Goal: Communication & Community: Answer question/provide support

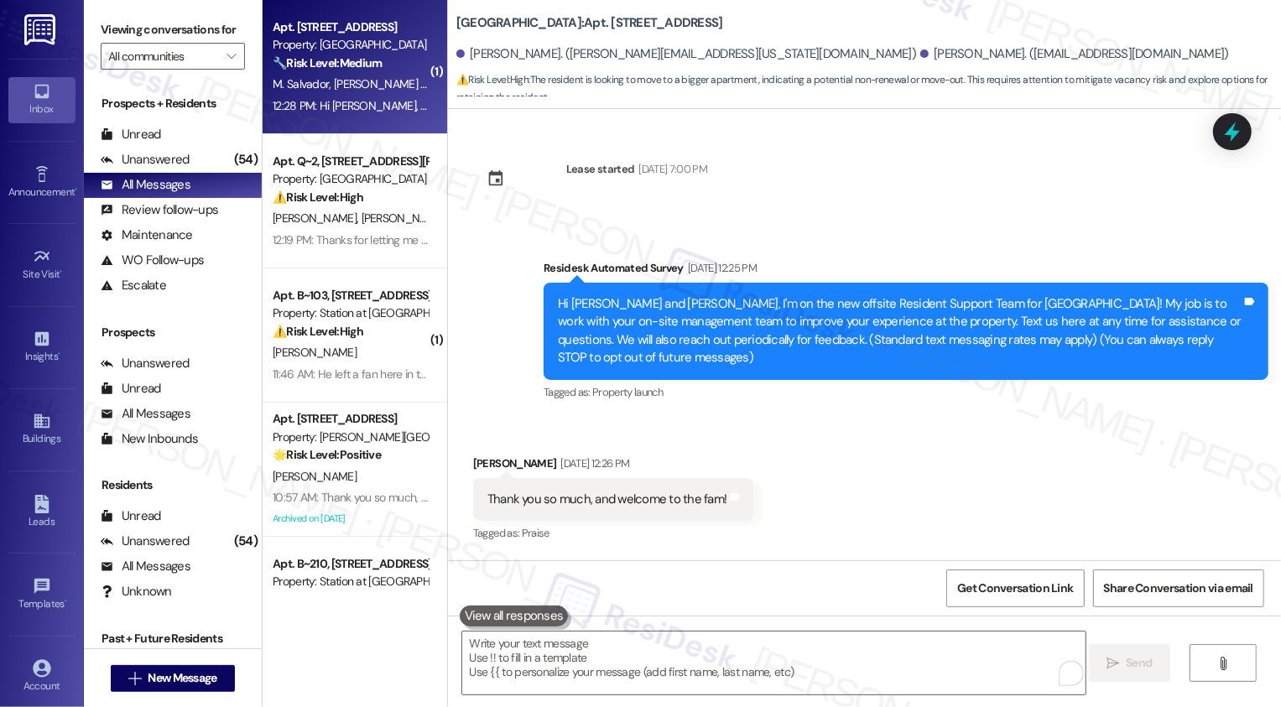
scroll to position [1561, 0]
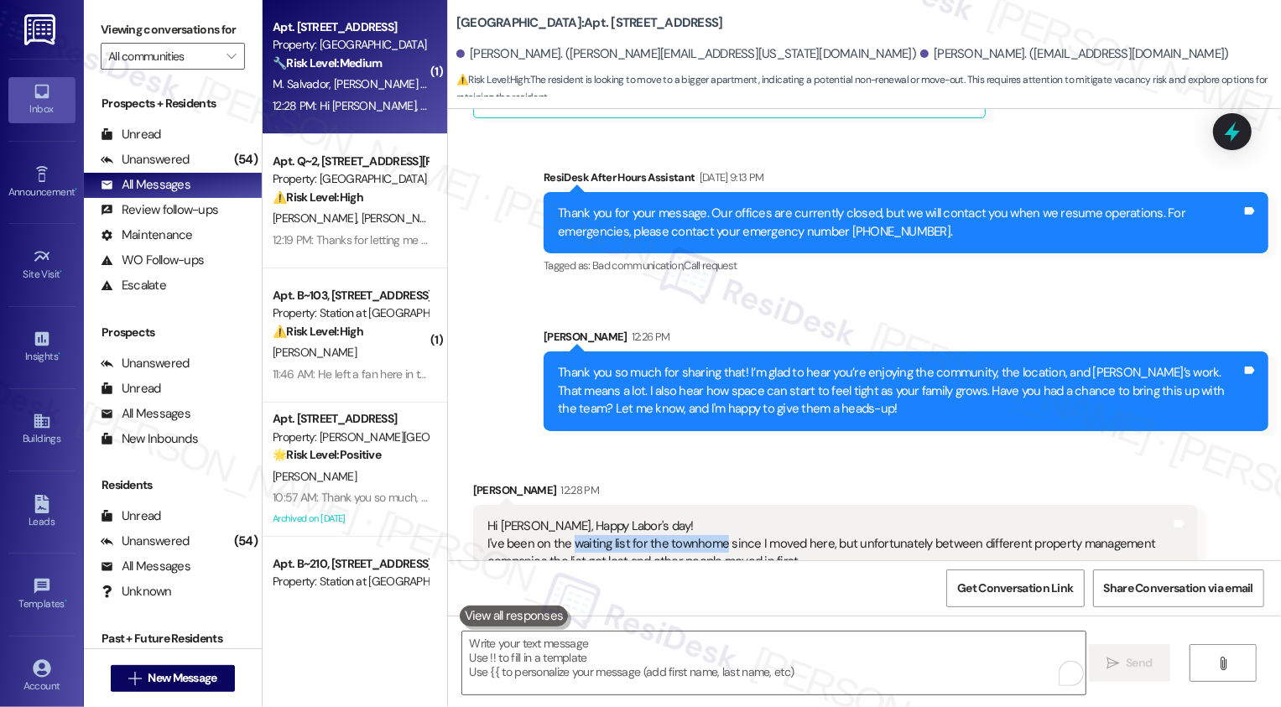
drag, startPoint x: 563, startPoint y: 507, endPoint x: 710, endPoint y: 510, distance: 146.8
click at [709, 518] on div "Hi [PERSON_NAME], Happy Labor's day! I've been on the waiting list for the town…" at bounding box center [829, 545] width 684 height 54
copy div "waiting list for the townhome"
click at [694, 505] on div "Hi [PERSON_NAME], Happy Labor's day! I've been on the waiting list for the town…" at bounding box center [835, 544] width 725 height 79
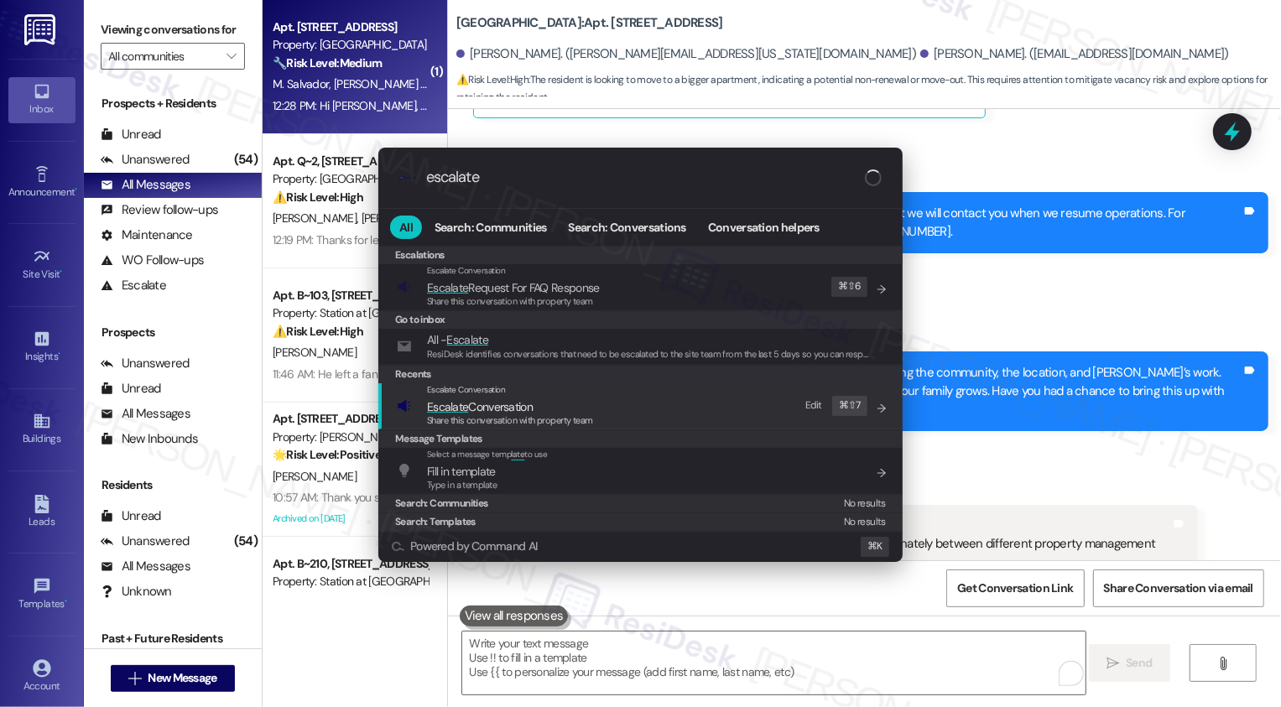
type input "escalate"
click at [452, 384] on span "Escalate Conversation" at bounding box center [466, 389] width 79 height 11
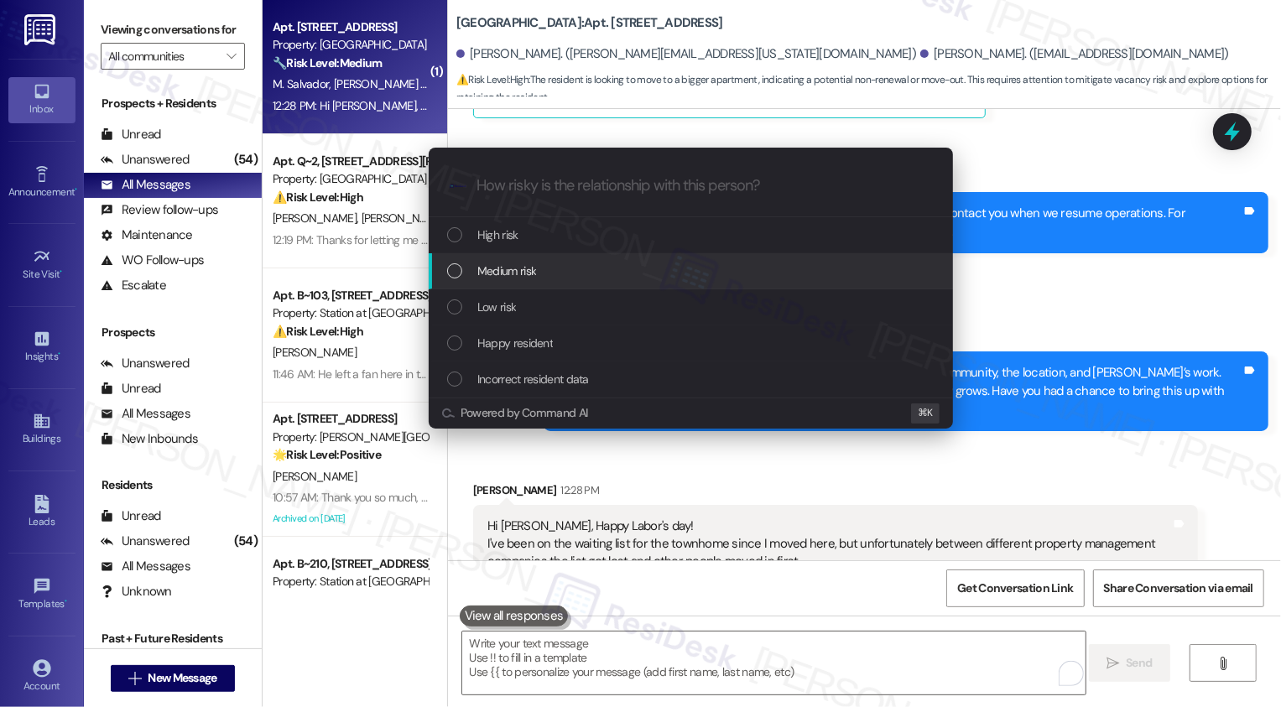
click at [486, 278] on span "Medium risk" at bounding box center [506, 271] width 59 height 18
paste input "waiting list for the townhome"
type input "waiting list for the townhome"
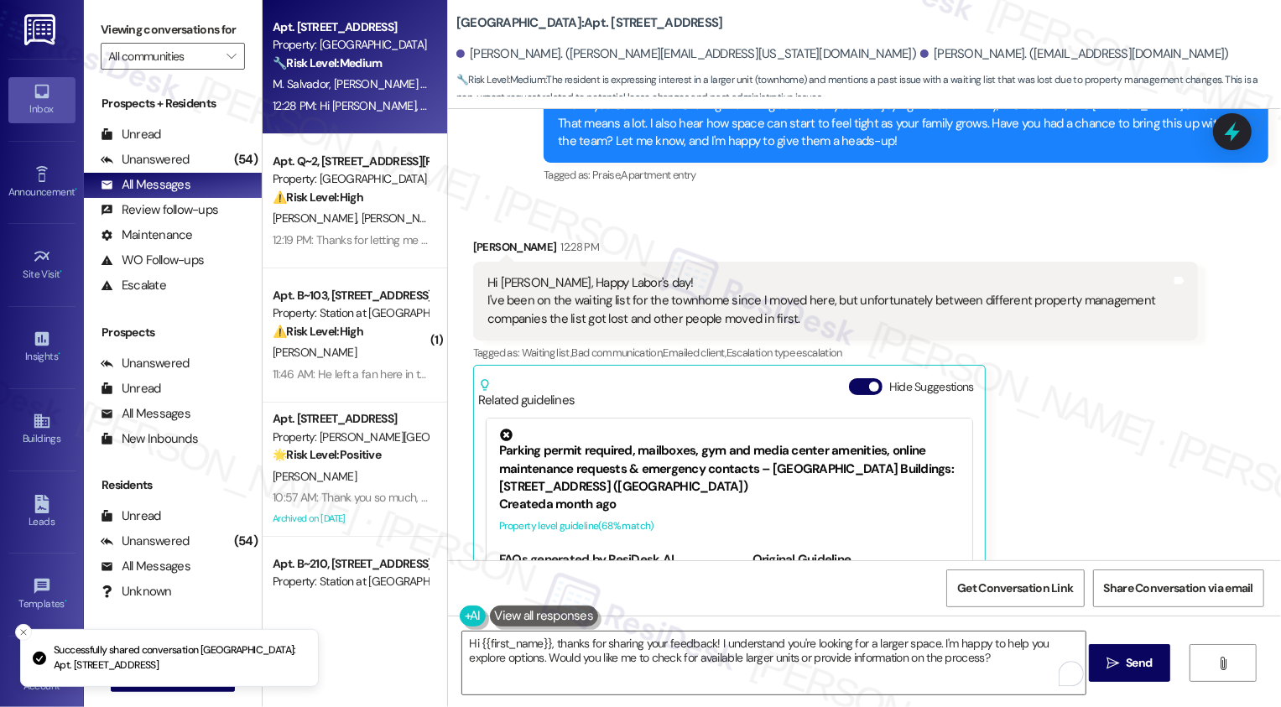
scroll to position [1295, 0]
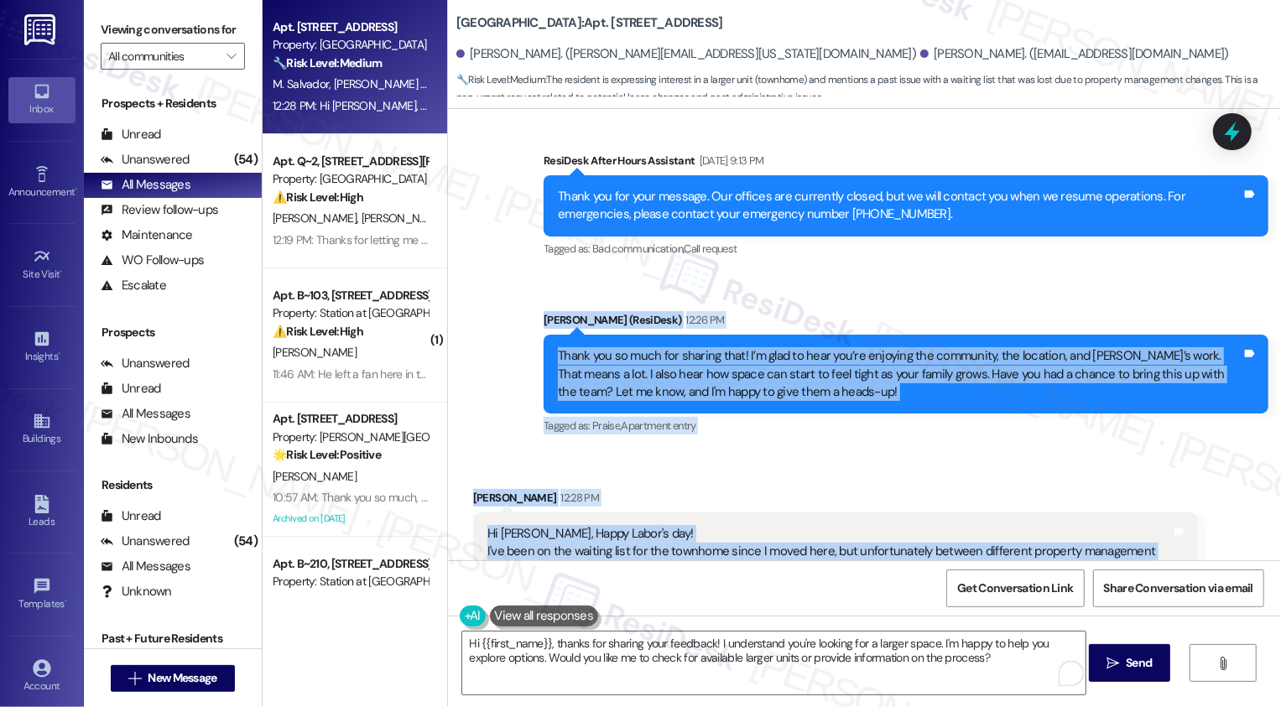
drag, startPoint x: 534, startPoint y: 285, endPoint x: 790, endPoint y: 529, distance: 353.6
click at [790, 533] on div "Lease started [DATE] 7:00 PM Survey, sent via SMS Residesk Automated Survey [DA…" at bounding box center [864, 334] width 833 height 451
copy div "[PERSON_NAME] (ResiDesk) 12:26 PM Thank you so much for sharing that! I’m glad …"
click at [510, 659] on textarea "Hi {{first_name}}, thanks for sharing your feedback! I understand you're lookin…" at bounding box center [773, 663] width 623 height 63
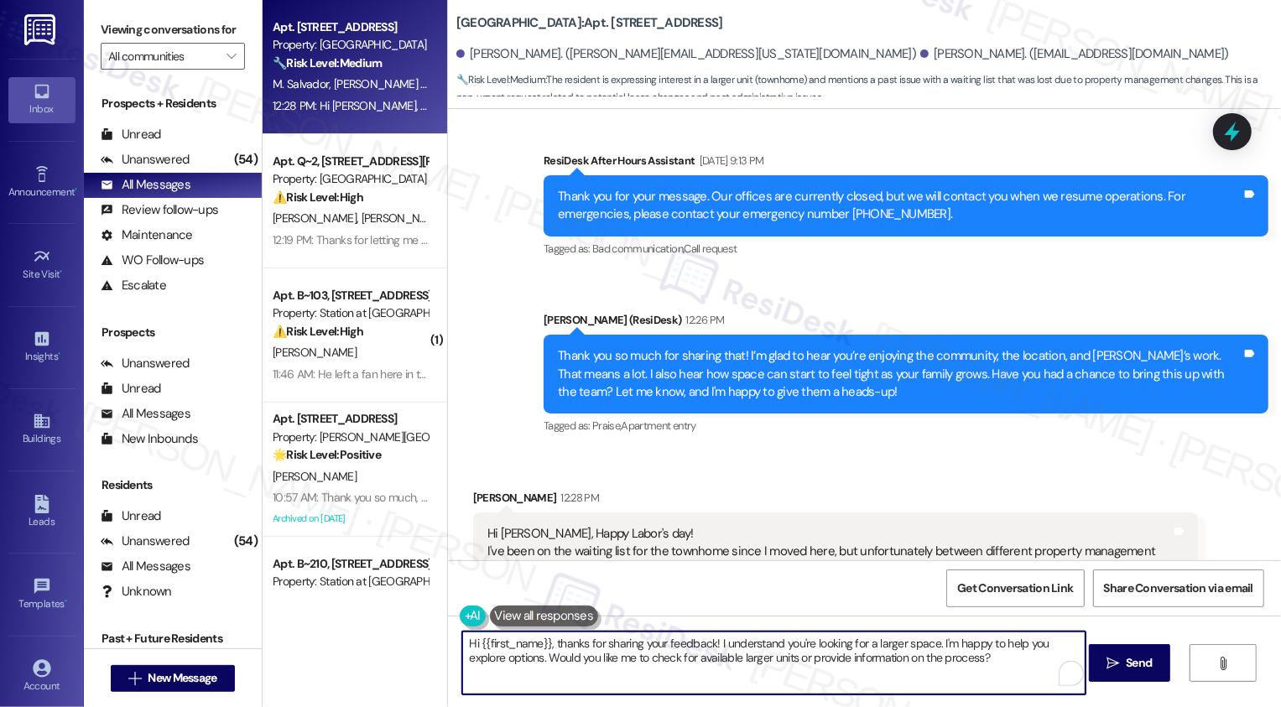
paste textarea "Moroni, Happy [DATE] to you too! I really appreciate you sharing that. It’s gre…"
drag, startPoint x: 509, startPoint y: 642, endPoint x: 388, endPoint y: 641, distance: 121.6
click at [388, 642] on div "Apt. 301, 560 South 400 West Property: [GEOGRAPHIC_DATA] 🔧 Risk Level: Medium T…" at bounding box center [772, 353] width 1018 height 707
click at [599, 674] on textarea "Happy [DATE] to you, too! I really appreciate you sharing that. It’s great that…" at bounding box center [773, 663] width 623 height 63
drag, startPoint x: 1001, startPoint y: 658, endPoint x: 1008, endPoint y: 687, distance: 29.3
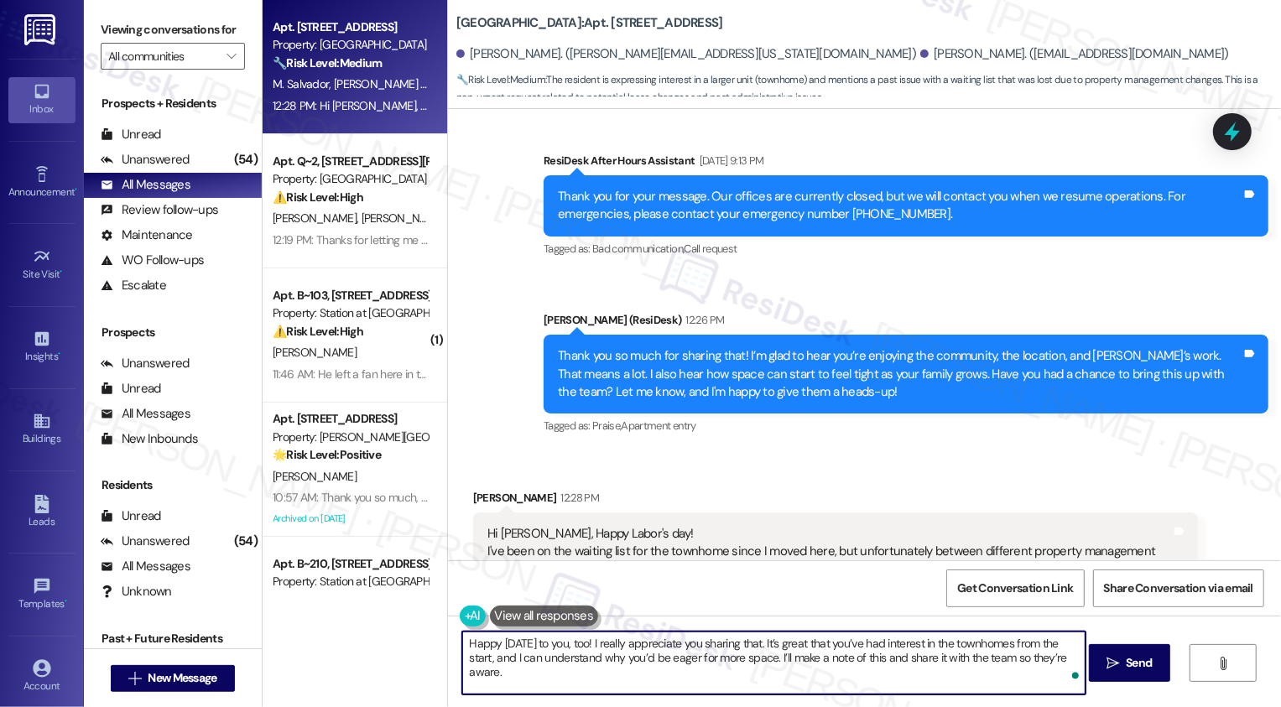
click at [1008, 687] on textarea "Happy [DATE] to you, too! I really appreciate you sharing that. It’s great that…" at bounding box center [773, 663] width 623 height 63
type textarea "Happy [DATE] to you, too! I really appreciate you sharing that. It’s great that…"
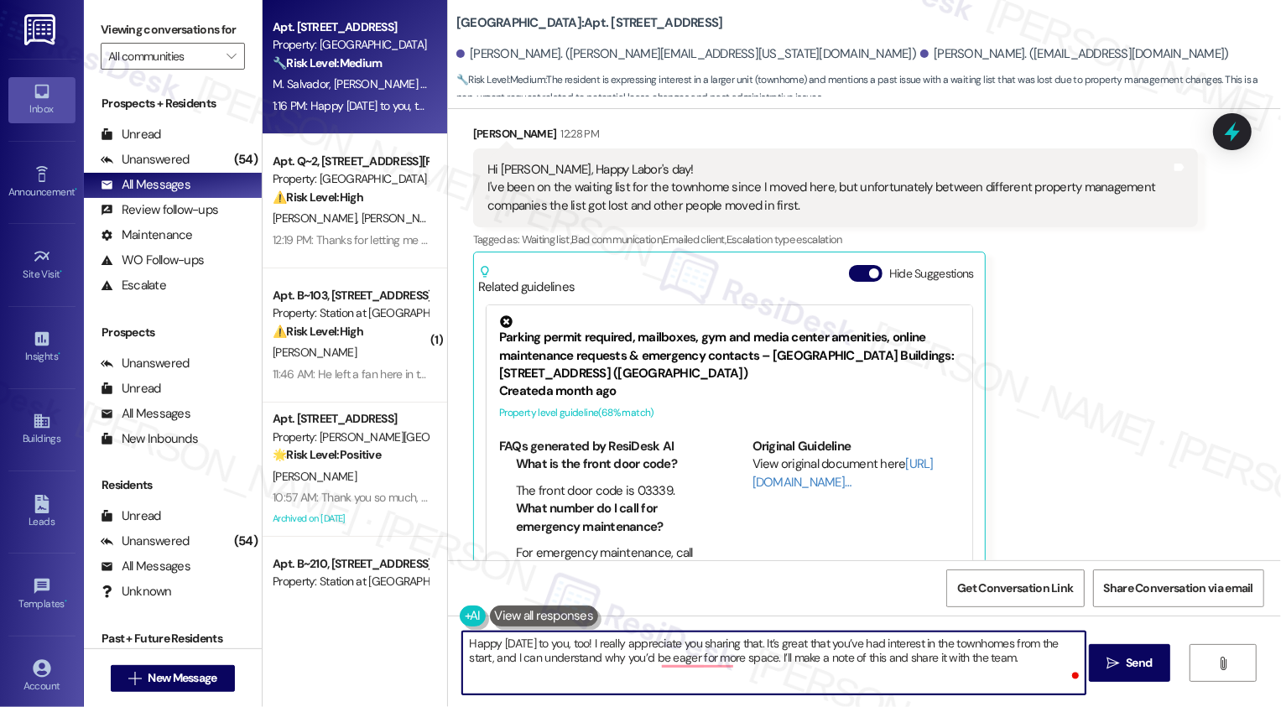
scroll to position [1795, 0]
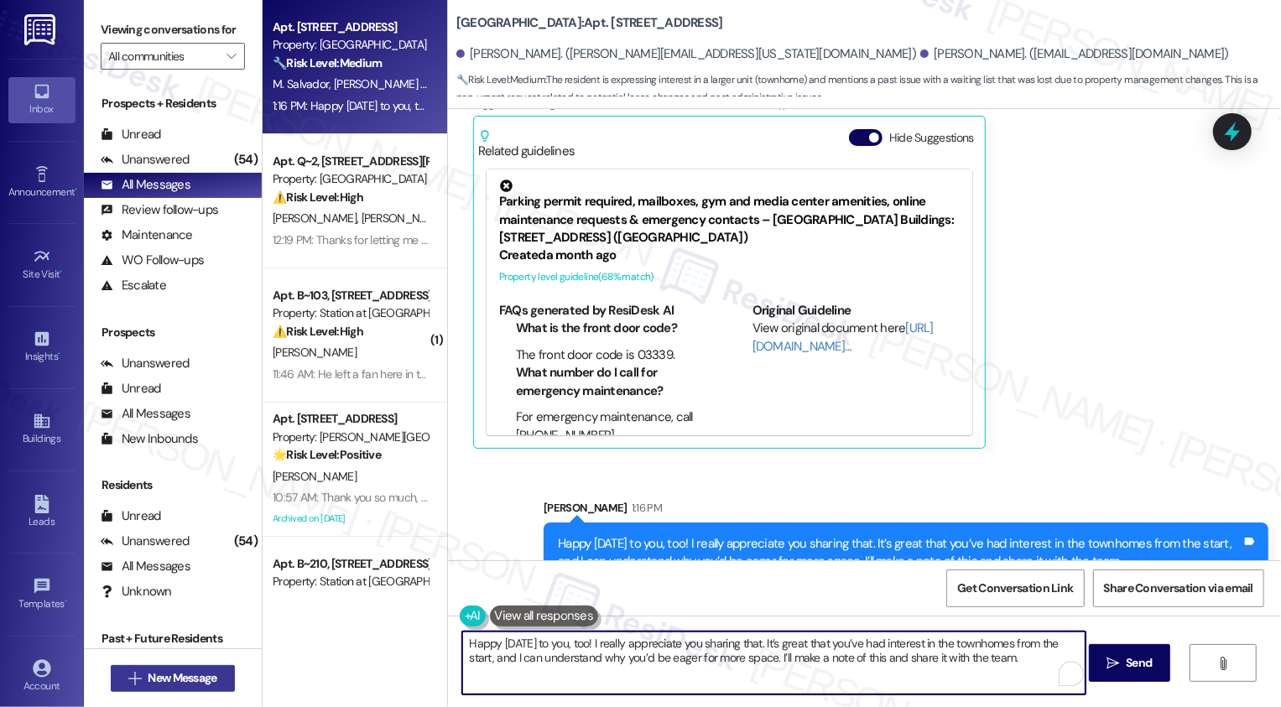
click at [190, 679] on span "New Message" at bounding box center [182, 678] width 69 height 18
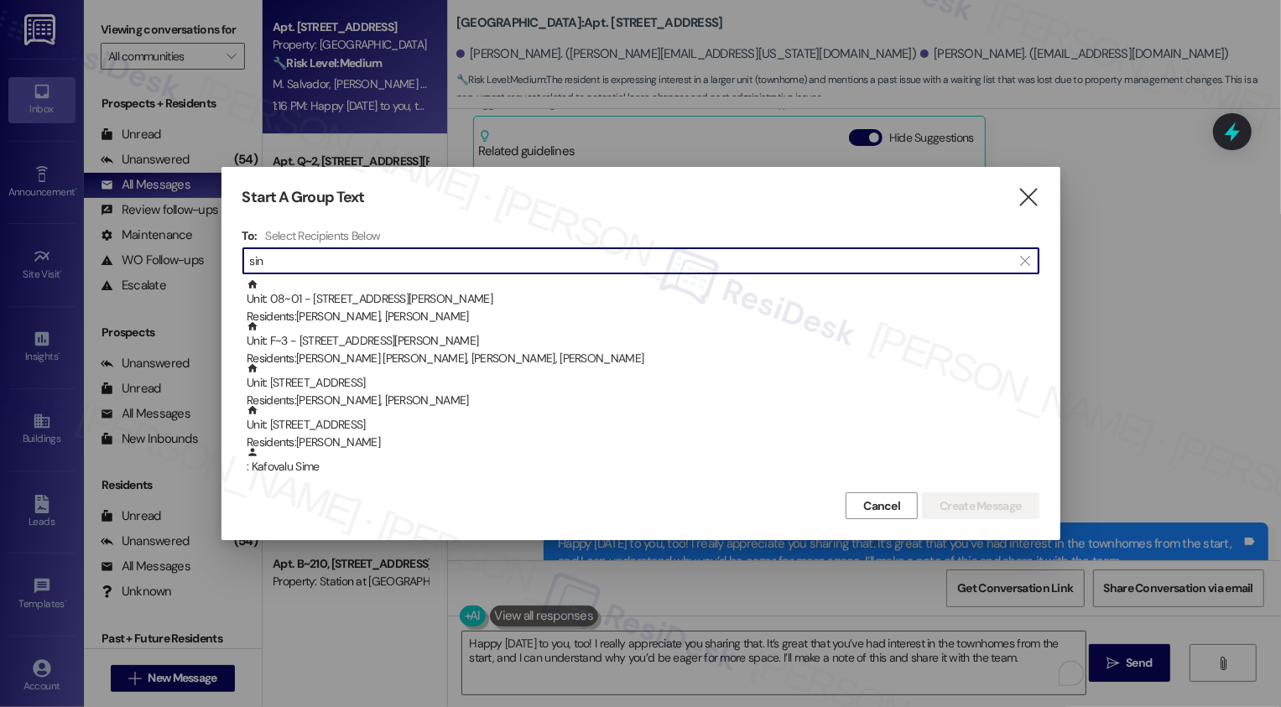
type input "si"
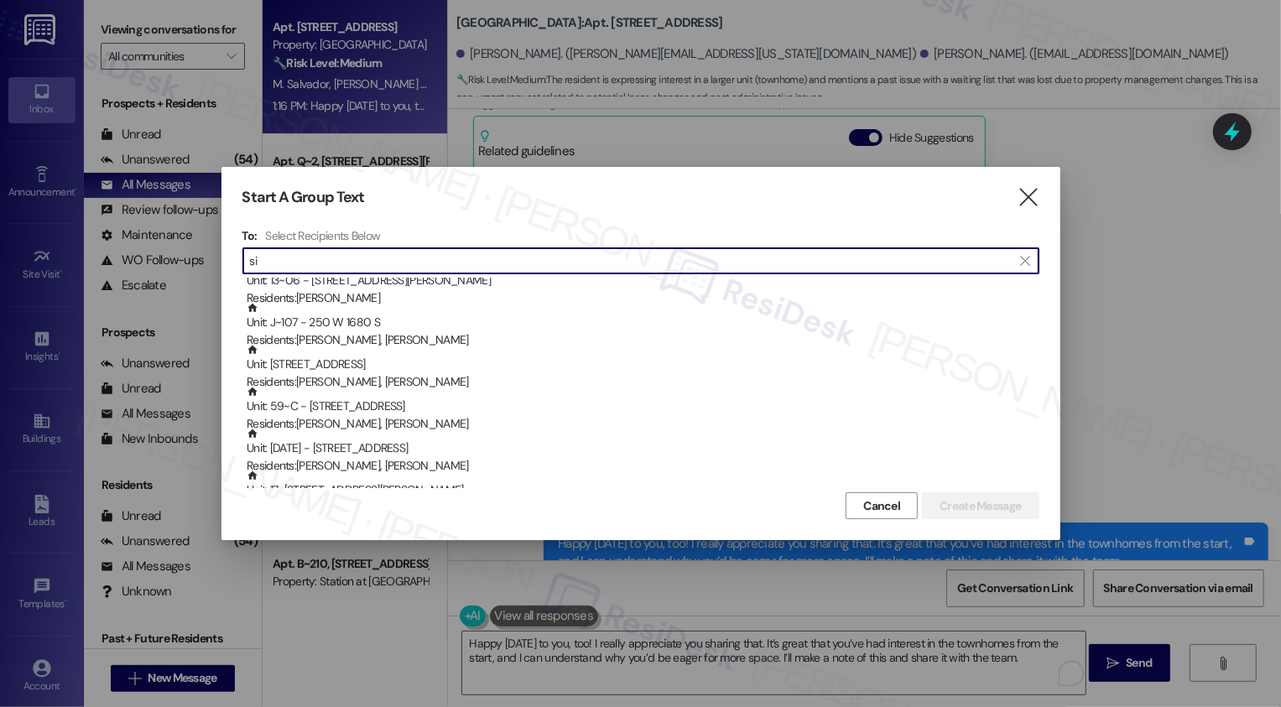
scroll to position [308, 0]
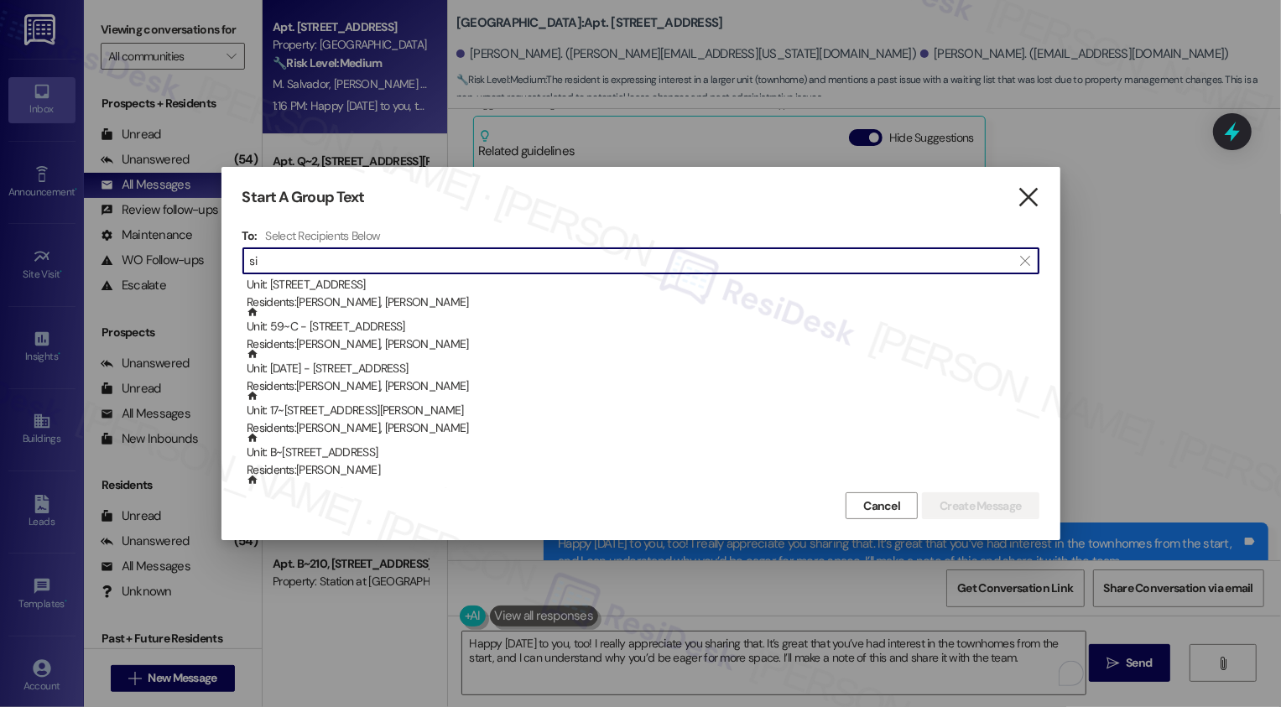
click at [1027, 197] on icon "" at bounding box center [1028, 198] width 23 height 18
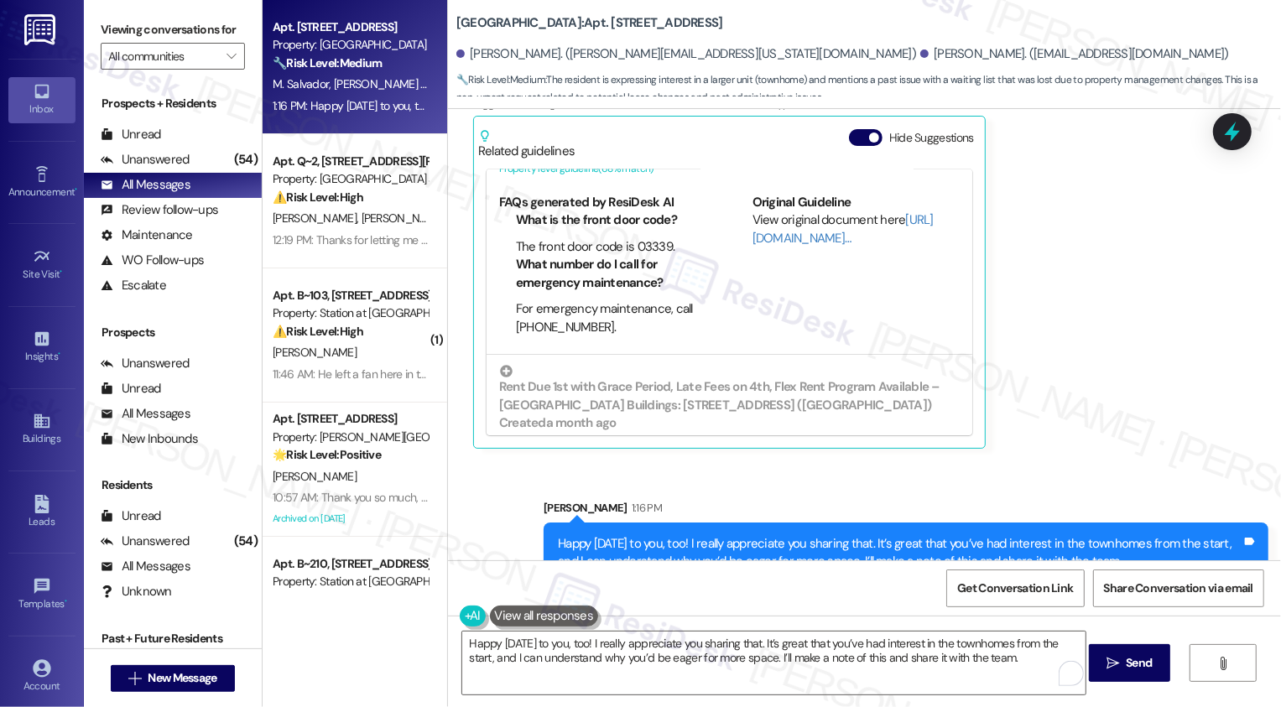
scroll to position [136, 0]
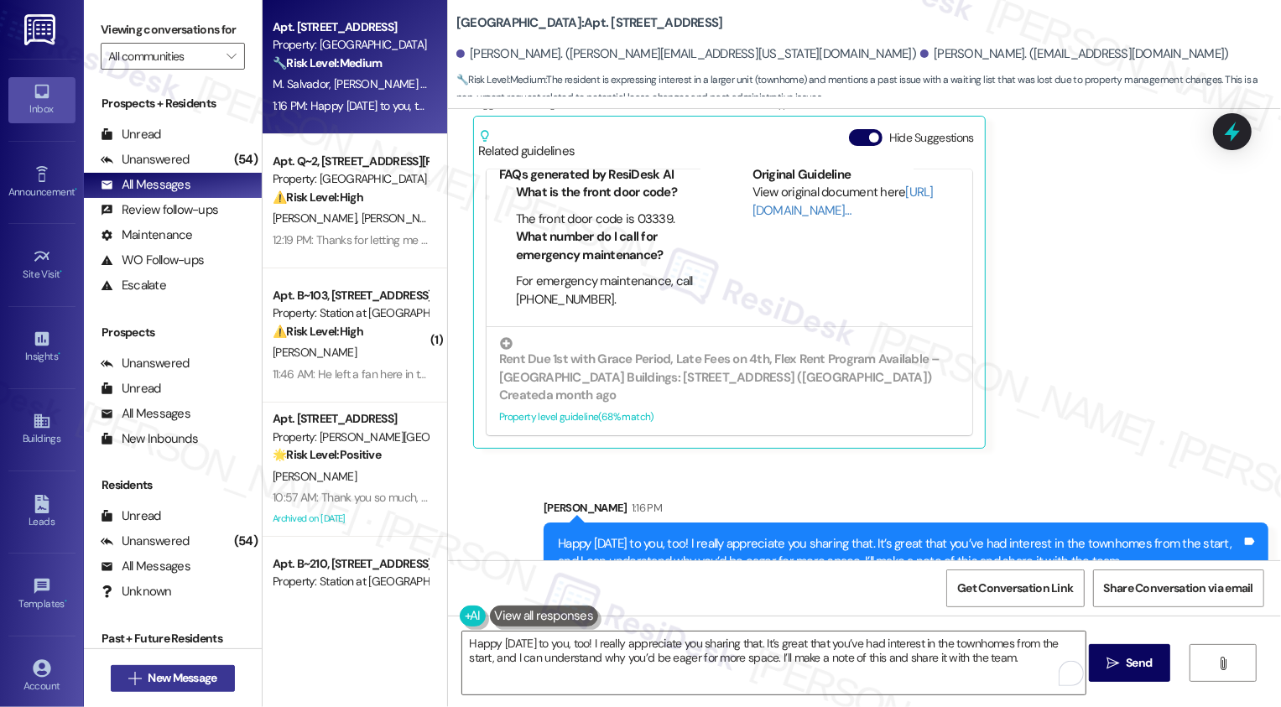
click at [162, 686] on span "New Message" at bounding box center [182, 678] width 69 height 18
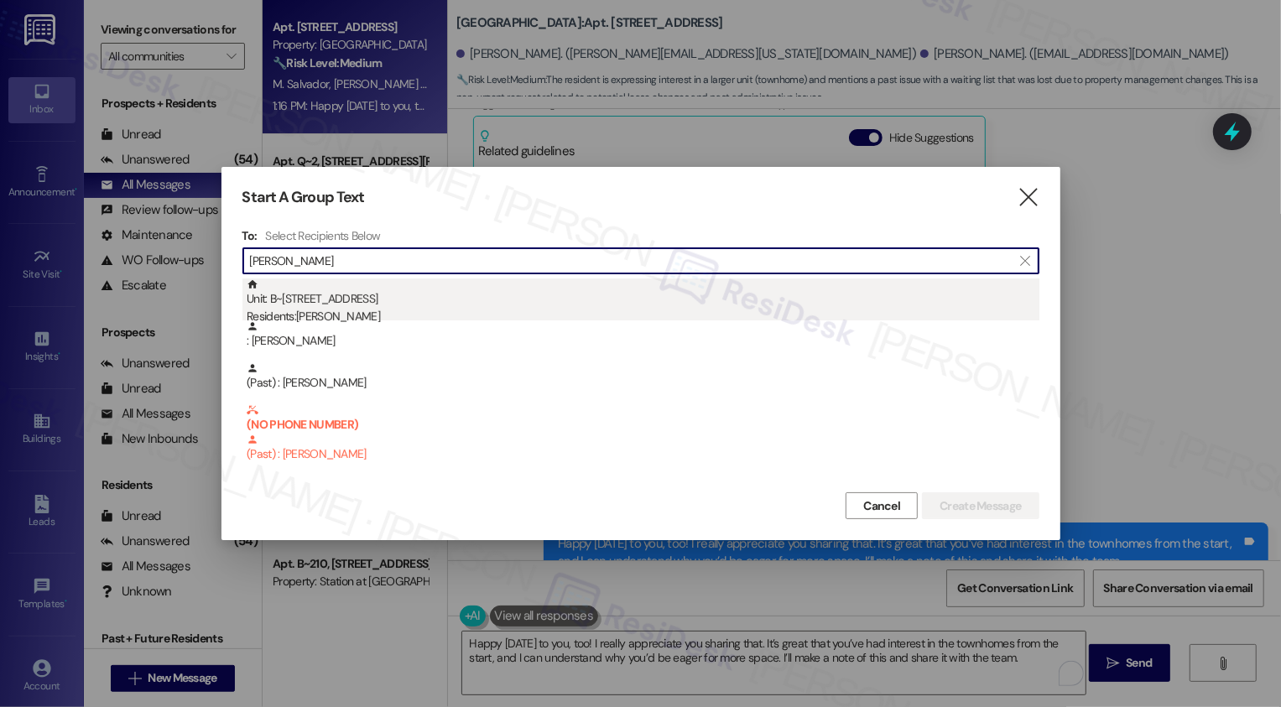
type input "[PERSON_NAME]"
click at [403, 304] on div "Unit: B~110 - 2229 North 100 West Residents: [PERSON_NAME]" at bounding box center [643, 302] width 793 height 48
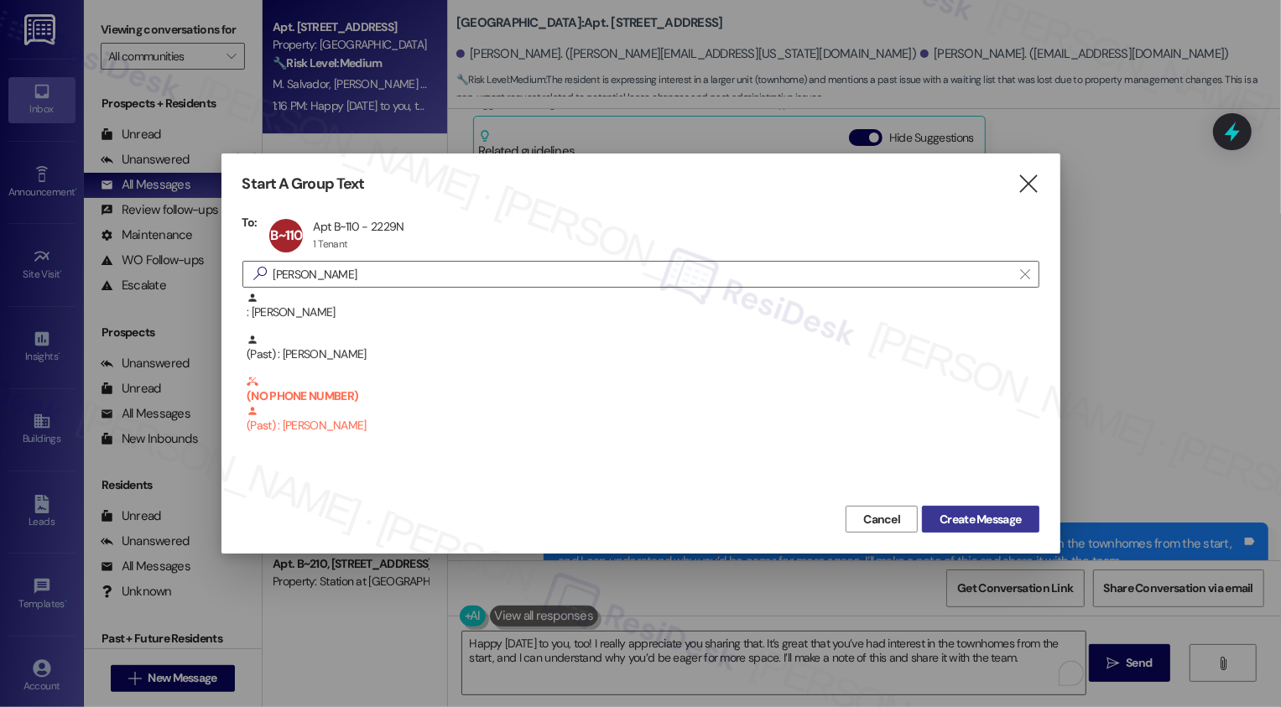
click at [975, 523] on span "Create Message" at bounding box center [979, 520] width 81 height 18
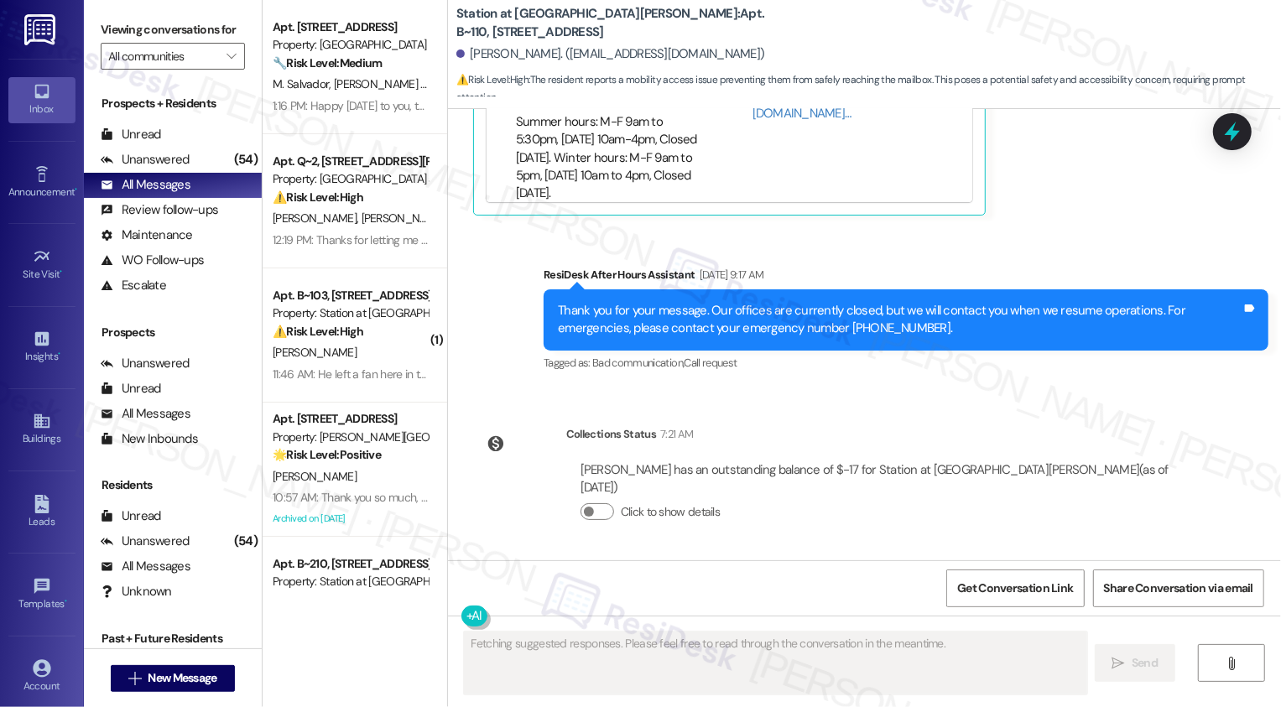
scroll to position [1105, 0]
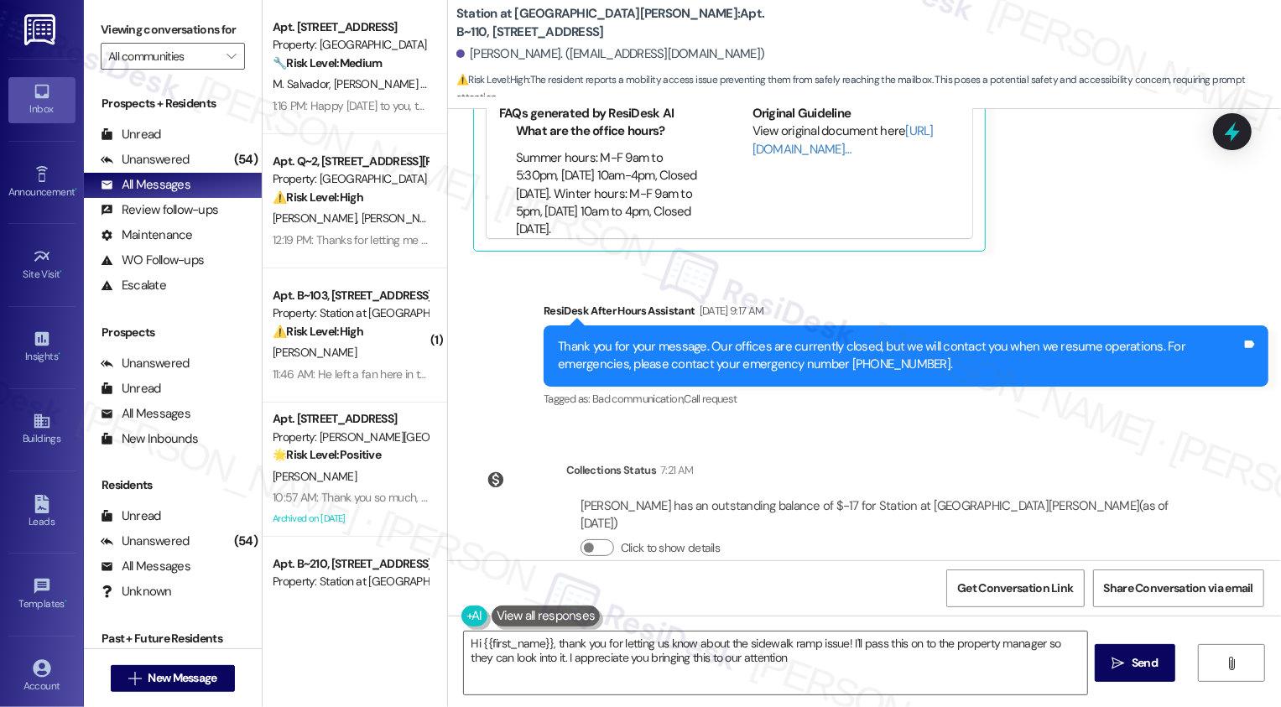
type textarea "Hi {{first_name}}, thank you for letting us know about the sidewalk ramp issue!…"
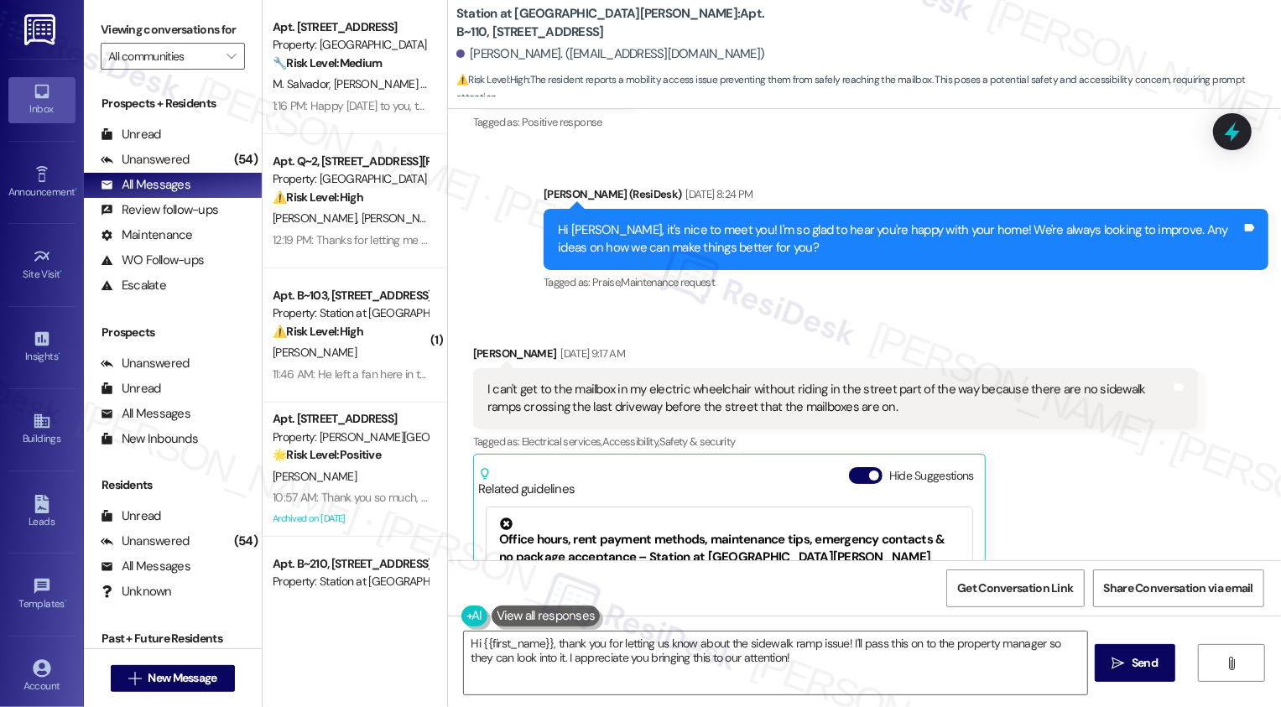
scroll to position [583, 0]
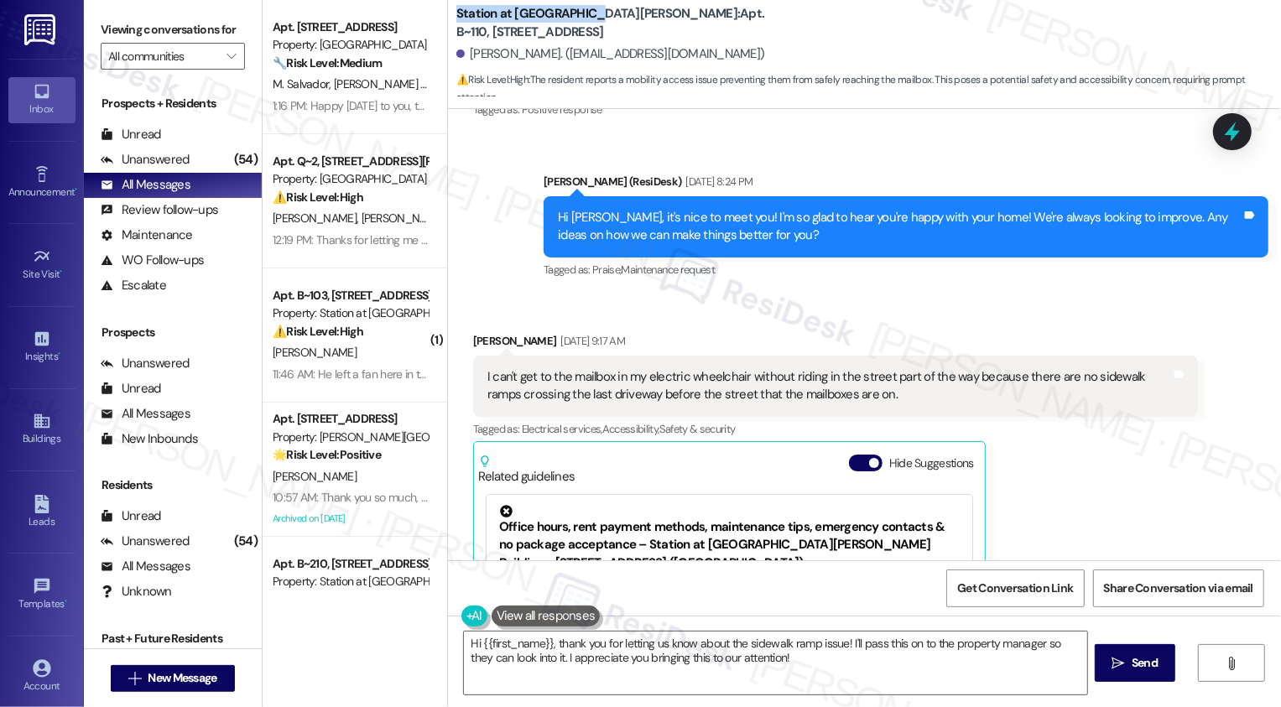
drag, startPoint x: 445, startPoint y: 21, endPoint x: 581, endPoint y: 23, distance: 135.9
click at [581, 23] on b "Station at [GEOGRAPHIC_DATA][PERSON_NAME]: Apt. B~110, [STREET_ADDRESS]" at bounding box center [624, 23] width 336 height 36
copy b "Station at [GEOGRAPHIC_DATA][PERSON_NAME]"
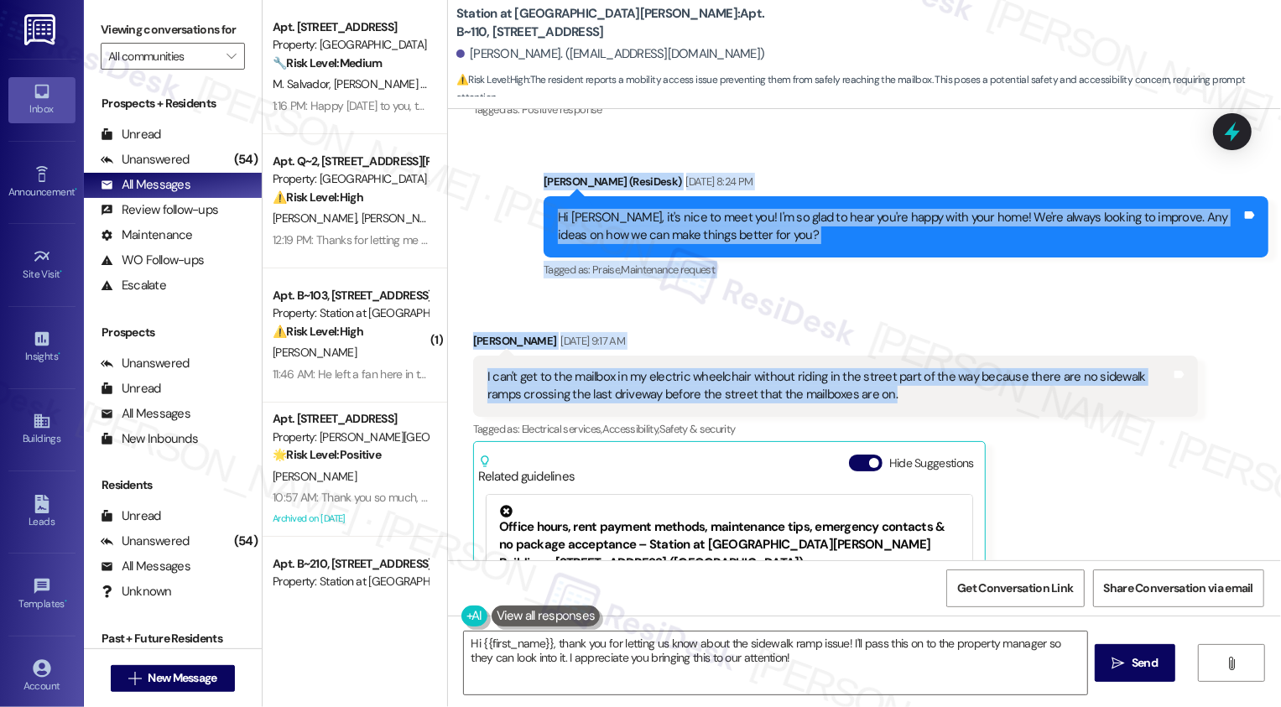
drag, startPoint x: 536, startPoint y: 159, endPoint x: 854, endPoint y: 366, distance: 379.4
click at [856, 368] on div "Lease started [DATE] 7:00 PM Survey, sent via SMS Residesk Automated Survey [DA…" at bounding box center [864, 334] width 833 height 451
copy div "[PERSON_NAME] (ResiDesk) [DATE] 8:24 PM Hi [PERSON_NAME], it's nice to meet you…"
click at [648, 658] on textarea "Hi {{first_name}}, thank you for letting us know about the sidewalk ramp issue!…" at bounding box center [775, 663] width 623 height 63
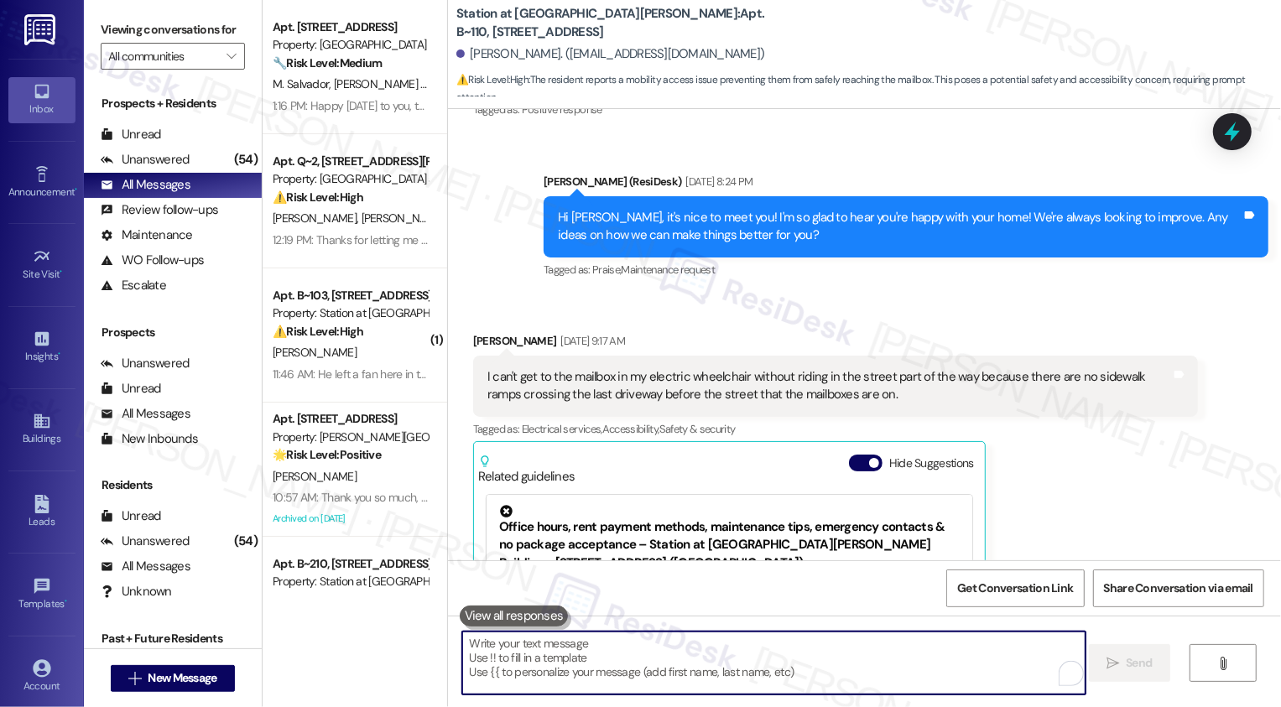
paste textarea "[PERSON_NAME] you so much for sharing this with me. I can see how important saf…"
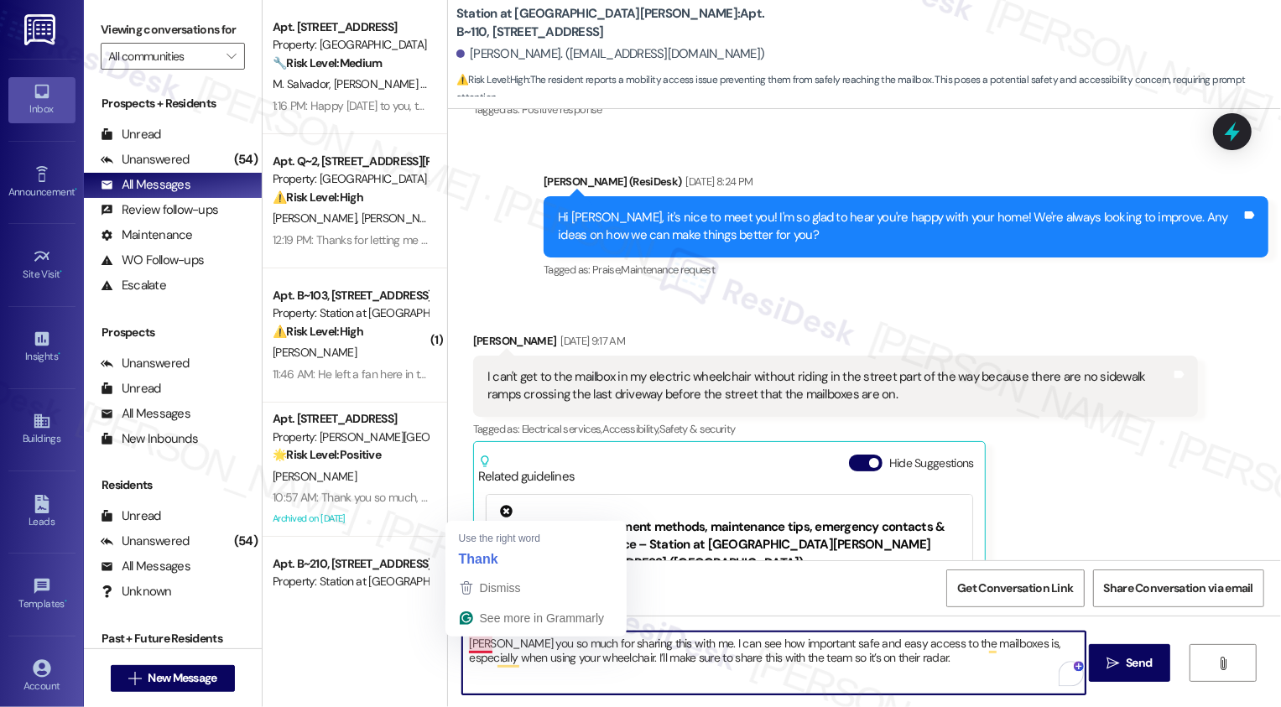
click at [462, 643] on textarea "[PERSON_NAME] you so much for sharing this with me. I can see how important saf…" at bounding box center [773, 663] width 623 height 63
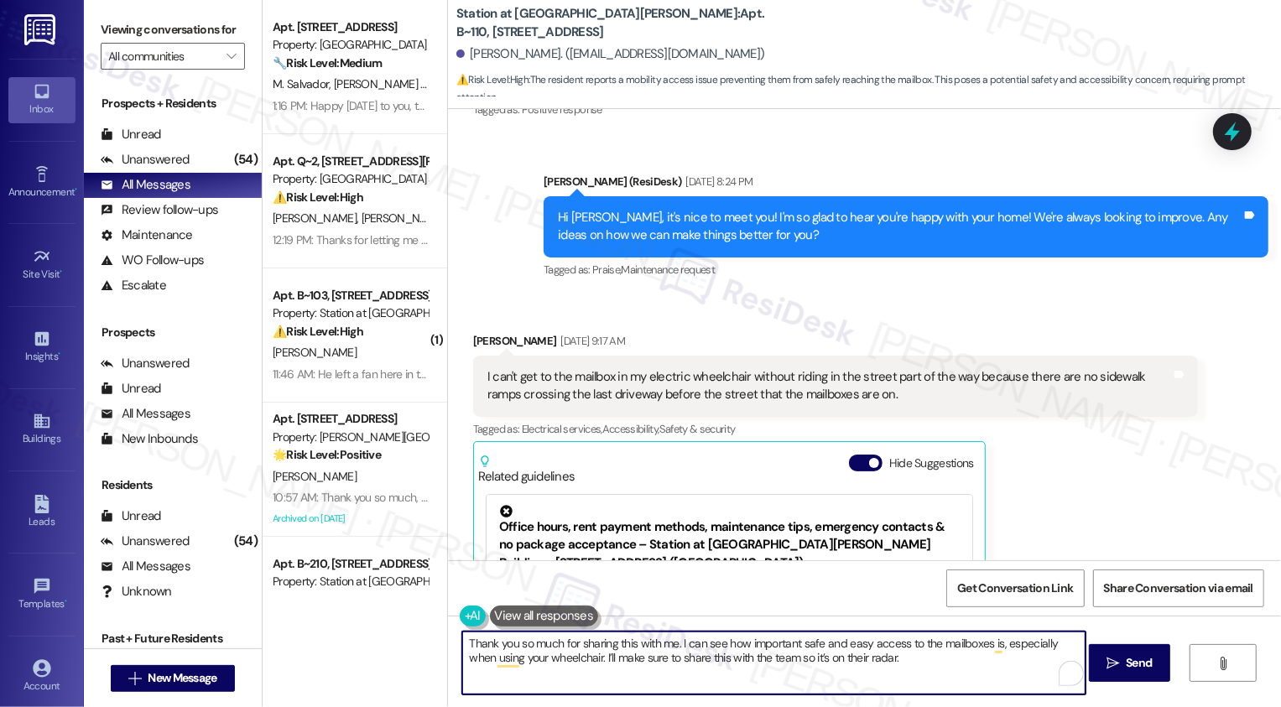
click at [715, 653] on textarea "Thank you so much for sharing this with me. I can see how important safe and ea…" at bounding box center [773, 663] width 623 height 63
click at [875, 644] on textarea "Thank you so much for sharing this with me. I can see how important safe and ea…" at bounding box center [773, 663] width 623 height 63
drag, startPoint x: 681, startPoint y: 643, endPoint x: 732, endPoint y: 641, distance: 51.2
click at [732, 641] on textarea "Thank you so much for sharing this with me. I can see how important safe and ea…" at bounding box center [773, 663] width 623 height 63
click at [718, 645] on textarea "Thank you so much for sharing this with me. I can see how important safe and ea…" at bounding box center [773, 663] width 623 height 63
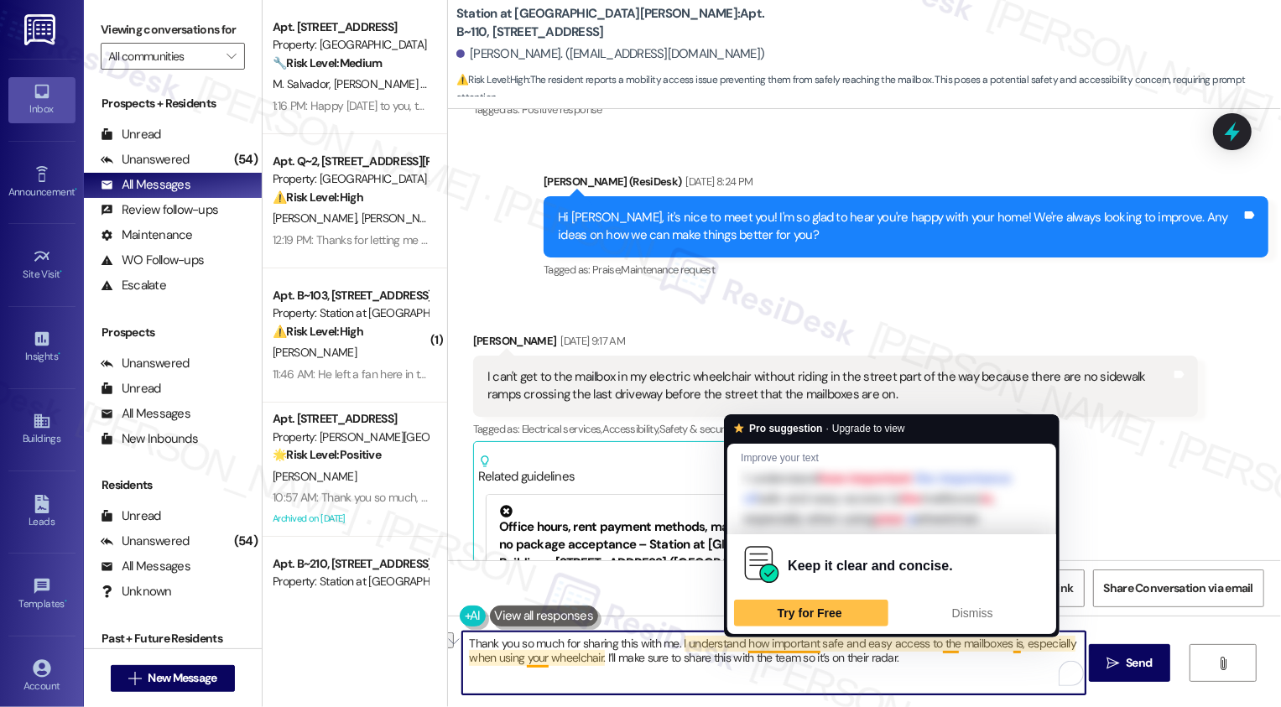
drag, startPoint x: 676, startPoint y: 642, endPoint x: 812, endPoint y: 633, distance: 136.2
click at [812, 635] on html "Inbox Go to Inbox Announcement • Send A Text Announcement Site Visit • Go to Si…" at bounding box center [640, 353] width 1281 height 707
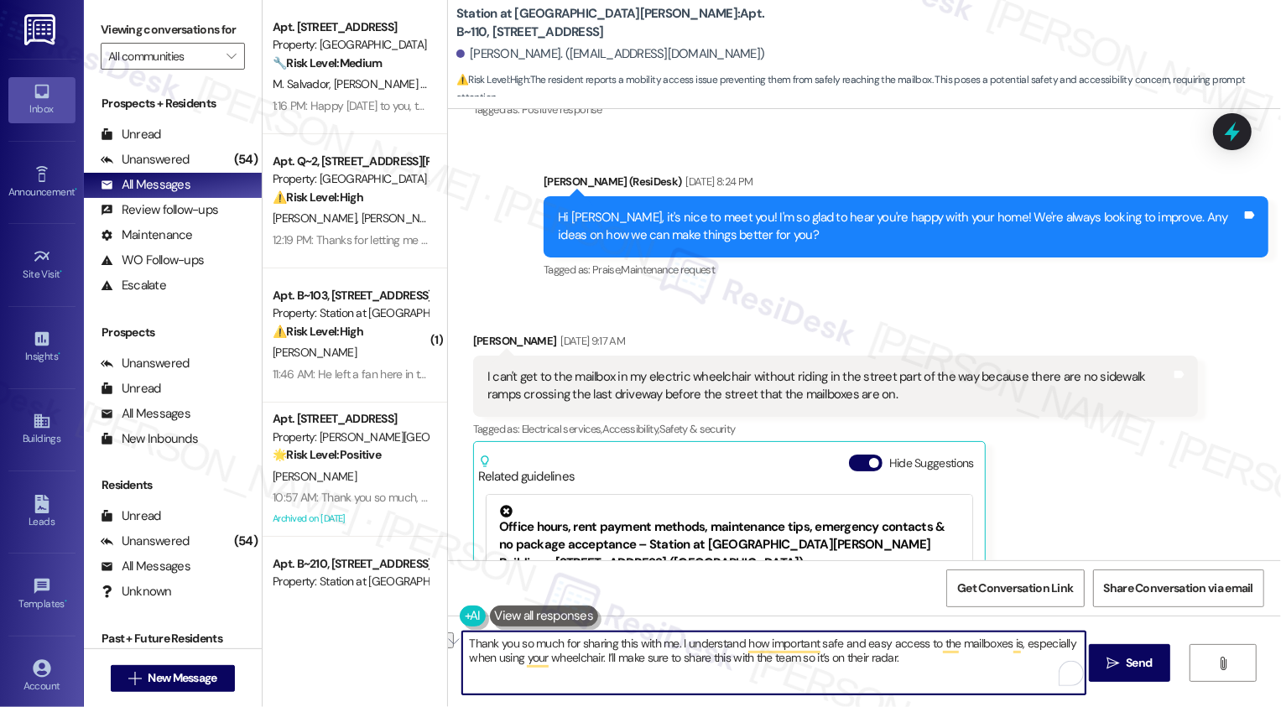
click at [732, 632] on textarea "Thank you so much for sharing this with me. I understand how important safe and…" at bounding box center [773, 663] width 623 height 63
click at [683, 645] on textarea "Thank you so much for sharing this with me. I understand how important safe and…" at bounding box center [773, 663] width 623 height 63
drag, startPoint x: 771, startPoint y: 643, endPoint x: 912, endPoint y: 644, distance: 140.9
click at [912, 644] on textarea "Thank you so much for sharing this with me. I hear your concern how important s…" at bounding box center [773, 663] width 623 height 63
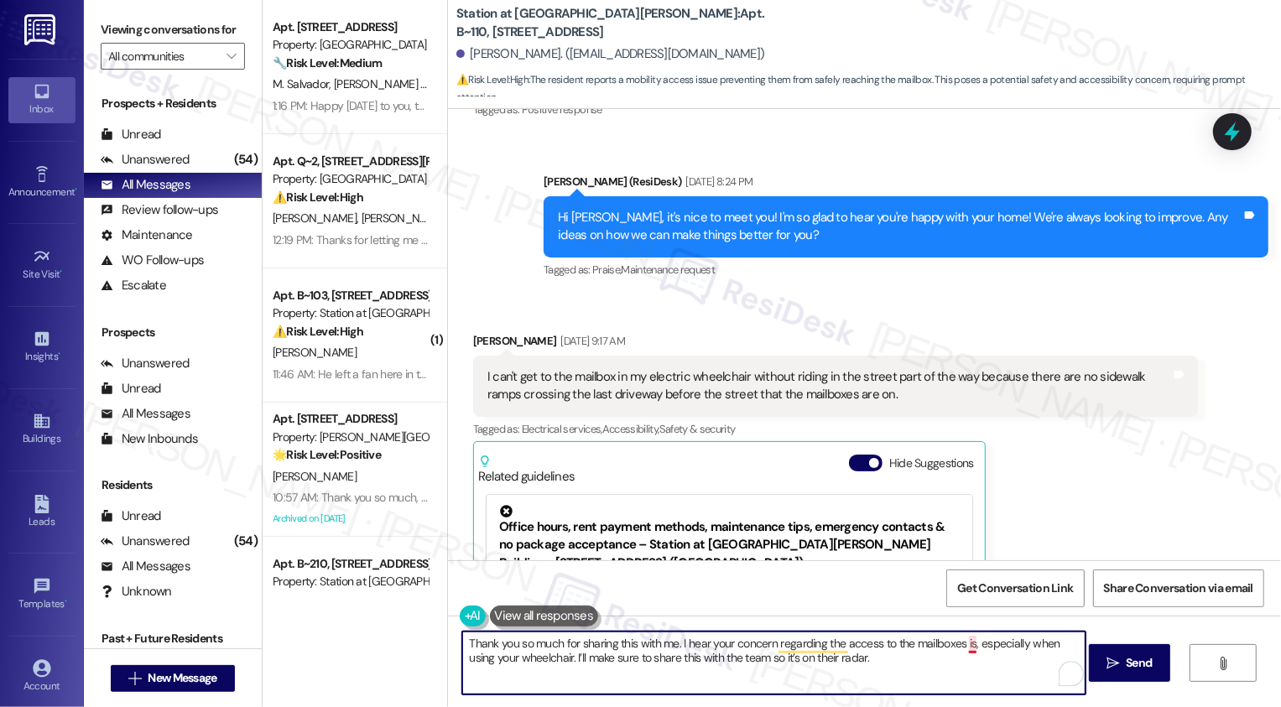
click at [963, 647] on textarea "Thank you so much for sharing this with me. I hear your concern regarding the a…" at bounding box center [773, 663] width 623 height 63
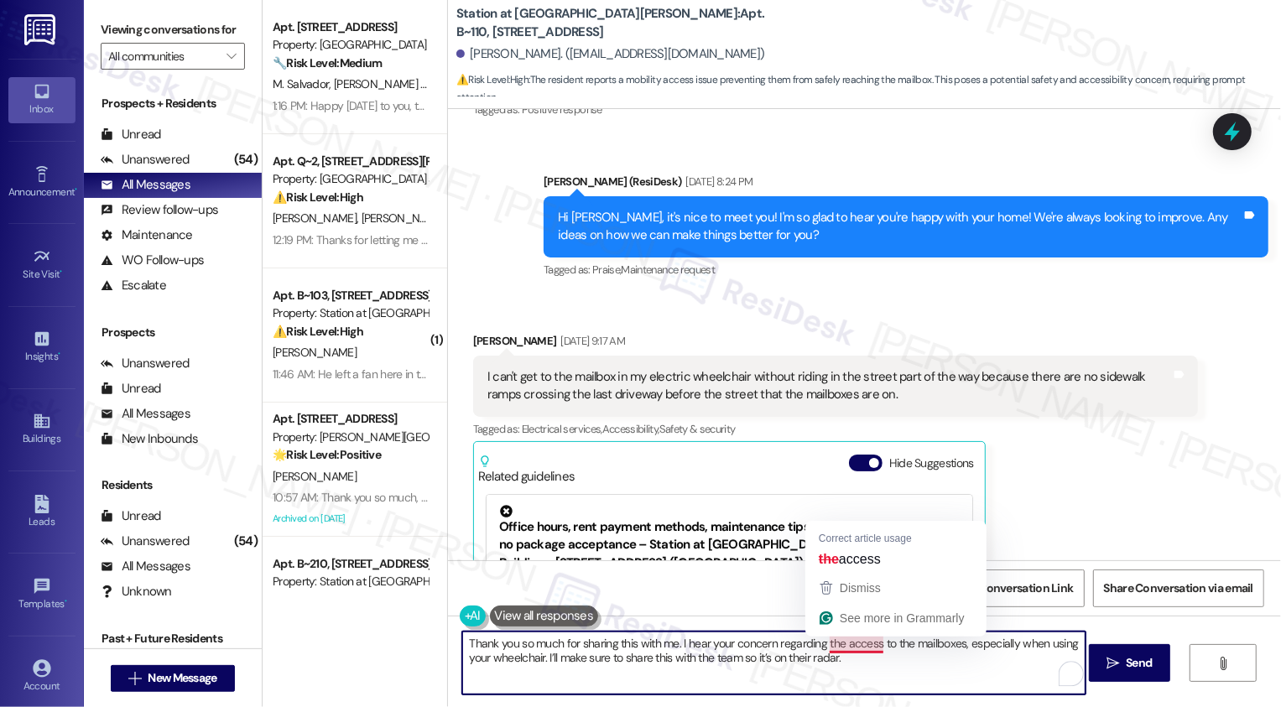
click at [840, 645] on textarea "Thank you so much for sharing this with me. I hear your concern regarding the a…" at bounding box center [773, 663] width 623 height 63
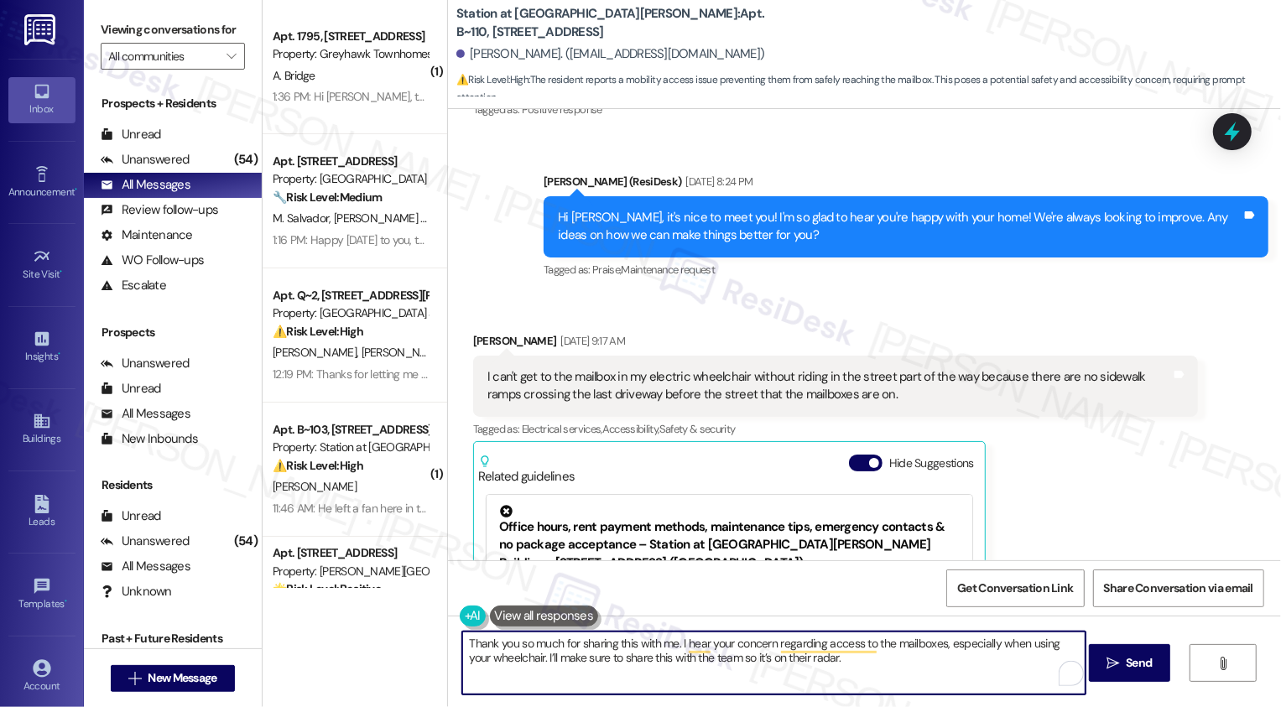
drag, startPoint x: 710, startPoint y: 658, endPoint x: 844, endPoint y: 661, distance: 133.4
click at [843, 661] on textarea "Thank you so much for sharing this with me. I hear your concern regarding acces…" at bounding box center [773, 663] width 623 height 63
paste textarea "so it’s on their radar"
type textarea "Thank you so much for sharing this with me. I hear your concern regarding acces…"
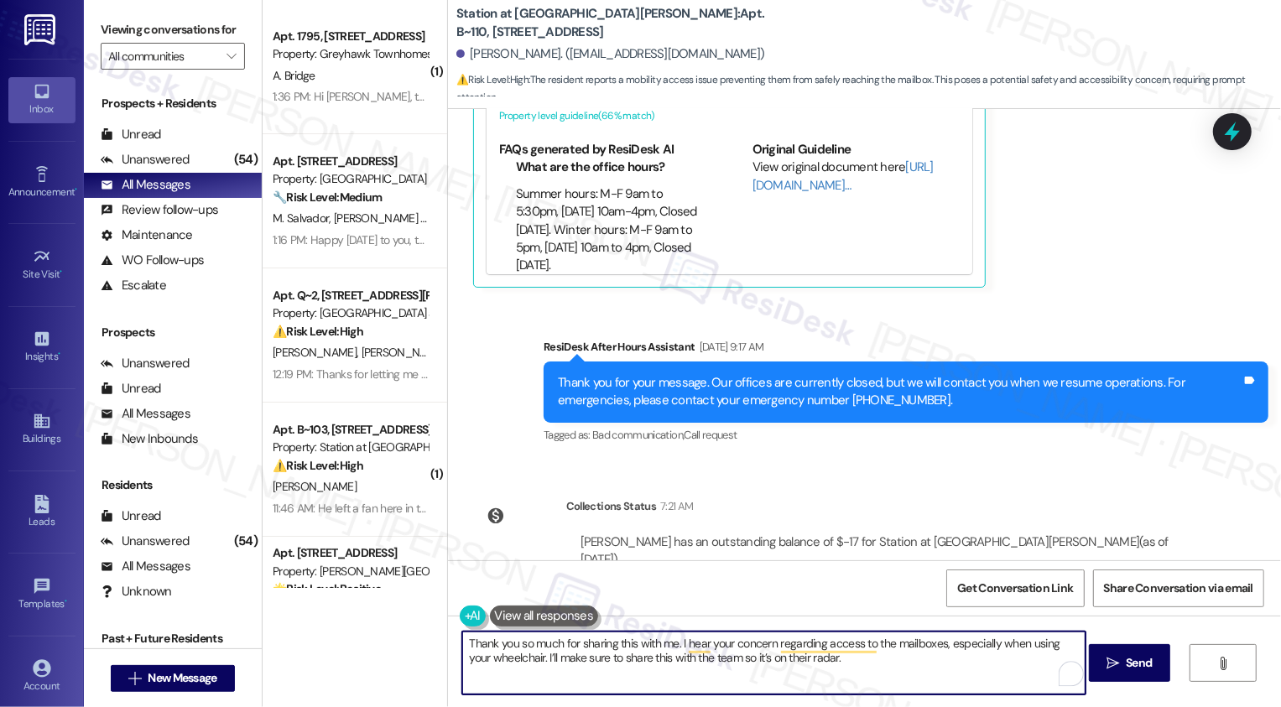
scroll to position [1105, 0]
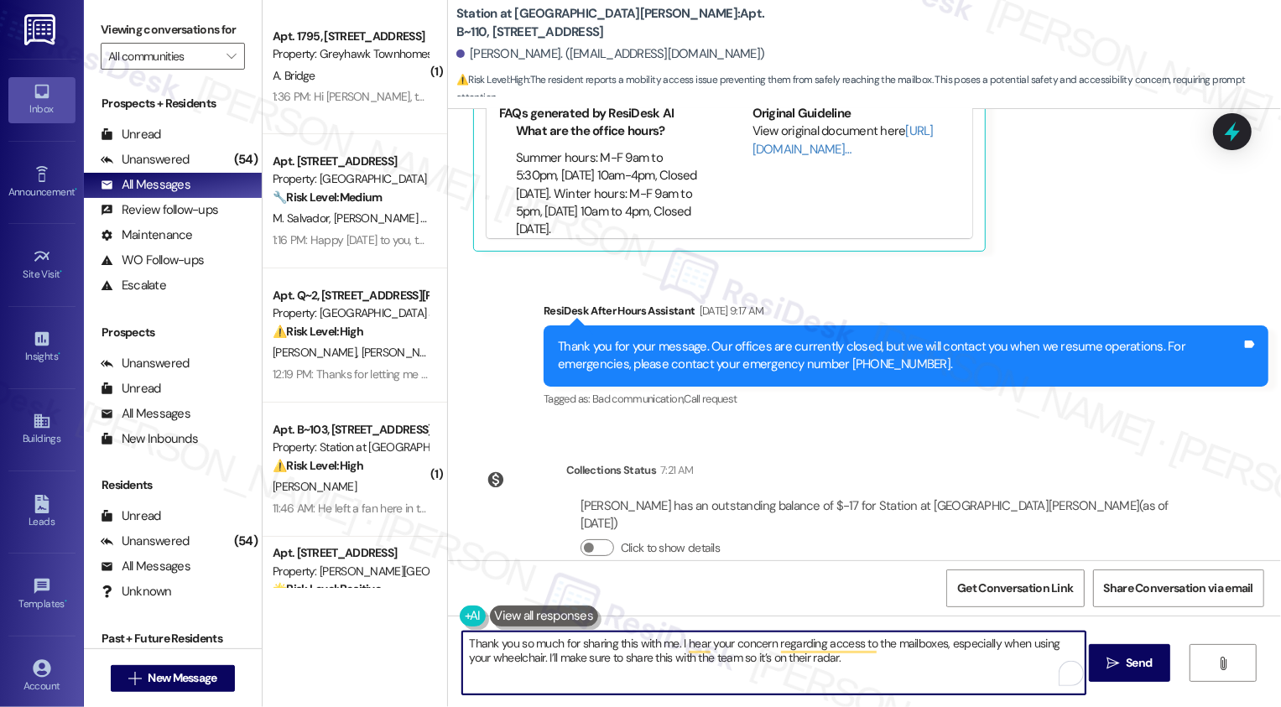
click at [543, 680] on textarea "Thank you so much for sharing this with me. I hear your concern regarding acces…" at bounding box center [773, 663] width 623 height 63
click at [907, 664] on textarea "Thank you so much for sharing this with me. I hear your concern regarding acces…" at bounding box center [773, 663] width 623 height 63
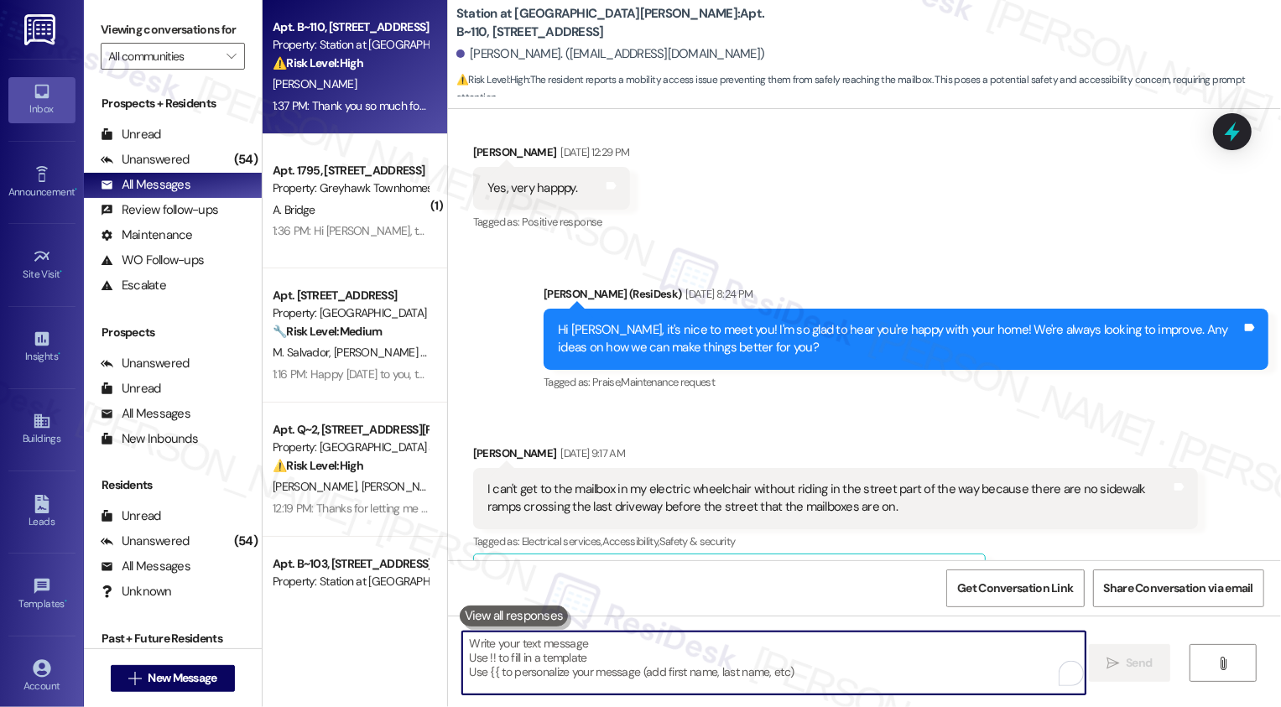
scroll to position [572, 0]
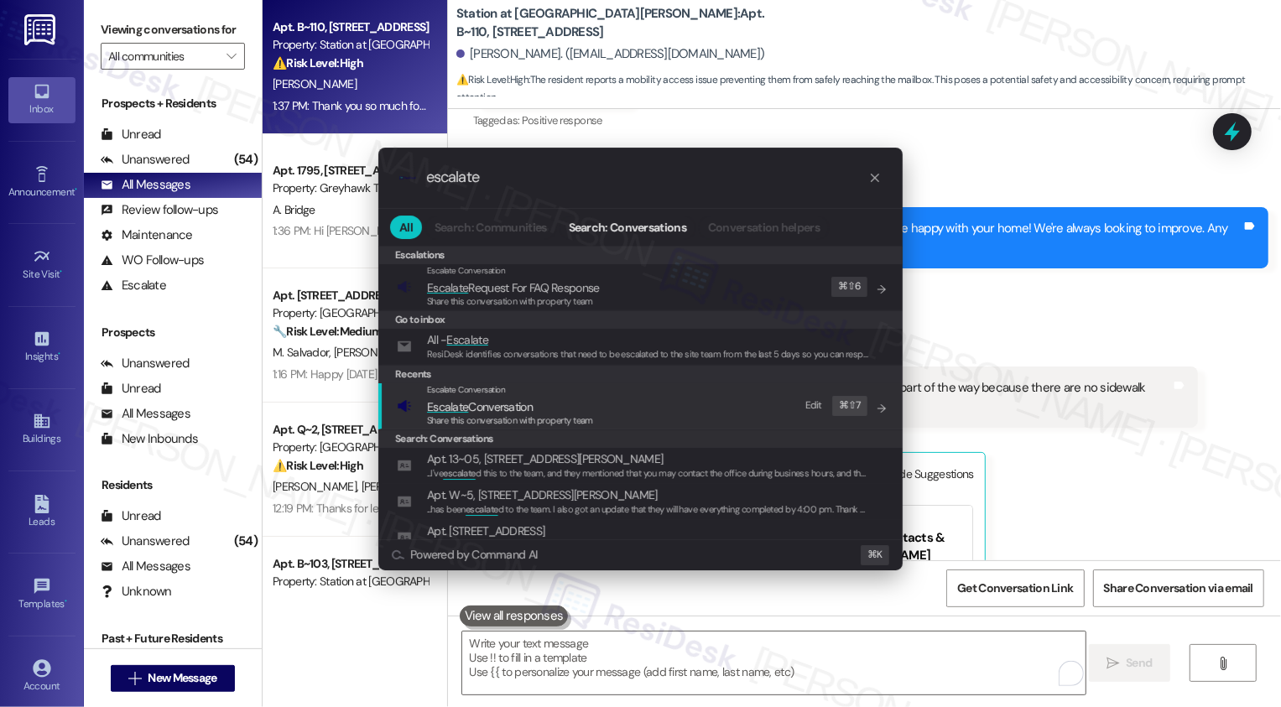
type input "escalate"
click at [520, 411] on span "Escalate Conversation" at bounding box center [480, 406] width 106 height 15
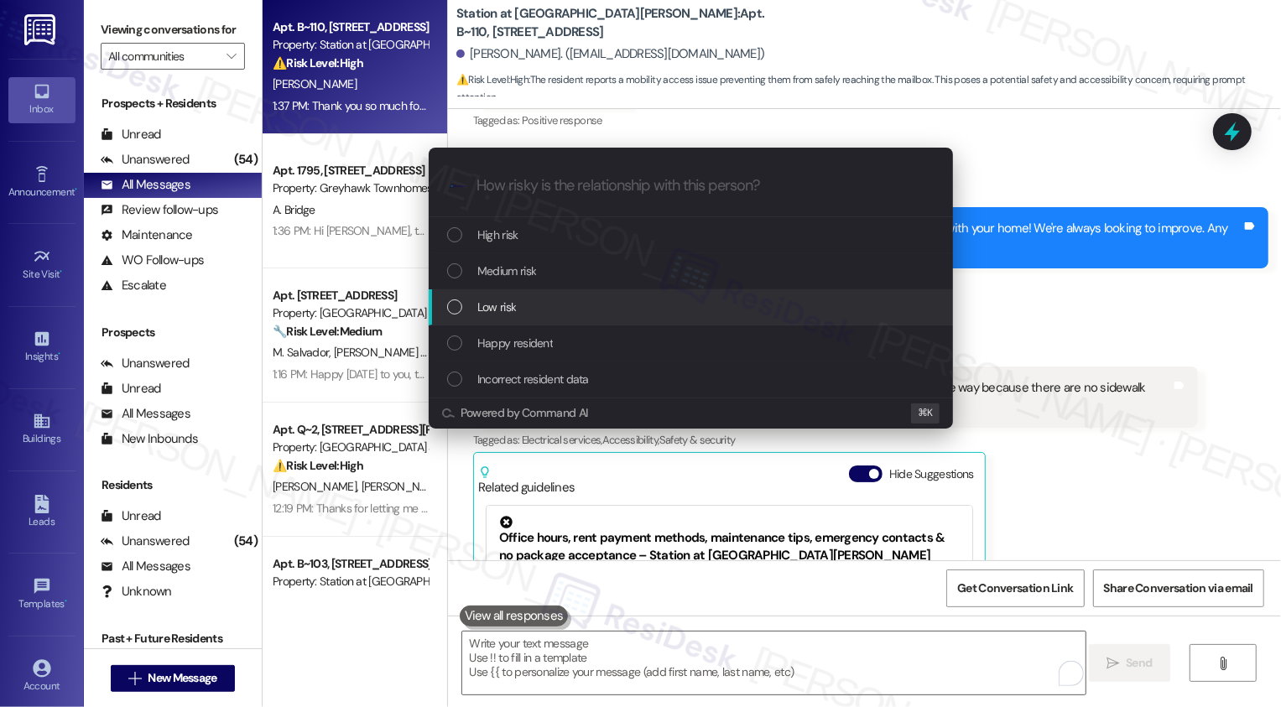
click at [512, 308] on span "Low risk" at bounding box center [496, 307] width 39 height 18
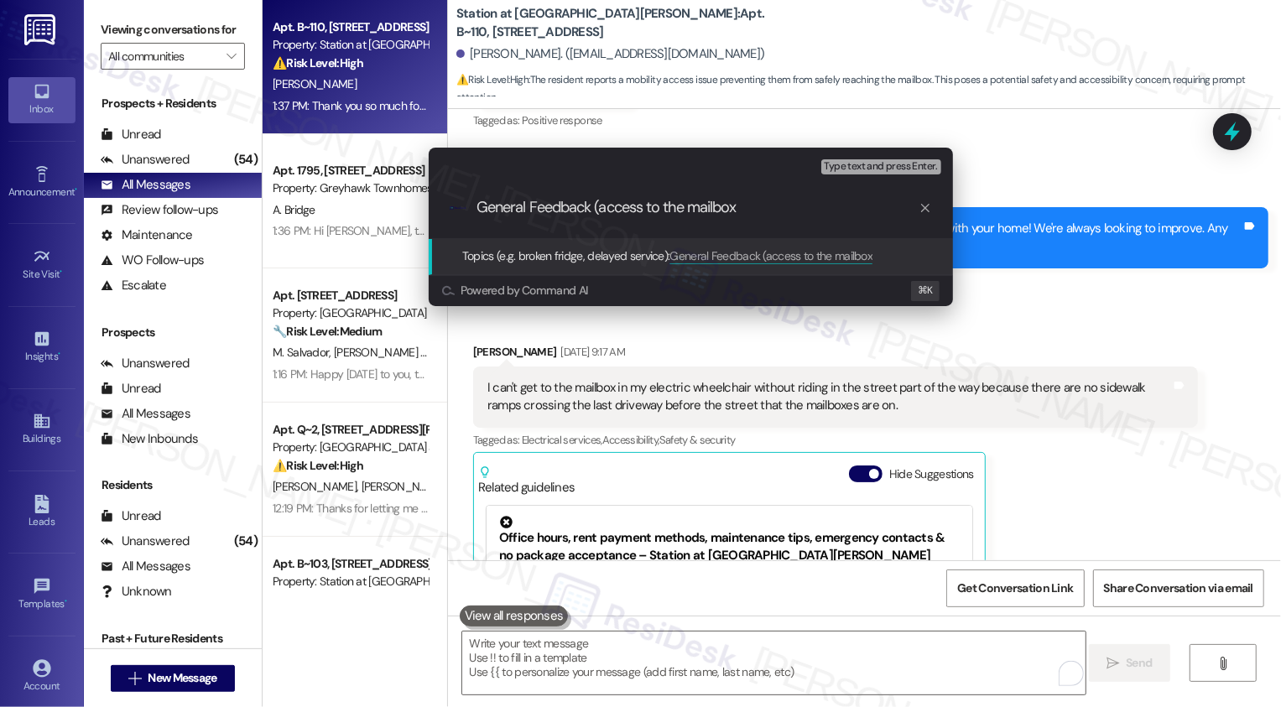
type input "General Feedback (access to the mailbox)"
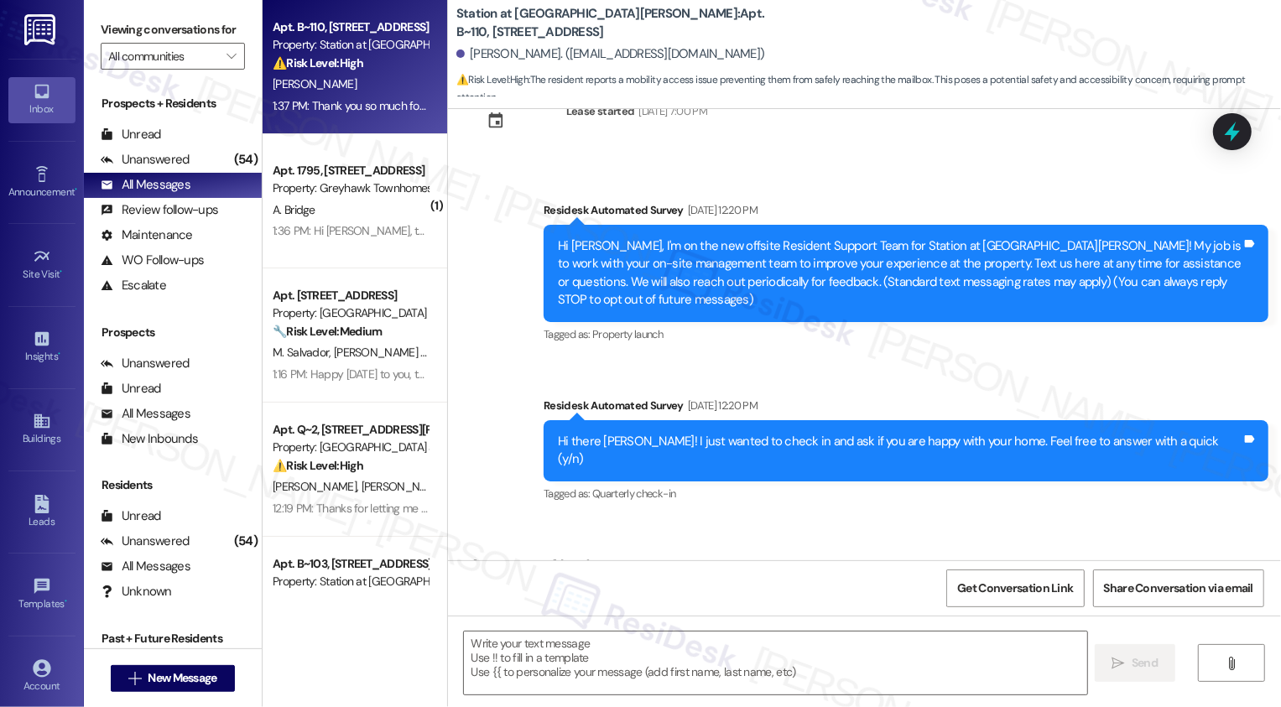
scroll to position [791, 0]
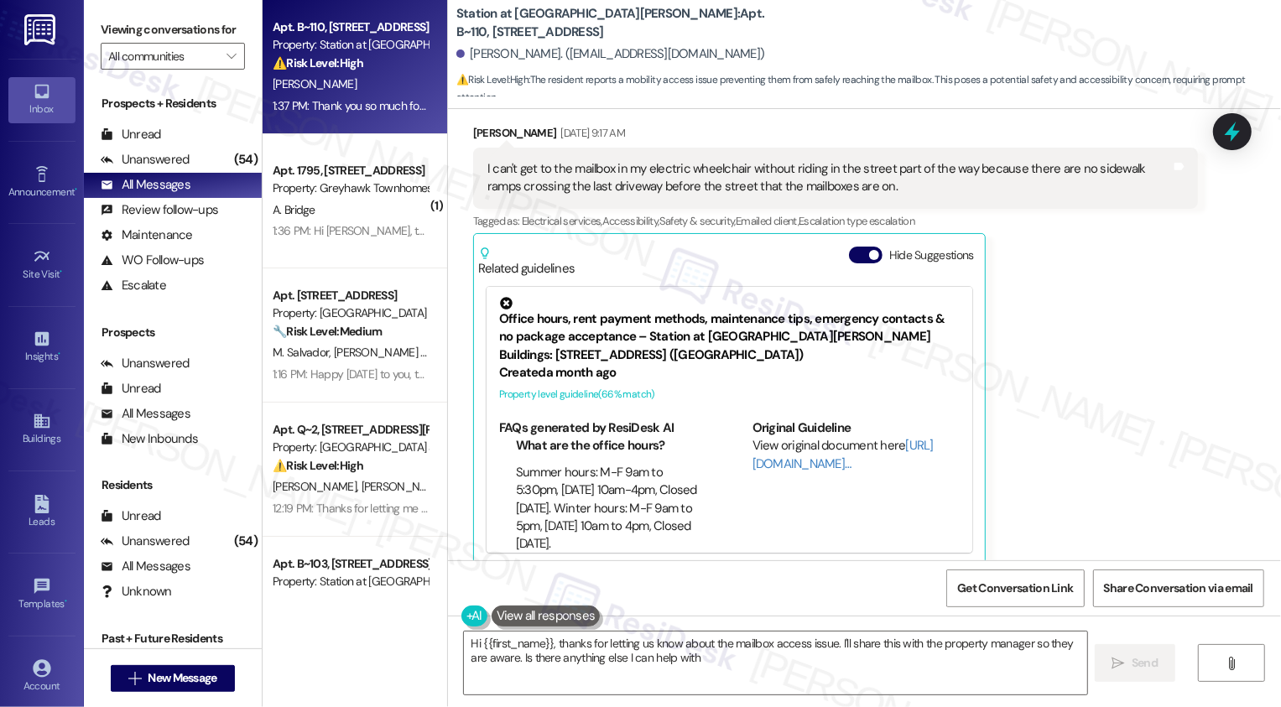
type textarea "Hi {{first_name}}, thanks for letting us know about the mailbox access issue. I…"
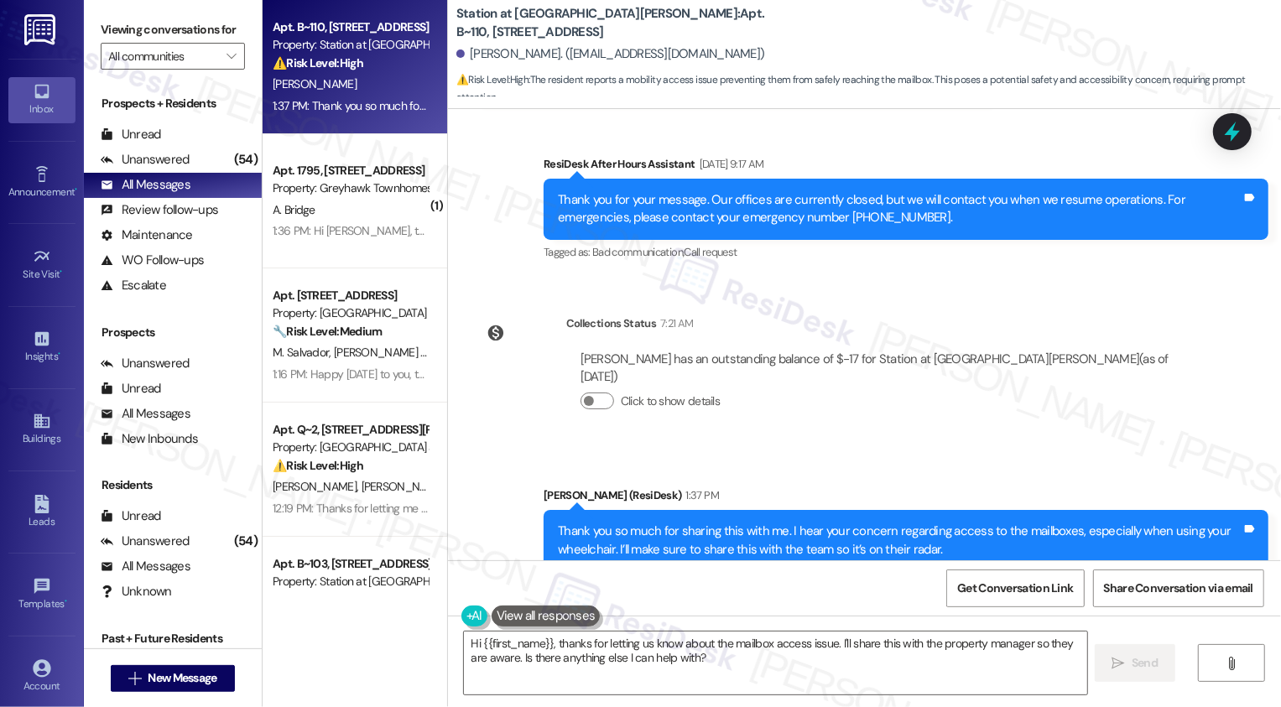
scroll to position [1265, 0]
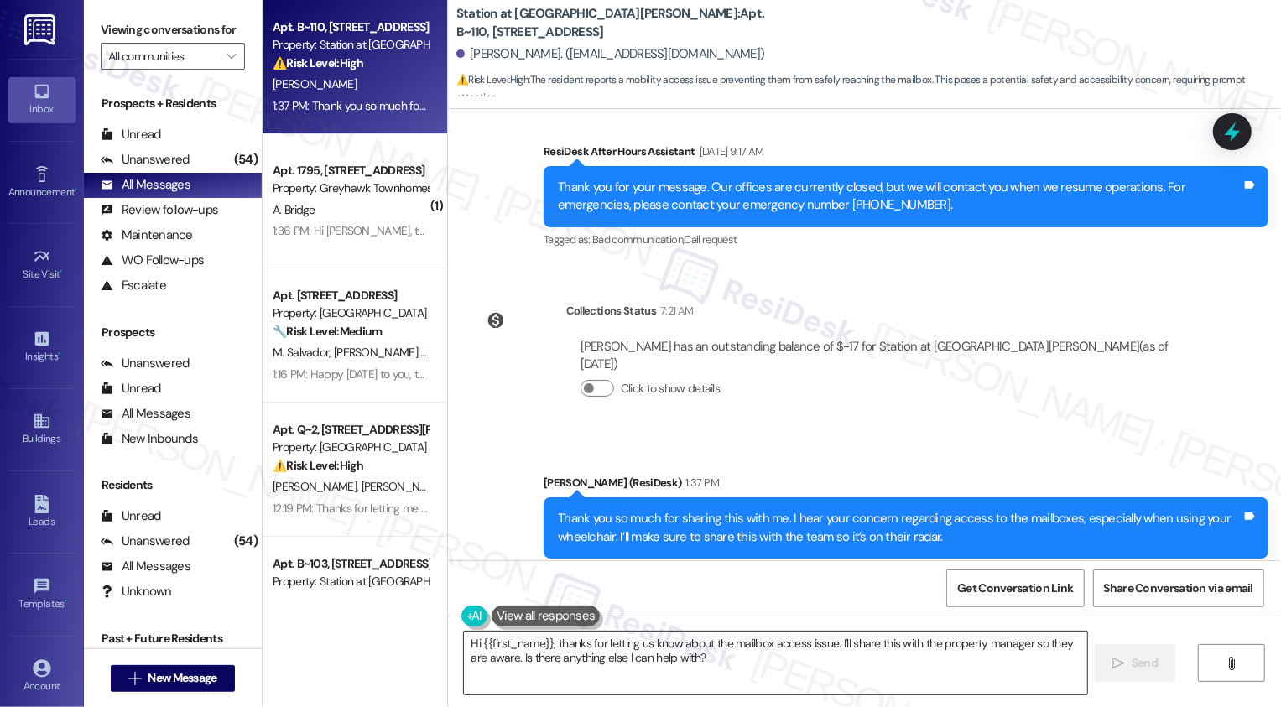
click at [700, 641] on textarea "Hi {{first_name}}, thanks for letting us know about the mailbox access issue. I…" at bounding box center [775, 663] width 623 height 63
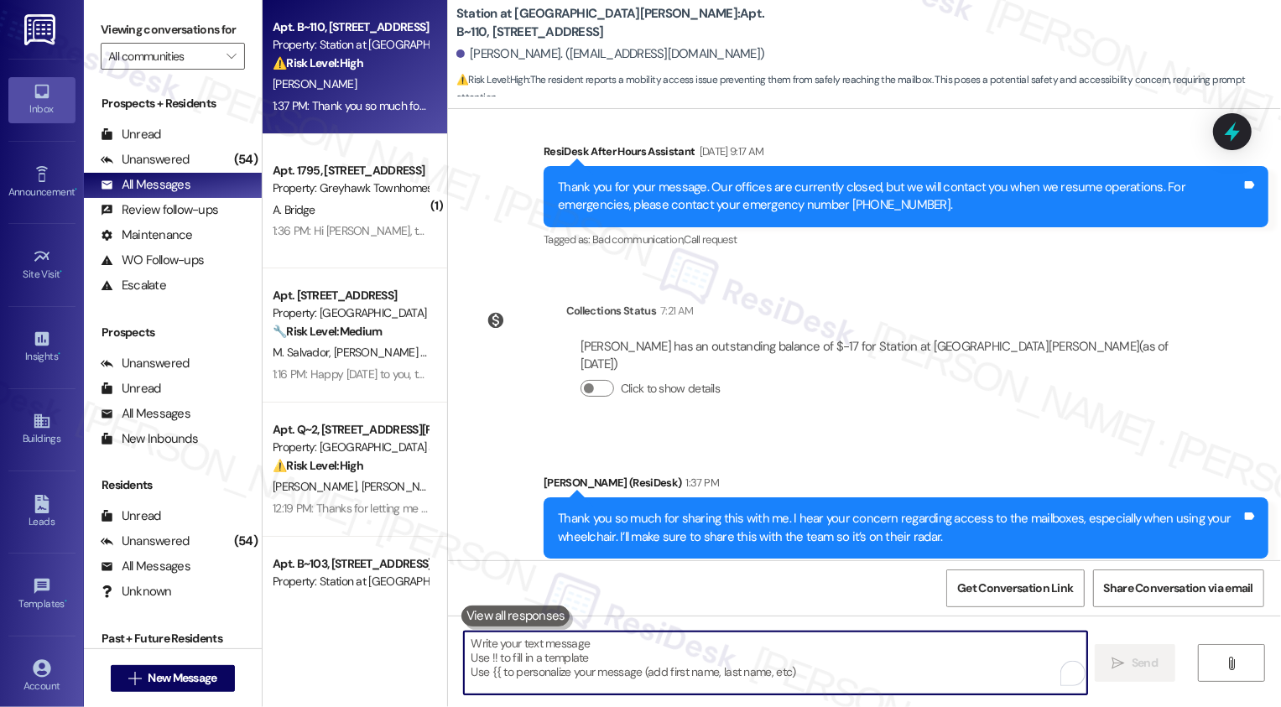
paste textarea "If you have a minute to spare, we would really love it if you could write us a …"
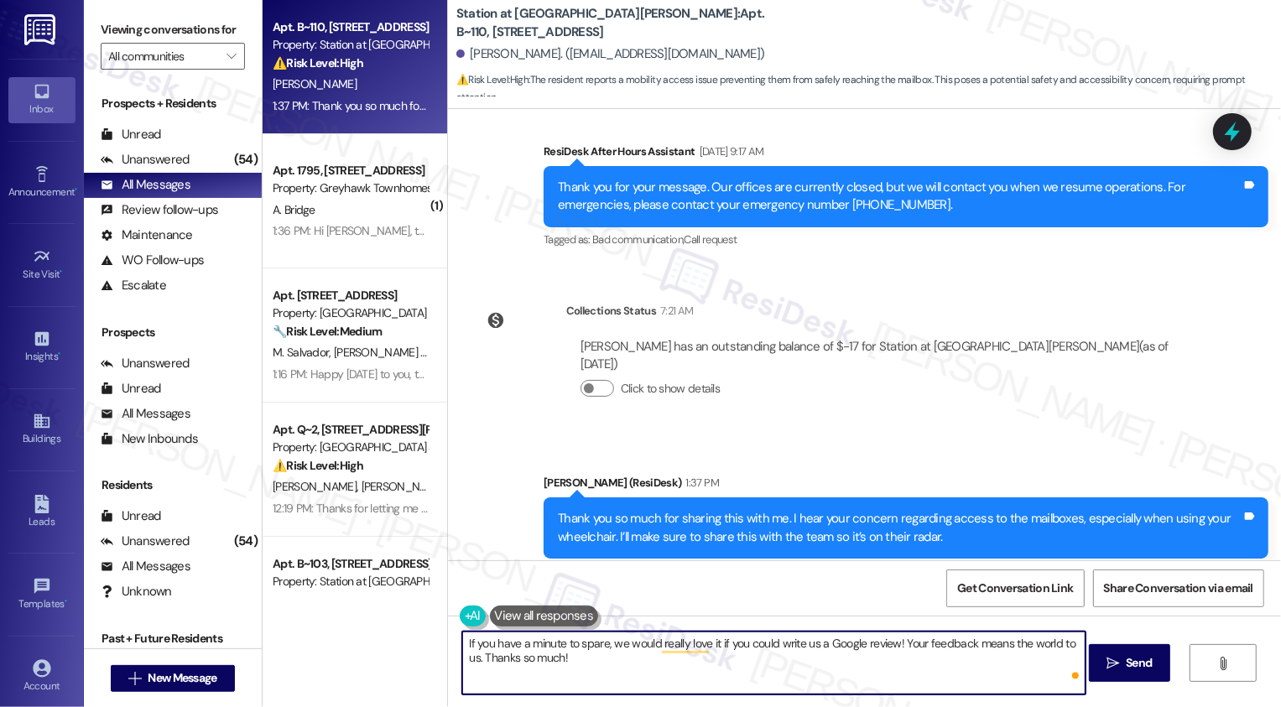
click at [483, 642] on textarea "If you have a minute to spare, we would really love it if you could write us a …" at bounding box center [773, 663] width 623 height 63
click at [658, 663] on textarea "If you also have a minute to spare, we would really love it if you could write …" at bounding box center [773, 663] width 623 height 63
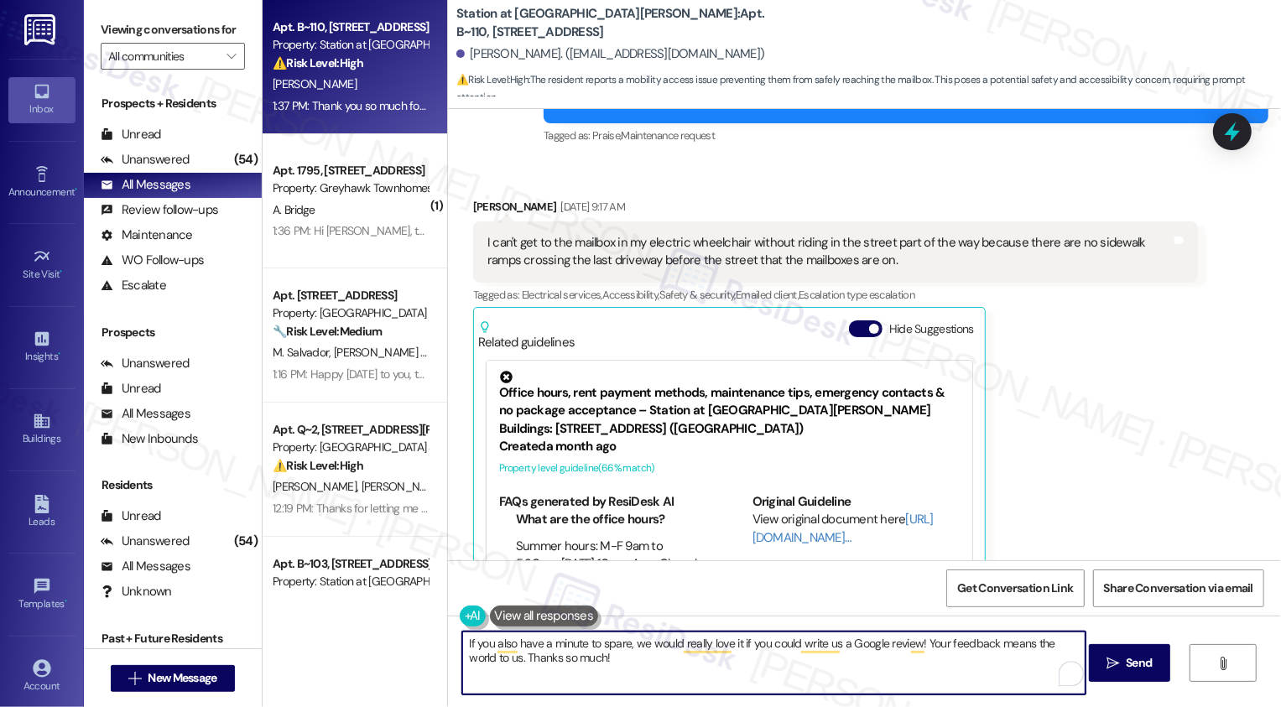
scroll to position [26, 0]
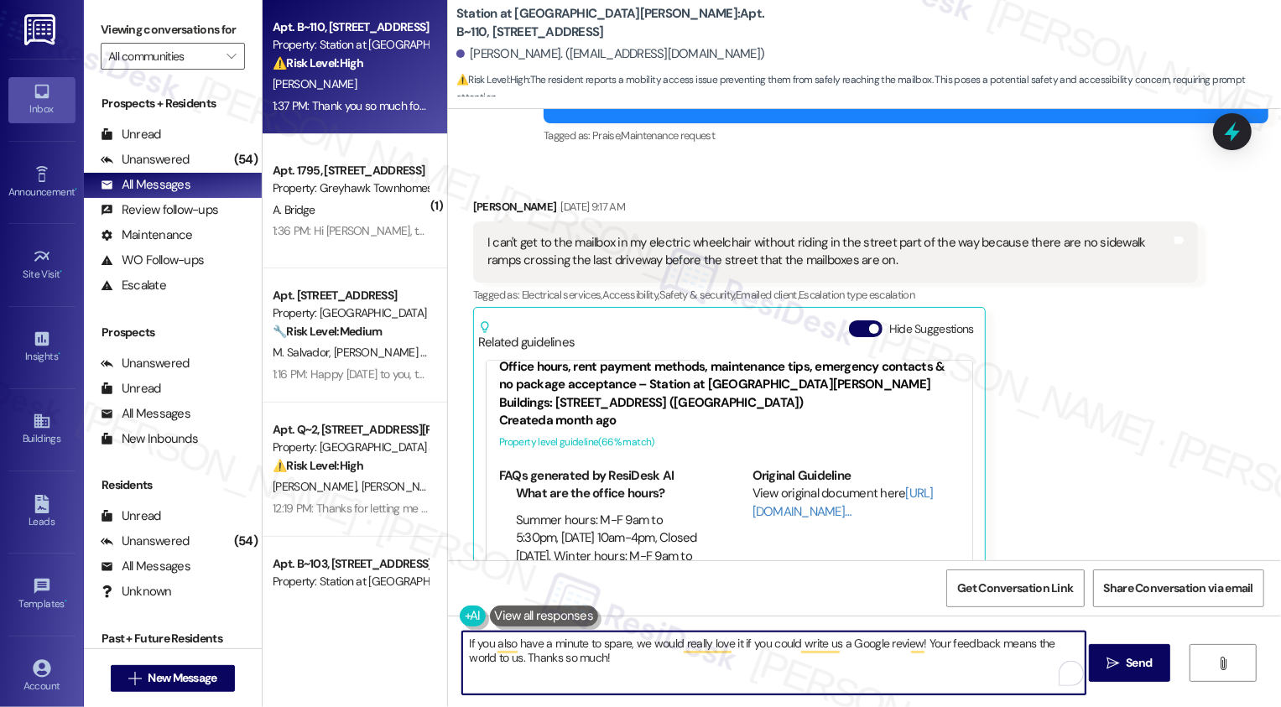
click at [923, 643] on textarea "If you also have a minute to spare, we would really love it if you could write …" at bounding box center [773, 663] width 623 height 63
click at [823, 654] on textarea "If you also have a minute to spare, we would really love it if you could write …" at bounding box center [773, 663] width 623 height 63
drag, startPoint x: 486, startPoint y: 656, endPoint x: 689, endPoint y: 663, distance: 203.1
click at [689, 663] on textarea "If you also have a minute to spare, we would really love it if you could write …" at bounding box center [773, 663] width 623 height 63
type textarea "If you also have a minute to spare, we would really love it if you could write …"
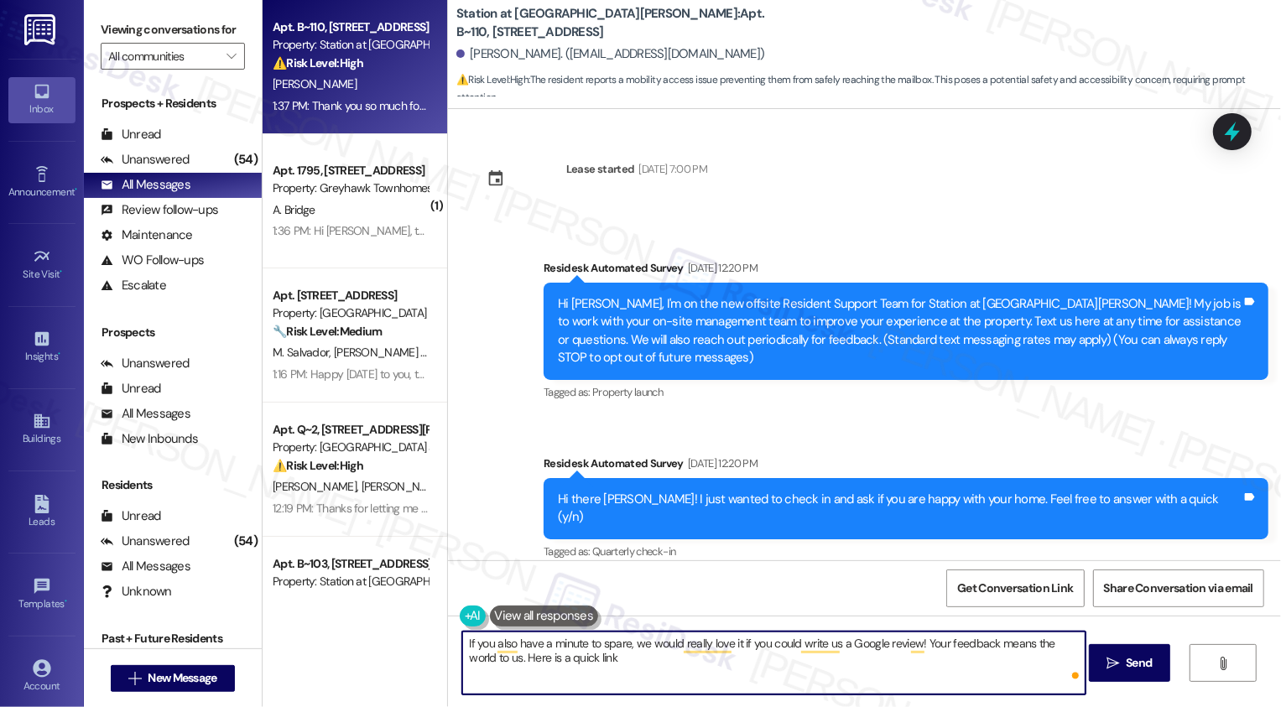
scroll to position [26, 0]
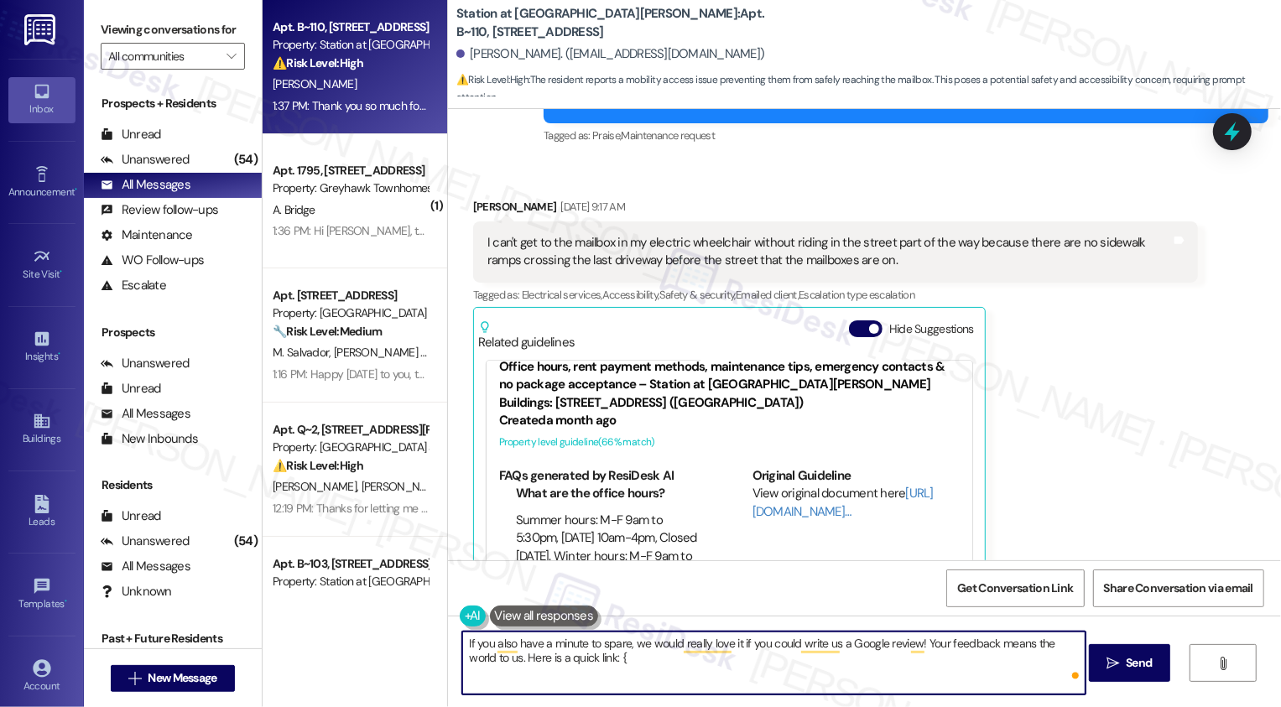
type textarea "If you also have a minute to spare, we would really love it if you could write …"
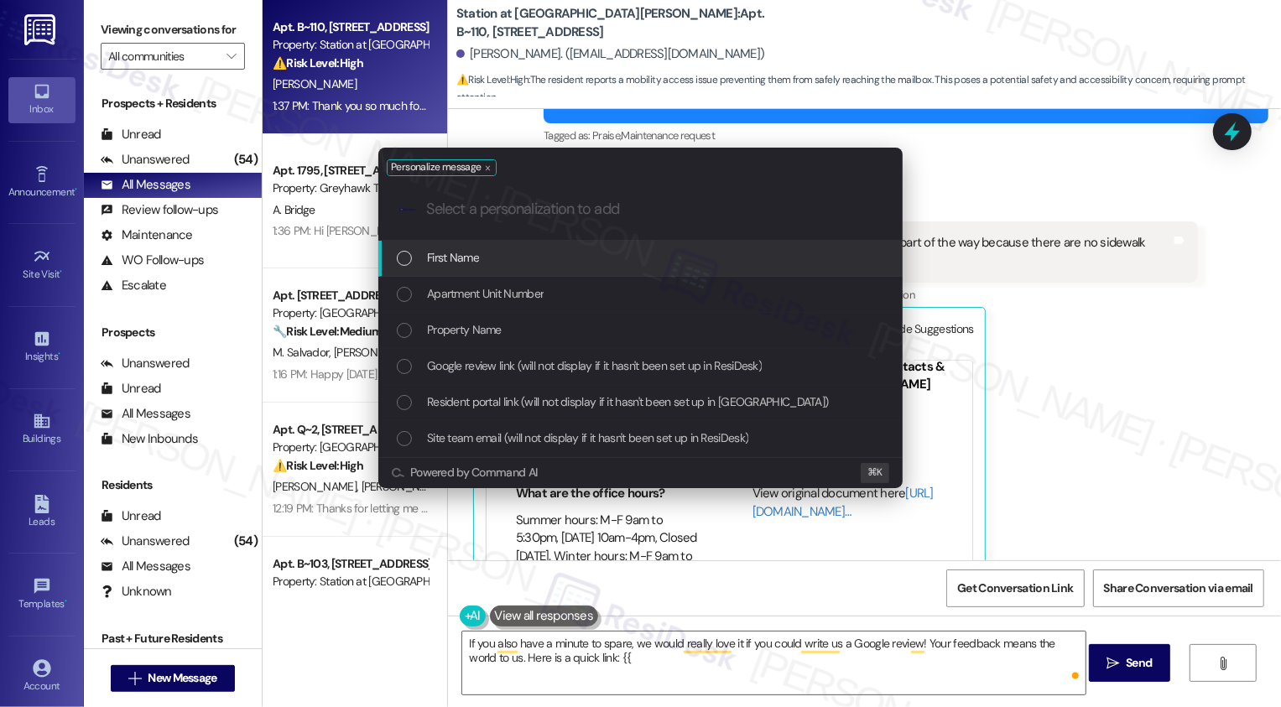
type input "g"
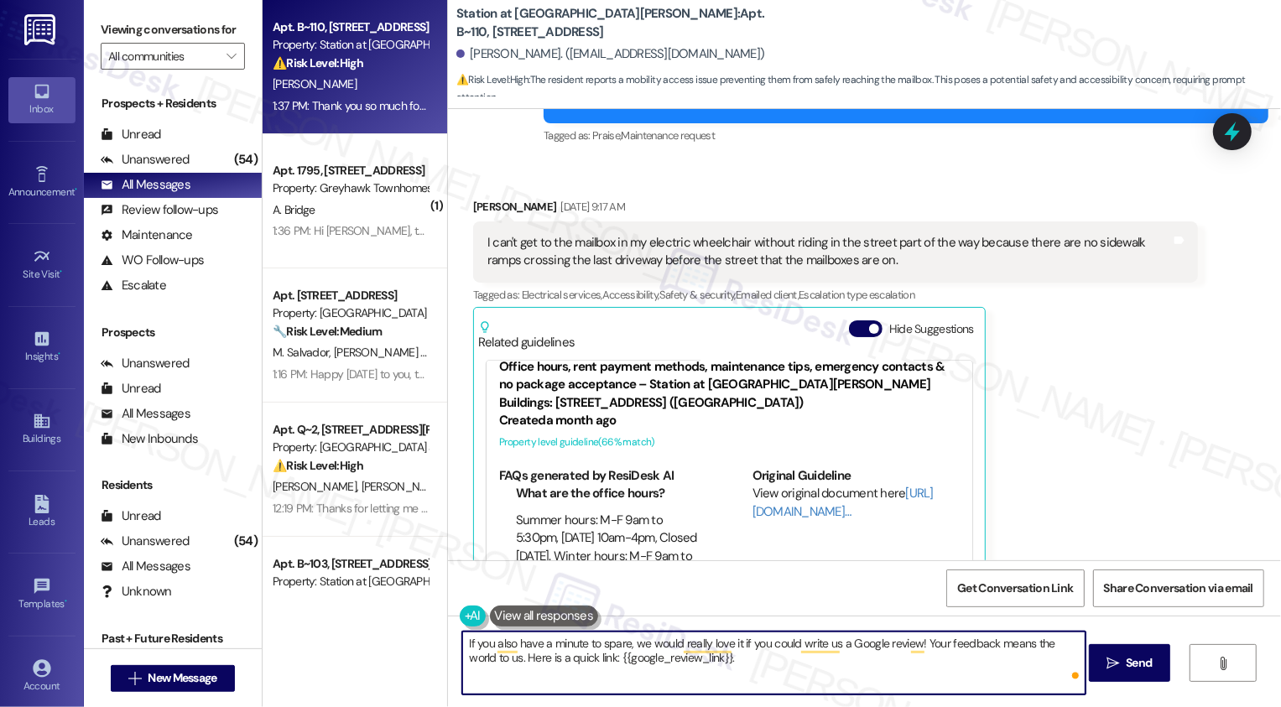
paste textarea "Thanks so much!"
type textarea "If you also have a minute to spare, we would really love it if you could write …"
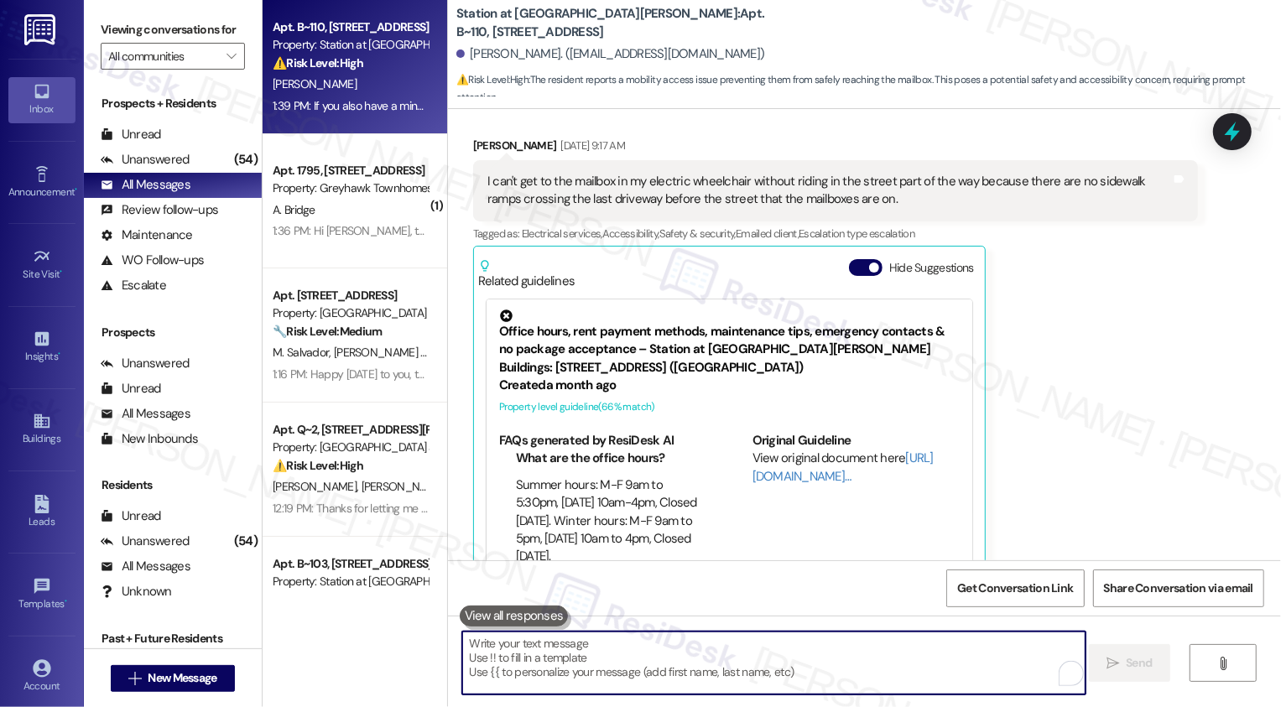
scroll to position [791, 0]
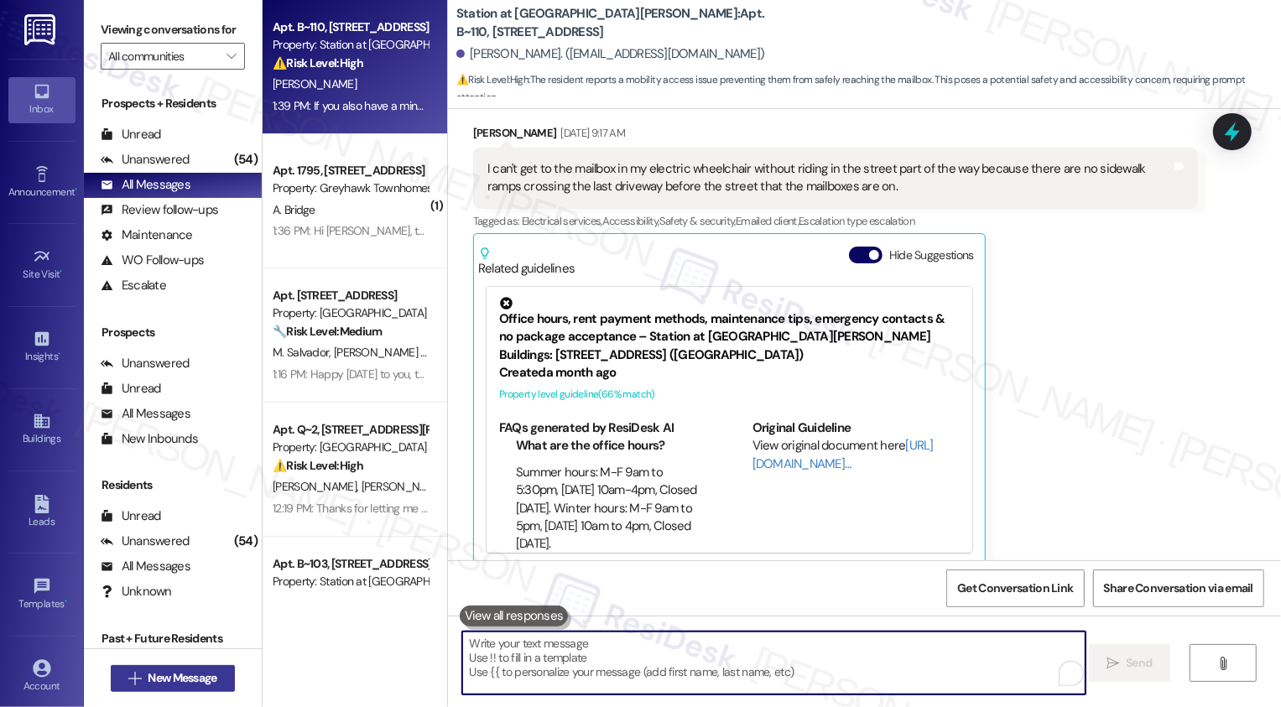
click at [171, 674] on span "New Message" at bounding box center [182, 678] width 69 height 18
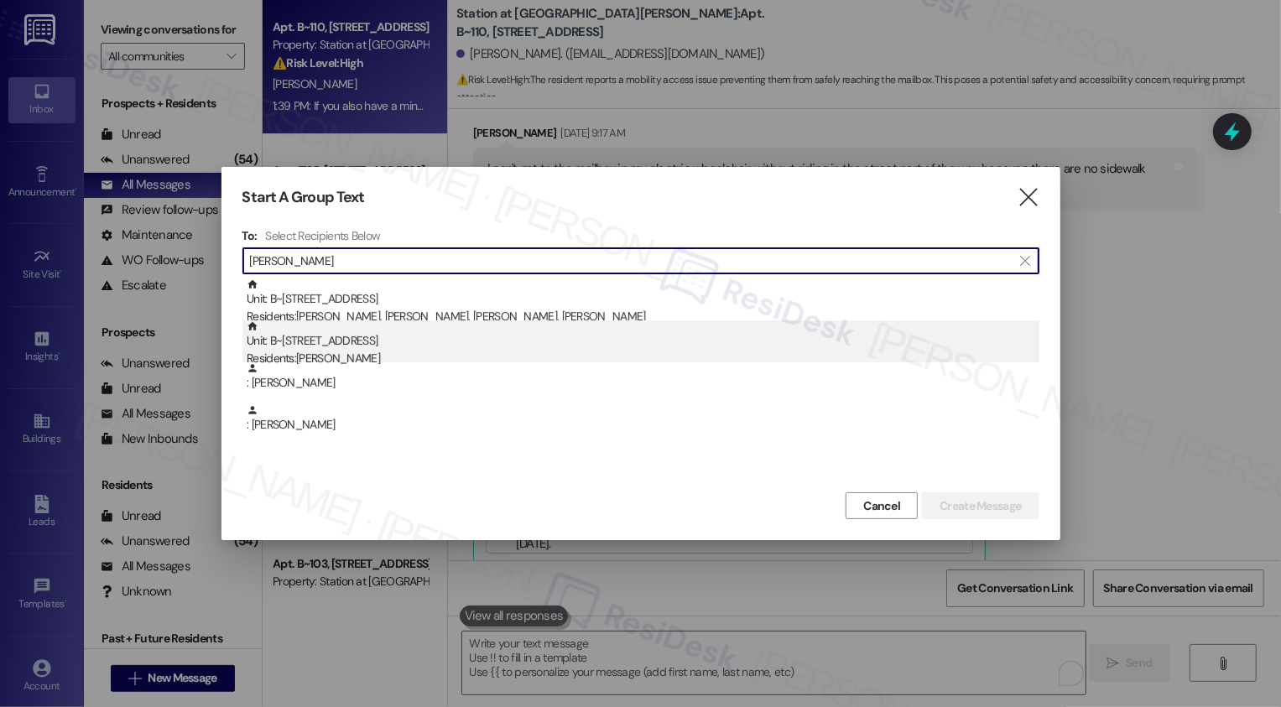
type input "[PERSON_NAME]"
click at [363, 341] on div "Unit: B~103 - 2229 North 100 West Residents: [PERSON_NAME]" at bounding box center [643, 344] width 793 height 48
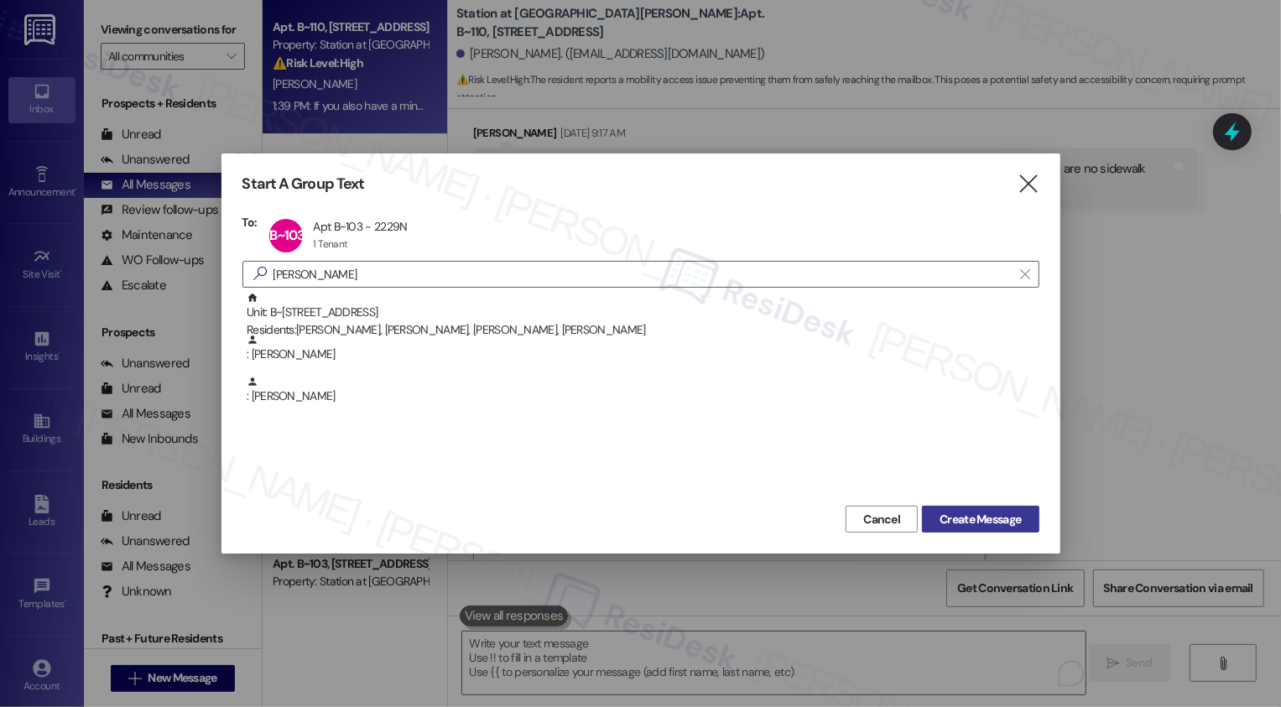
click at [966, 522] on span "Create Message" at bounding box center [979, 520] width 81 height 18
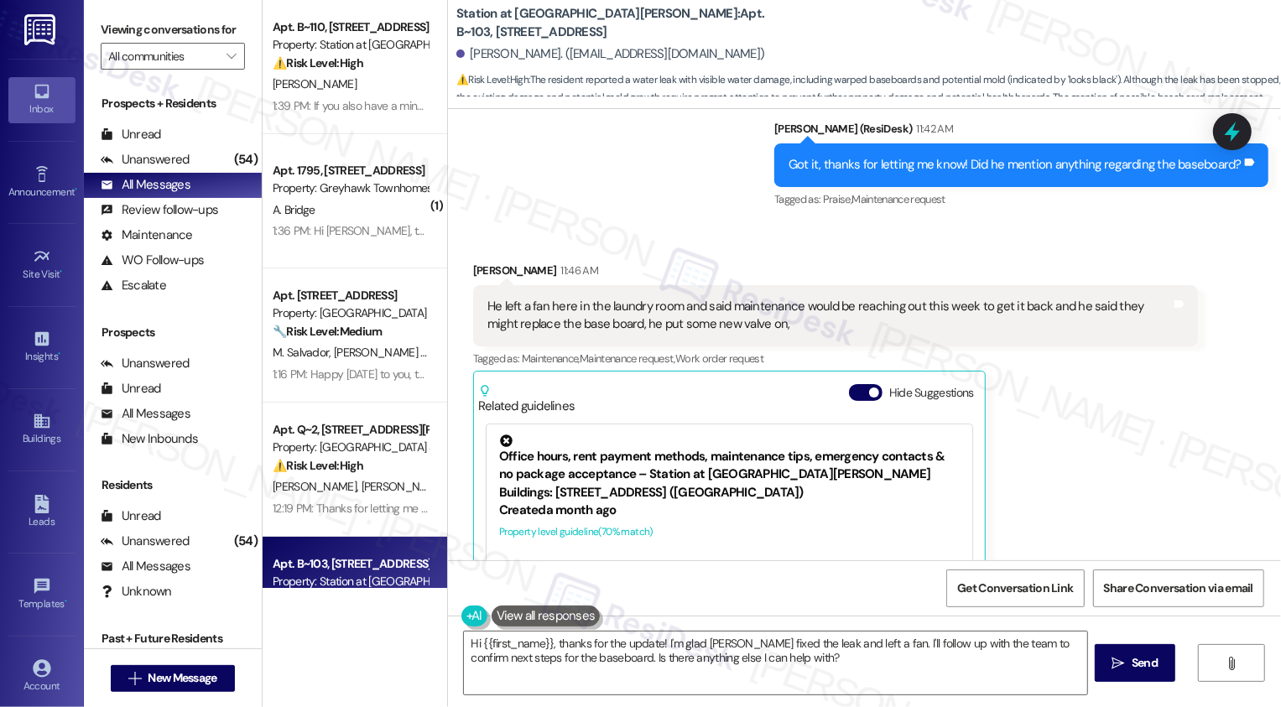
scroll to position [3312, 0]
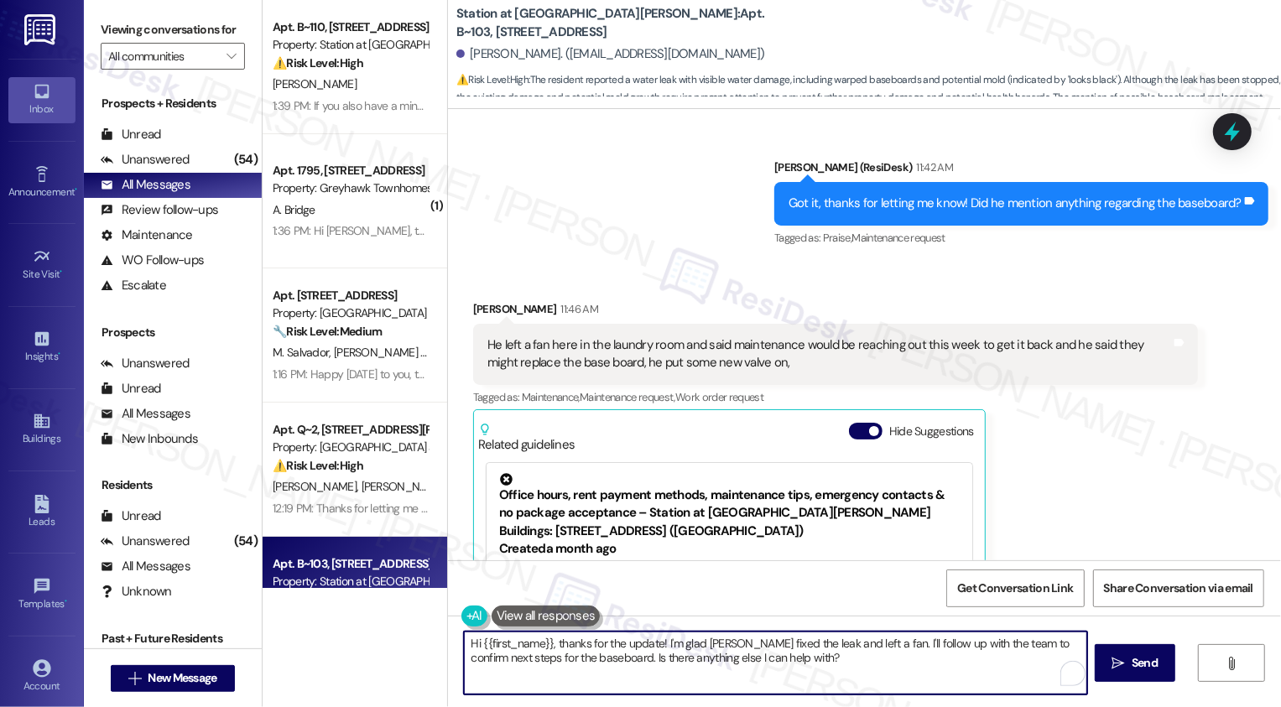
drag, startPoint x: 655, startPoint y: 642, endPoint x: 407, endPoint y: 629, distance: 248.6
click at [406, 629] on div "Apt. B~110, 2229 North 100 West Property: Station at Park Meadows ⚠️ Risk Level…" at bounding box center [772, 353] width 1018 height 707
click at [906, 675] on textarea "Hi {{first_name}}, thanks for the update! I'm glad Blake fixed the leak and lef…" at bounding box center [773, 663] width 623 height 63
click at [844, 662] on textarea "Hi {{first_name}}, thanks for the update! I'm glad Blake fixed the leak and lef…" at bounding box center [773, 663] width 623 height 63
drag, startPoint x: 851, startPoint y: 643, endPoint x: 570, endPoint y: 634, distance: 282.0
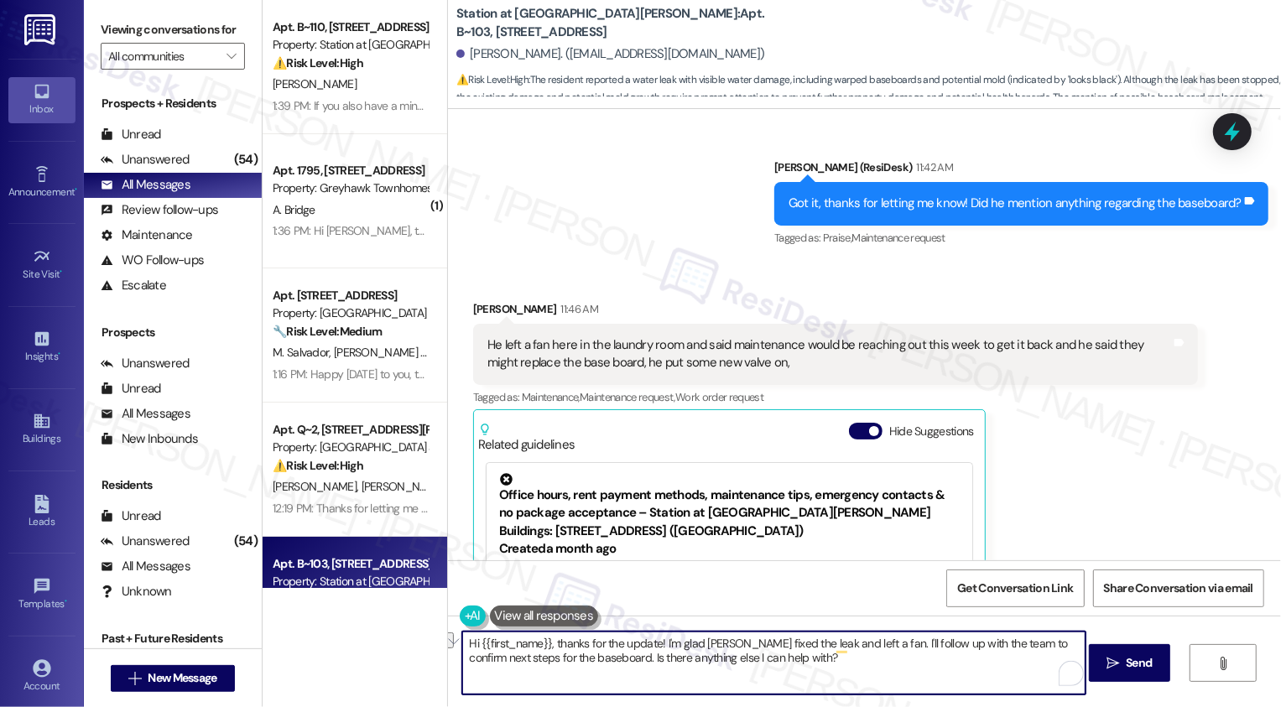
click at [569, 634] on textarea "Hi {{first_name}}, thanks for the update! I'm glad Blake fixed the leak and lef…" at bounding box center [773, 663] width 623 height 63
click at [722, 648] on textarea "I appreciate the info you shared! I'll follow up with the team to confirm next …" at bounding box center [773, 663] width 623 height 63
click at [845, 648] on textarea "I appreciate the info you shared! I'll follow up with the team to confirm next …" at bounding box center [773, 663] width 623 height 63
drag, startPoint x: 944, startPoint y: 640, endPoint x: 955, endPoint y: 660, distance: 23.3
click at [955, 659] on textarea "I appreciate the info you shared! I'll follow up with the team to confirm next …" at bounding box center [773, 663] width 623 height 63
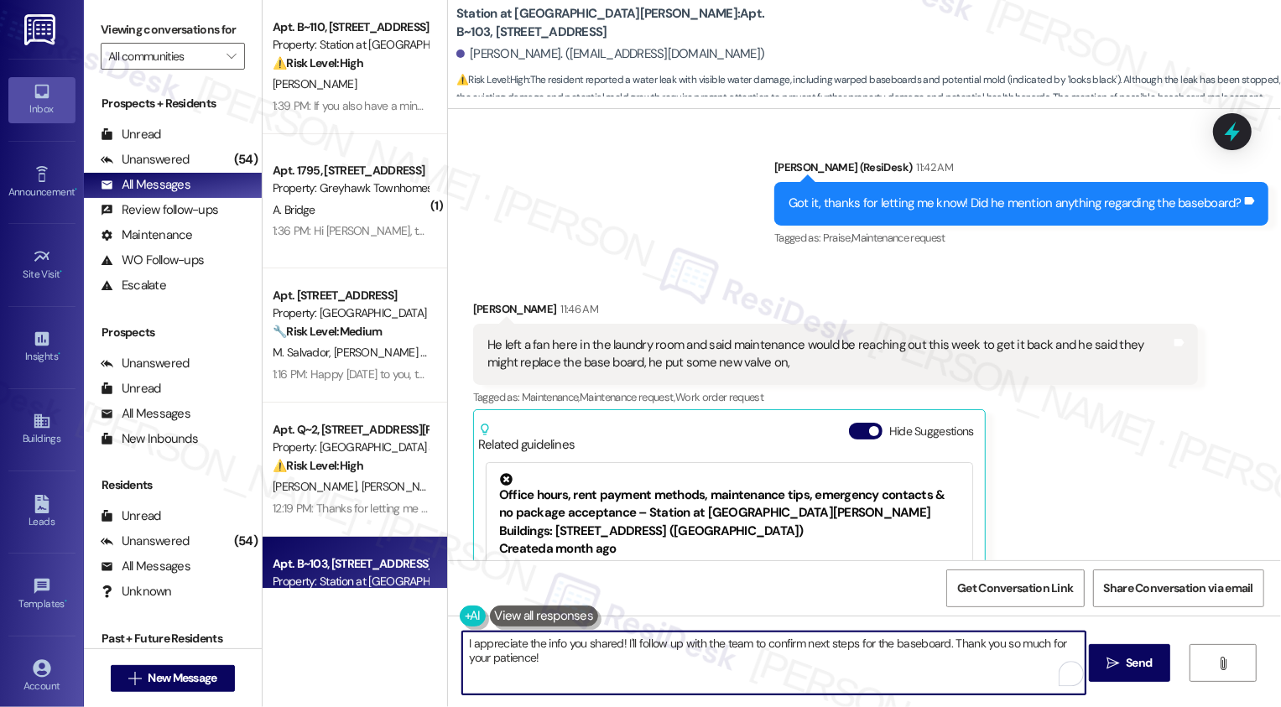
click at [474, 308] on div "Justina Fehlman 11:46 AM" at bounding box center [835, 311] width 725 height 23
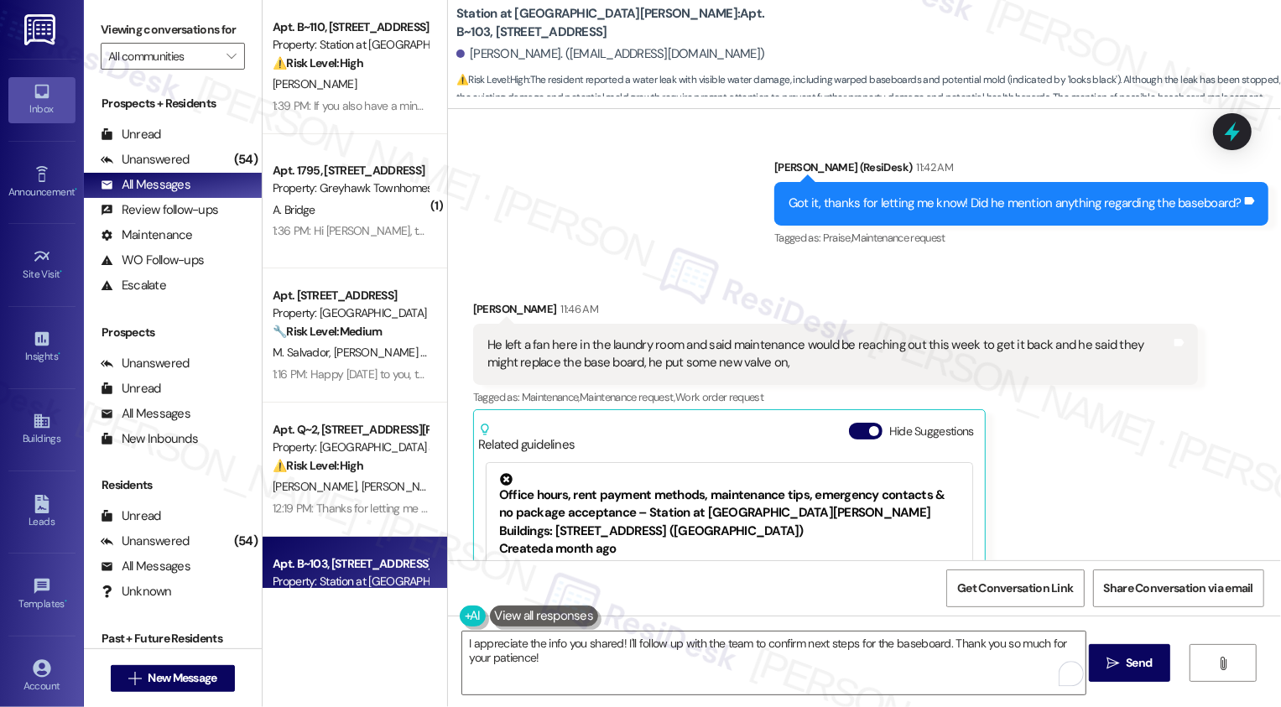
click at [474, 308] on div "Justina Fehlman 11:46 AM" at bounding box center [835, 311] width 725 height 23
copy div "Justina"
click at [612, 642] on textarea "I appreciate the info you shared! I'll follow up with the team to confirm next …" at bounding box center [773, 663] width 623 height 63
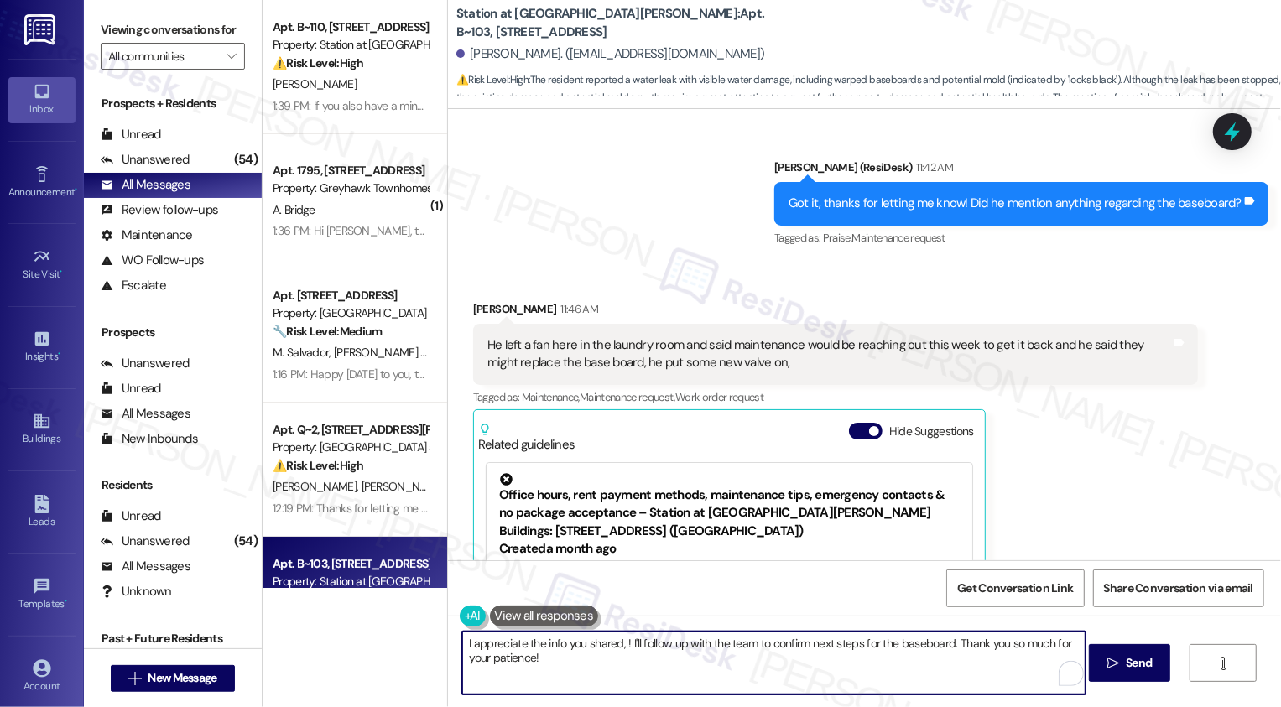
paste textarea "Justina"
click at [564, 658] on textarea "I appreciate the info you shared, Justina. I'll follow up with the team to conf…" at bounding box center [773, 663] width 623 height 63
click at [668, 663] on textarea "I appreciate the info you shared, Justina. I'll follow up with the team to conf…" at bounding box center [773, 663] width 623 height 63
click at [804, 653] on textarea "I appreciate the info you shared, Justina. I'll follow up with the team to conf…" at bounding box center [773, 663] width 623 height 63
type textarea "I appreciate the info you shared, Justina. I'll follow up with the team to conf…"
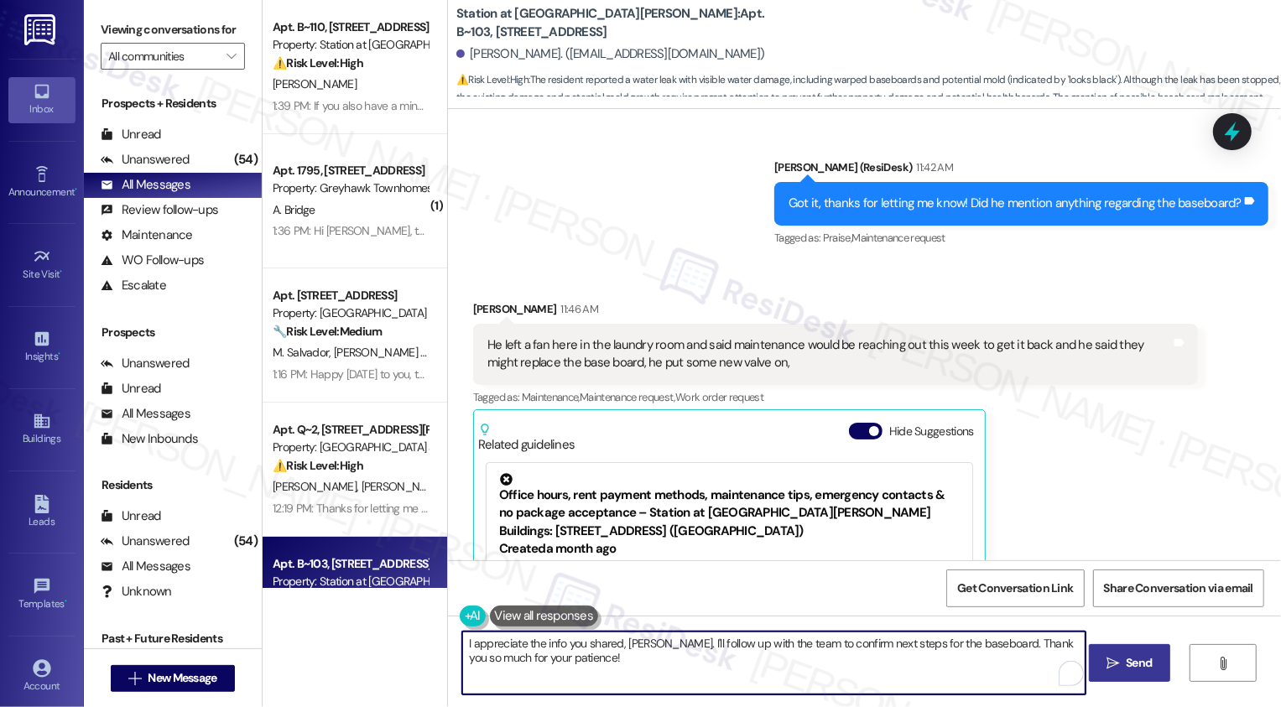
click at [1140, 662] on span "Send" at bounding box center [1139, 663] width 26 height 18
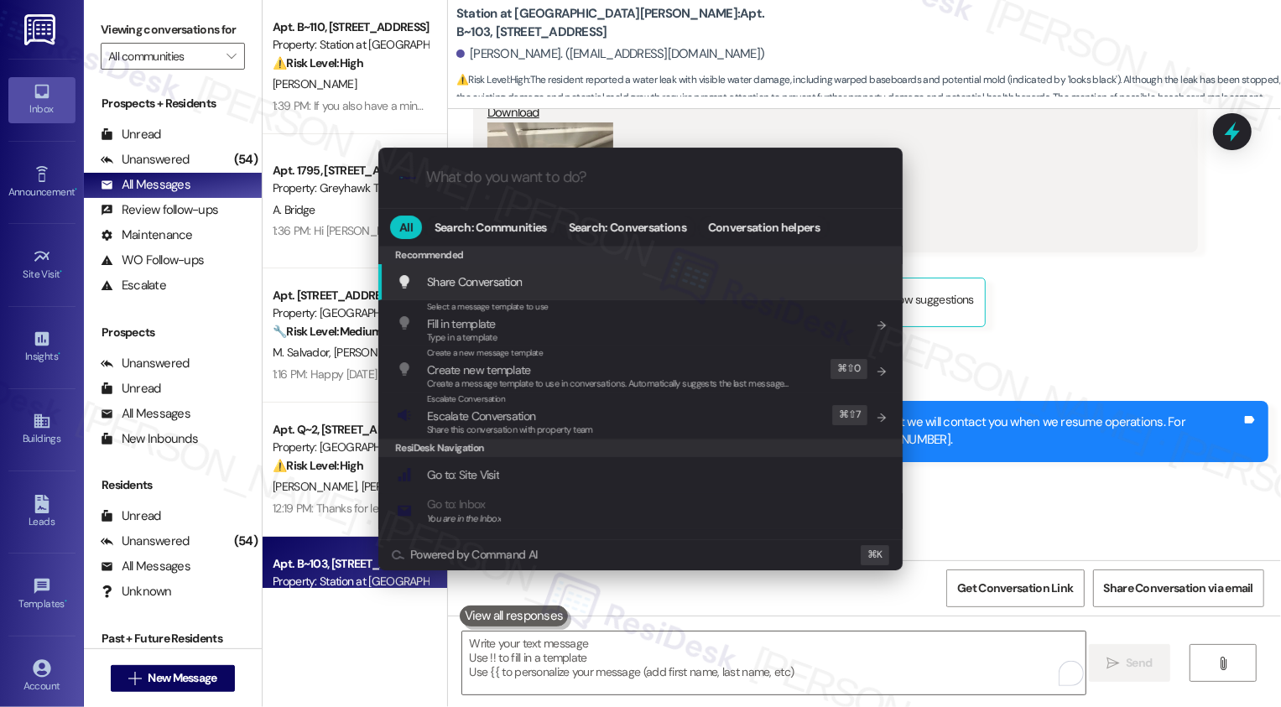
scroll to position [2420, 0]
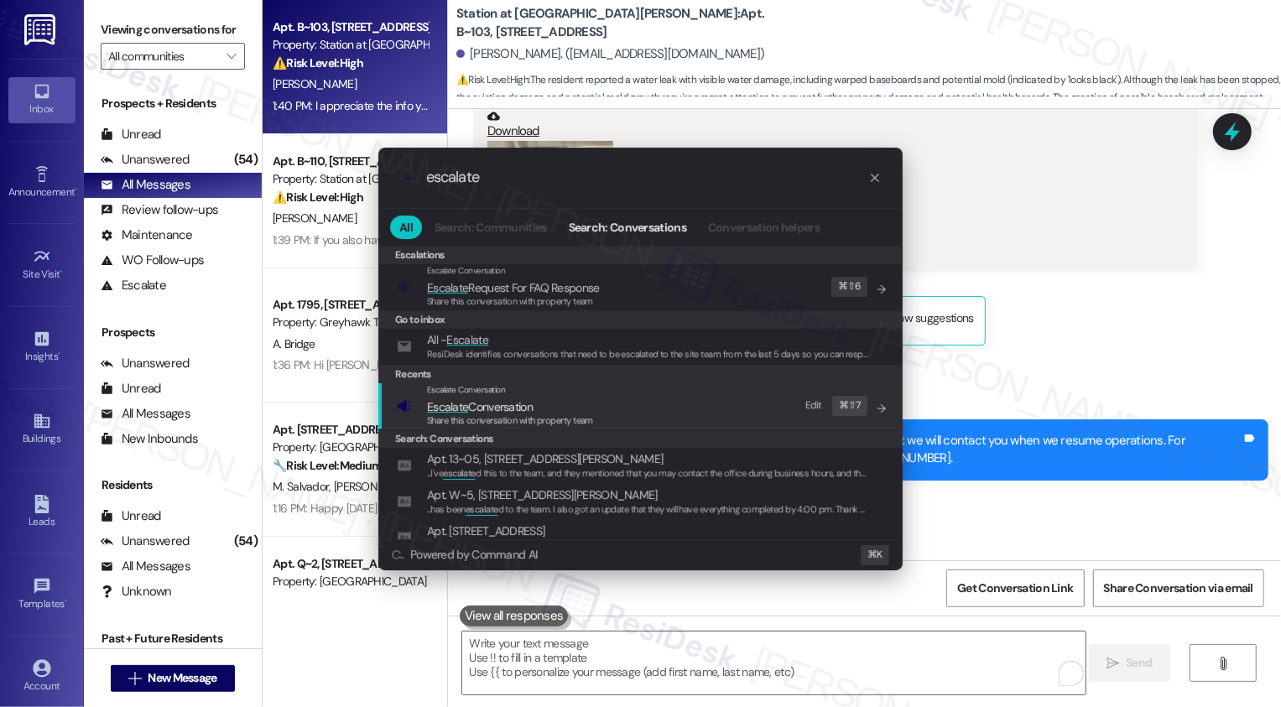
type input "escalate"
click at [556, 414] on span "Share this conversation with property team" at bounding box center [510, 420] width 166 height 12
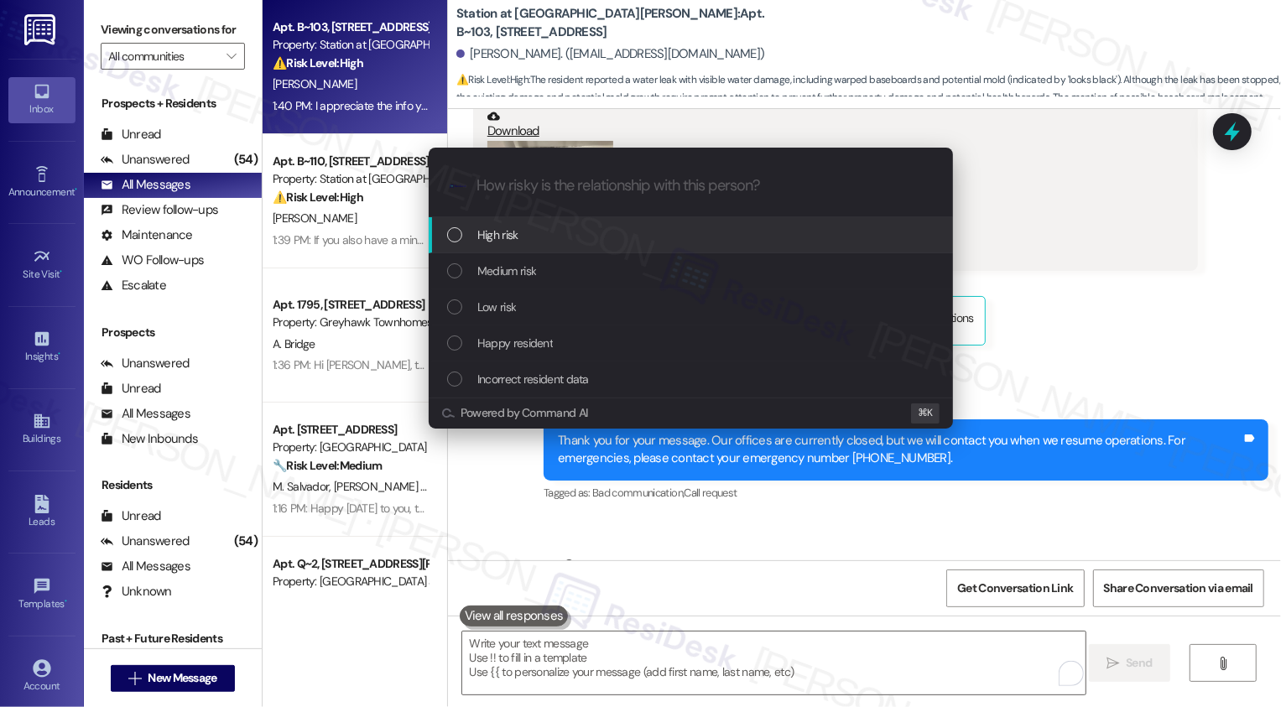
click at [508, 236] on span "High risk" at bounding box center [497, 235] width 41 height 18
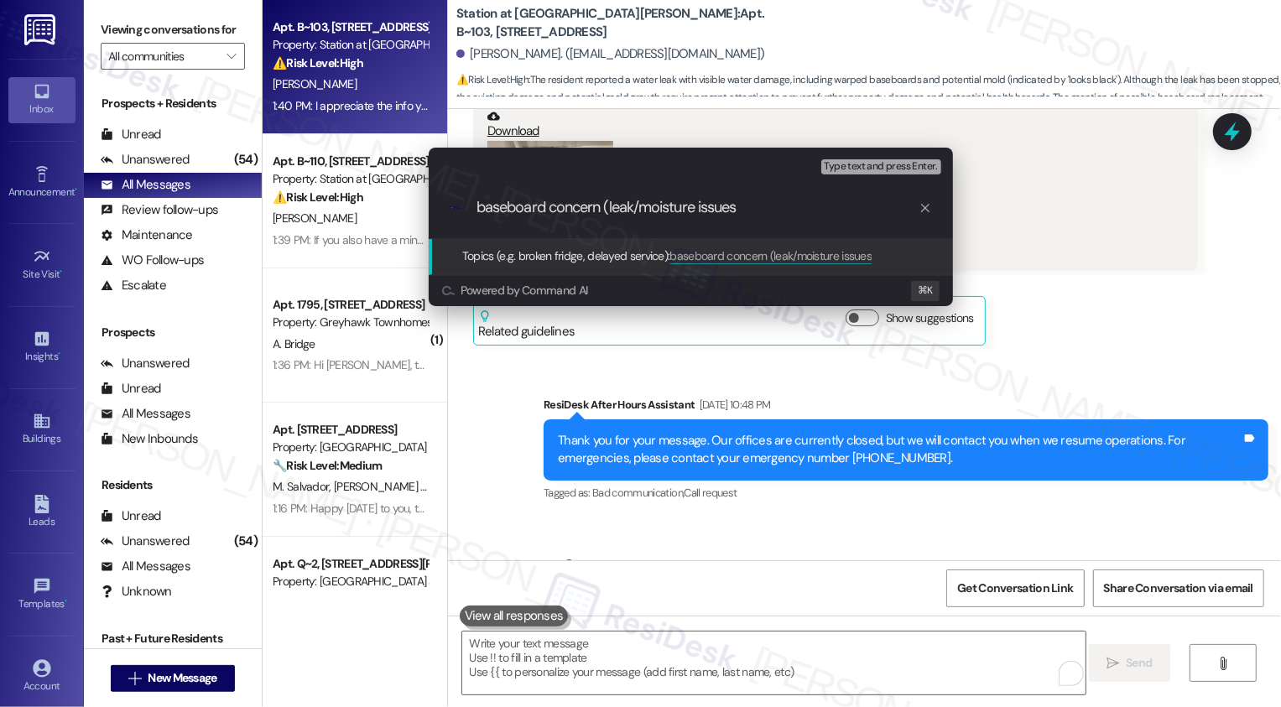
type input "baseboard concern (leak/moisture issues)"
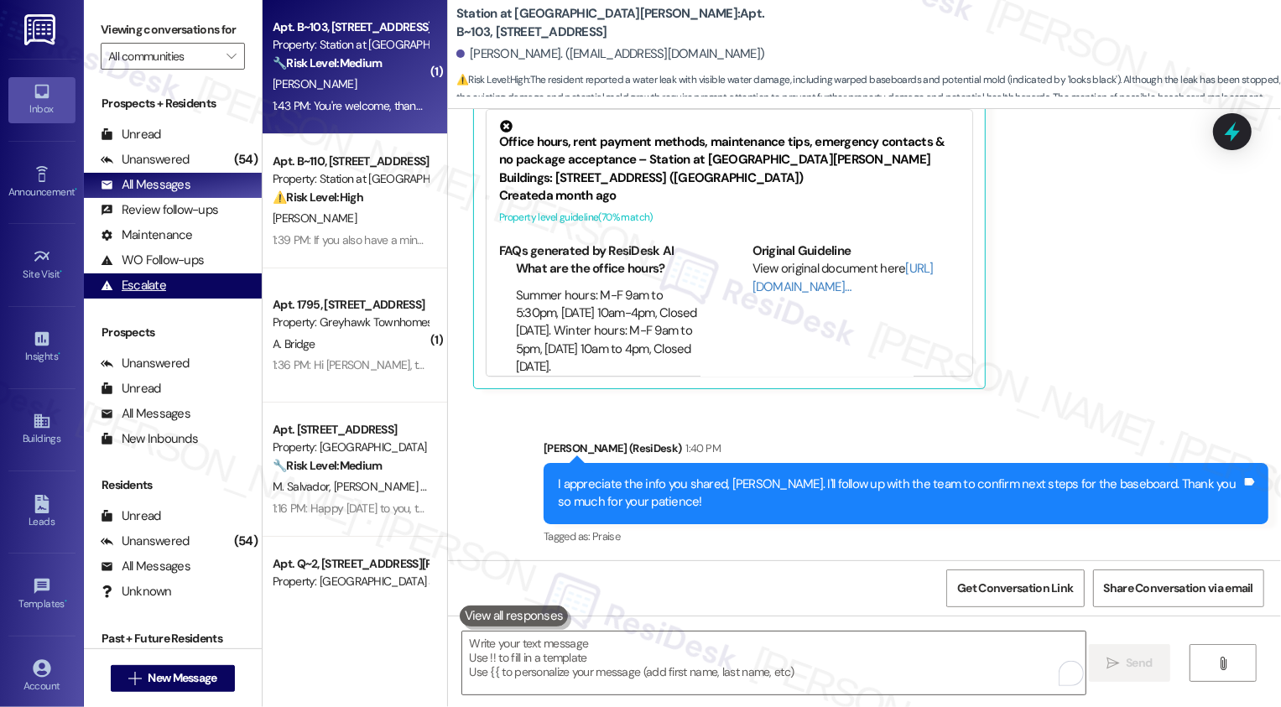
scroll to position [3781, 0]
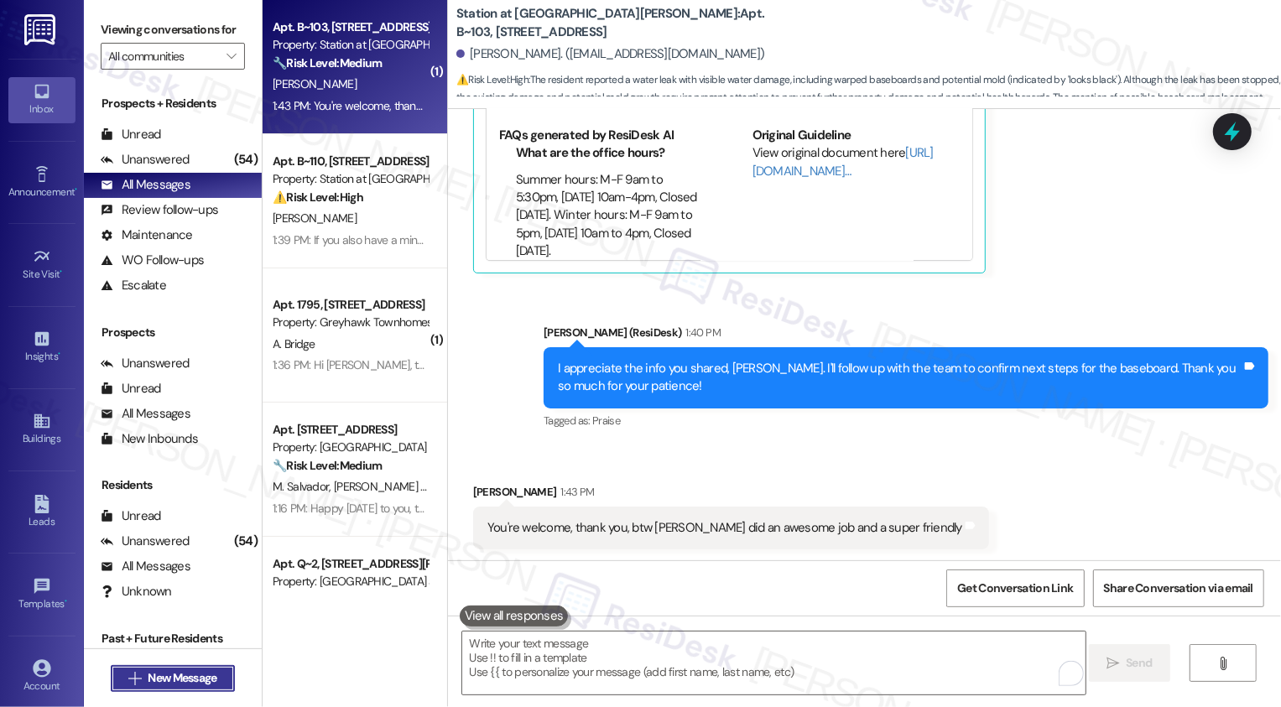
click at [171, 678] on span "New Message" at bounding box center [182, 678] width 69 height 18
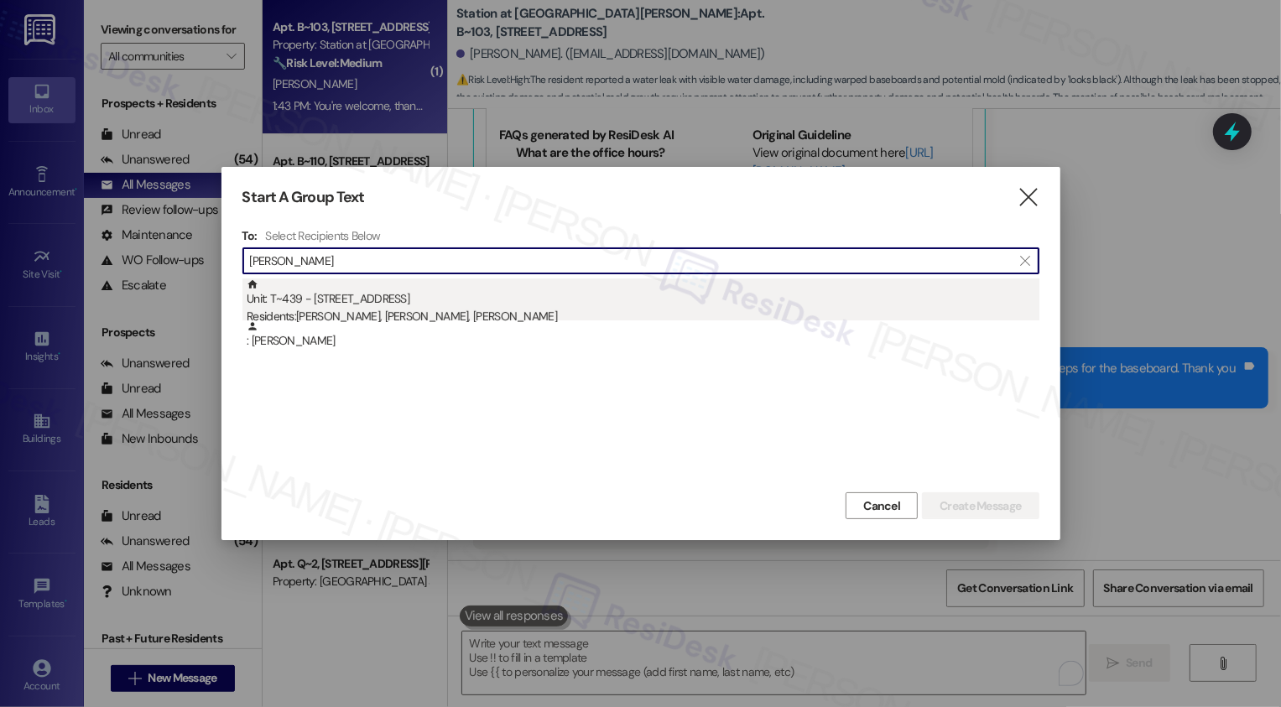
type input "joaquin"
click at [446, 320] on div "Residents: Joaquin Espinoza, Ninoska Lillo, Unborn Espinoza" at bounding box center [643, 317] width 793 height 18
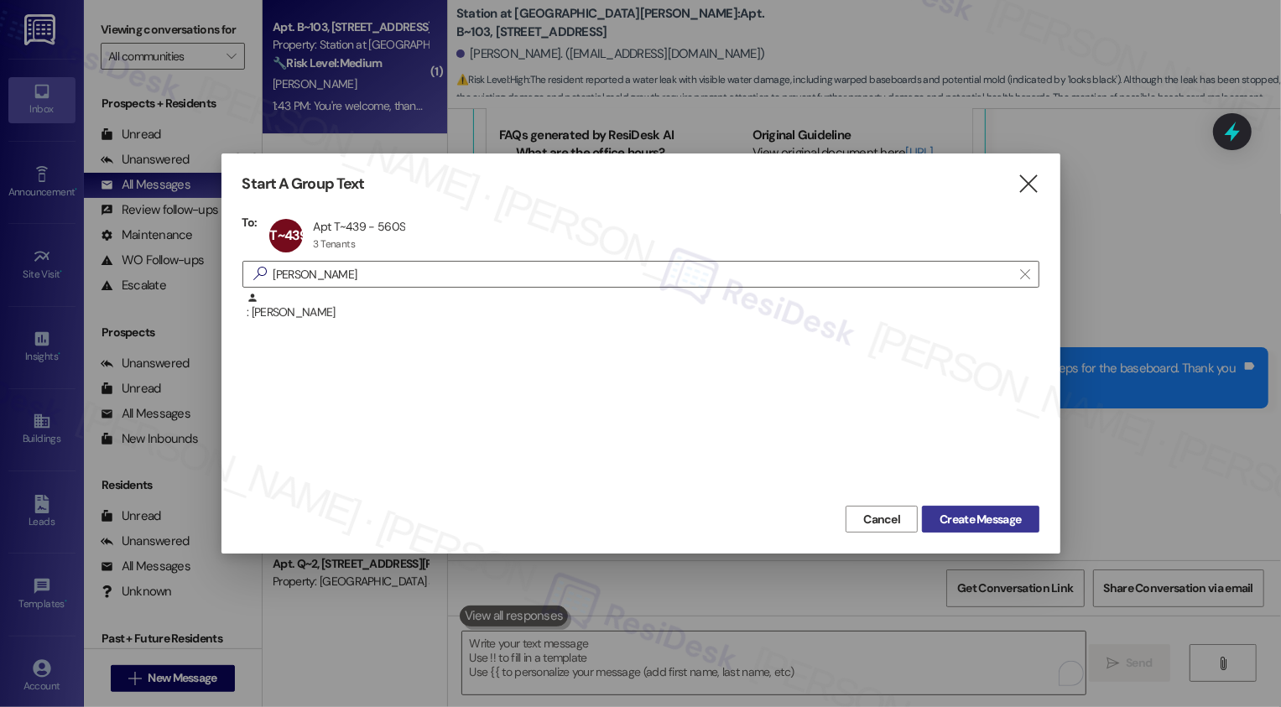
click at [961, 529] on button "Create Message" at bounding box center [980, 519] width 117 height 27
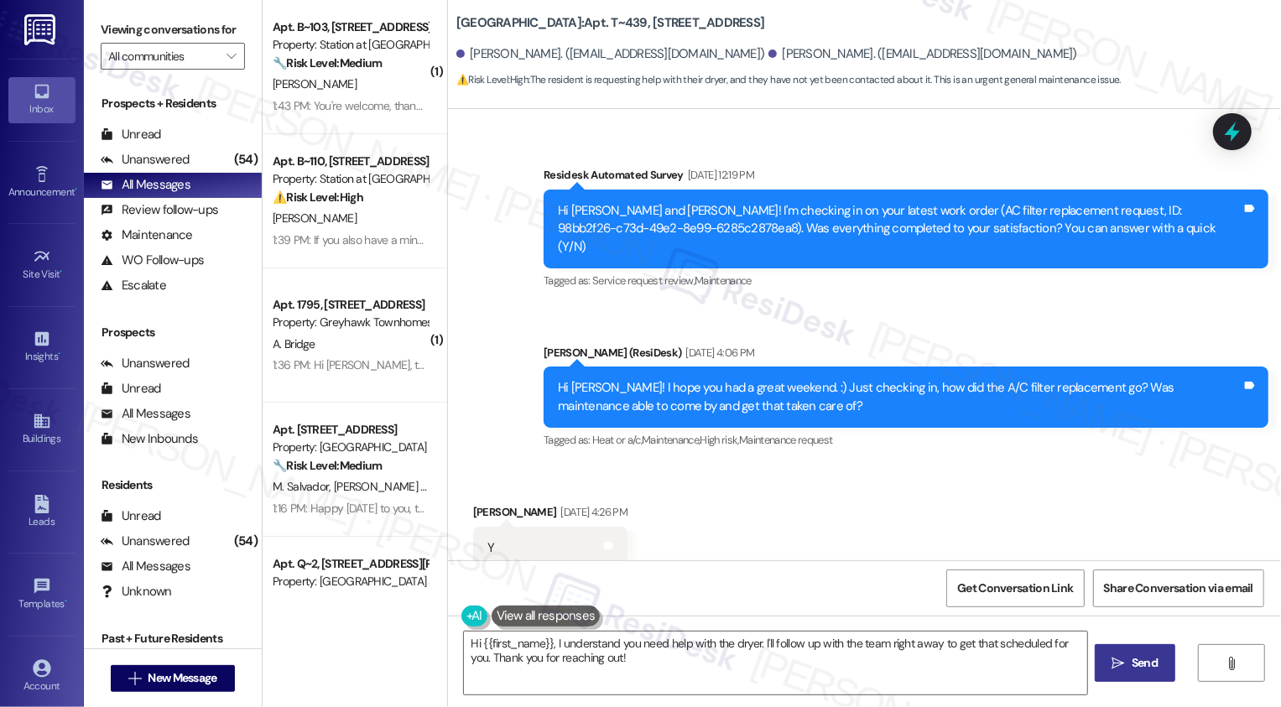
scroll to position [3003, 0]
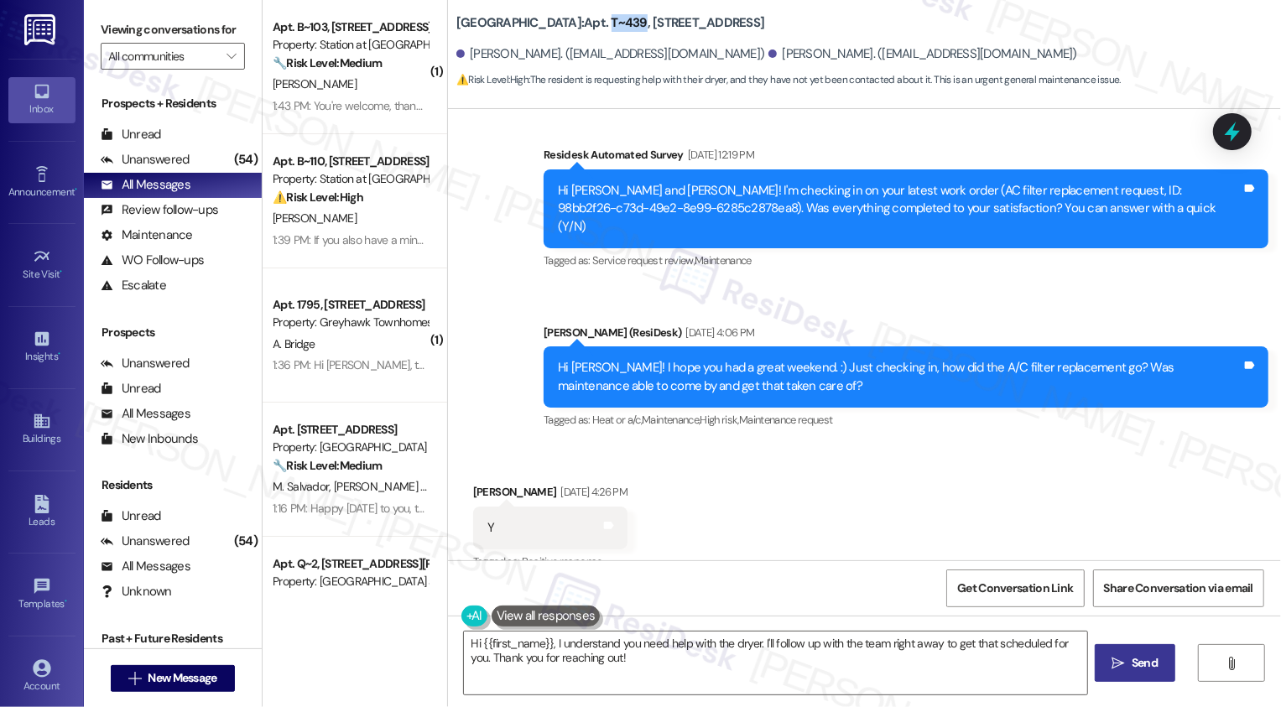
drag, startPoint x: 589, startPoint y: 22, endPoint x: 619, endPoint y: 22, distance: 30.2
click at [619, 22] on b "Central Park Station: Apt. T~439, 560 South 400 West" at bounding box center [610, 23] width 309 height 18
copy b "T~439"
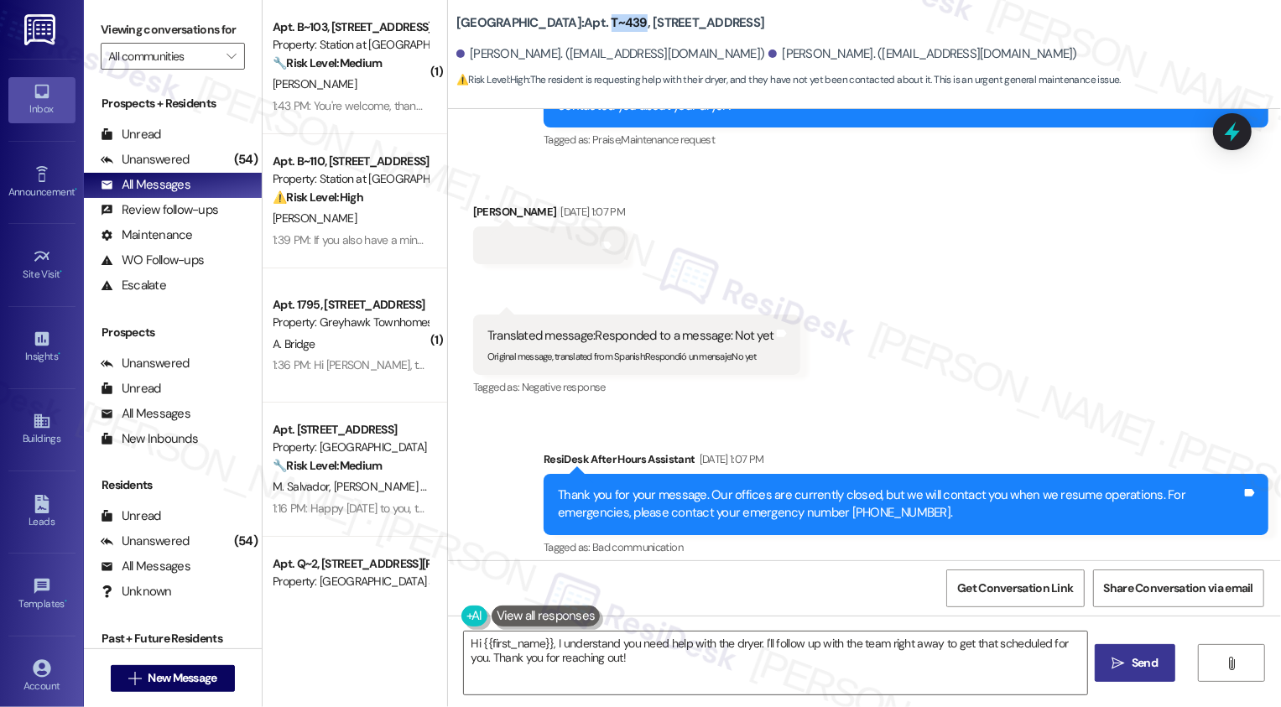
scroll to position [3982, 0]
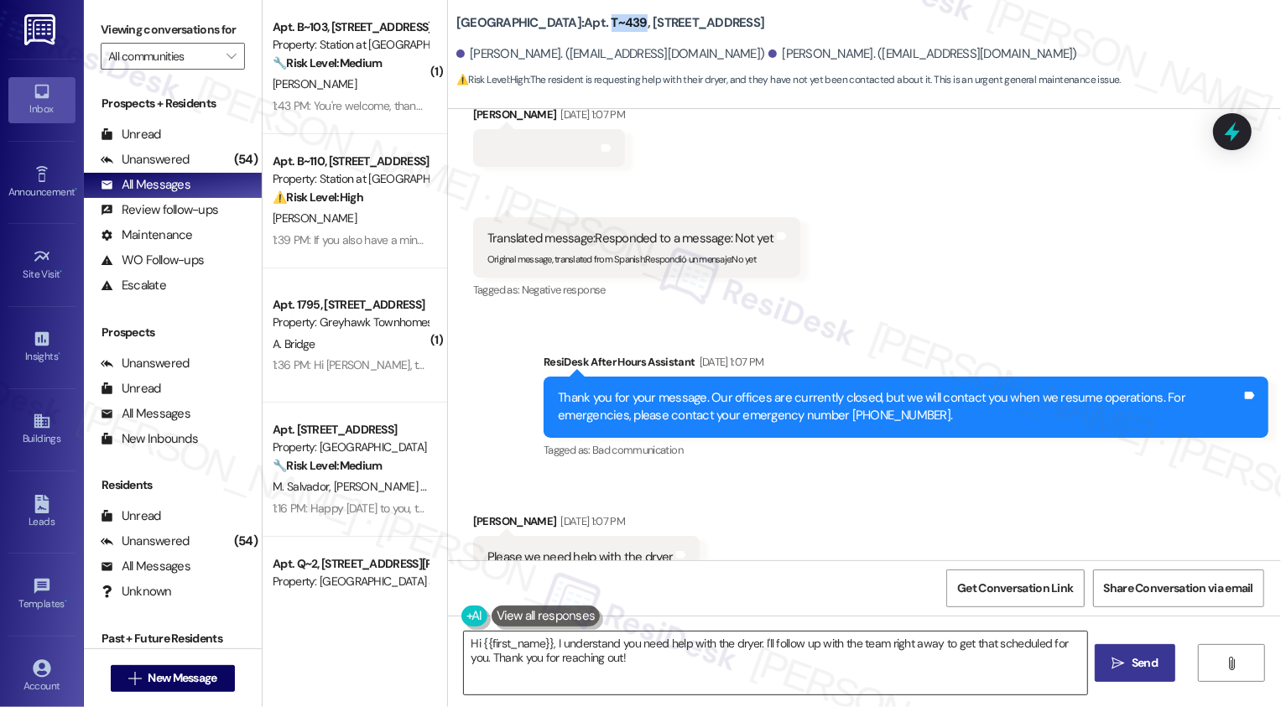
click at [552, 650] on textarea "Hi {{first_name}}, I understand you need help with the dryer. I'll follow up wi…" at bounding box center [775, 663] width 623 height 63
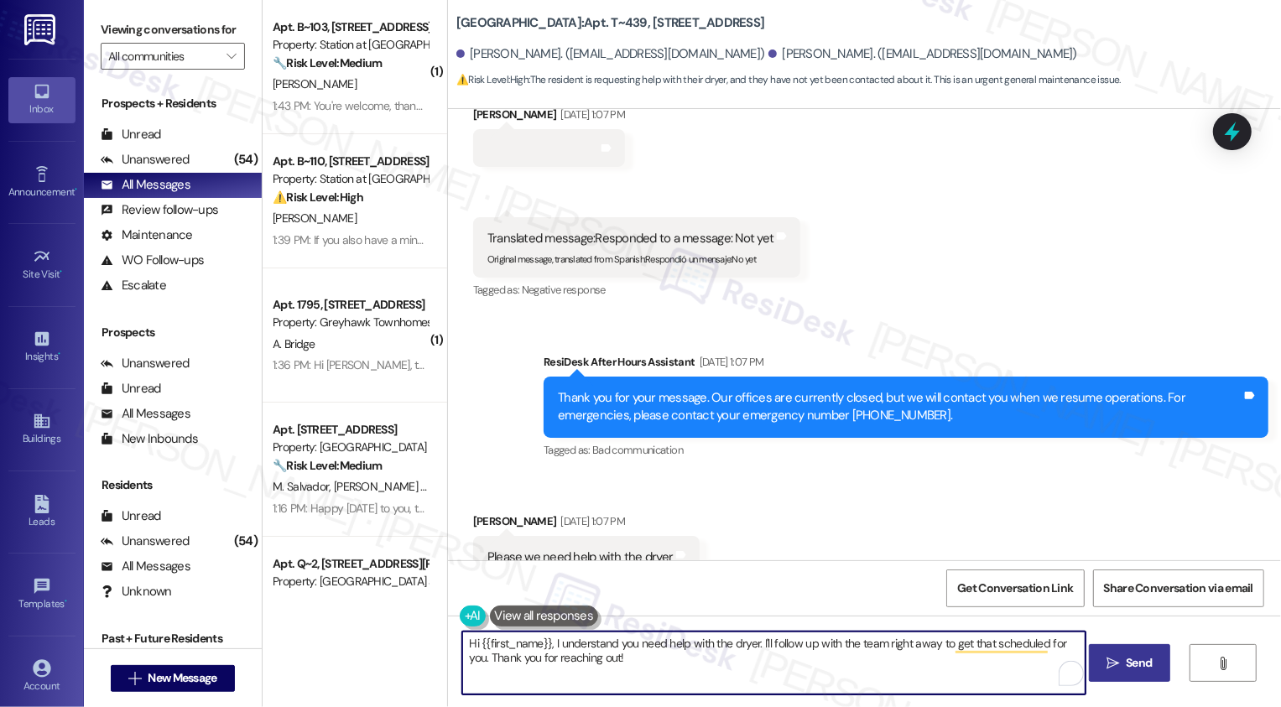
click at [909, 645] on textarea "Hi {{first_name}}, I understand you need help with the dryer. I'll follow up wi…" at bounding box center [773, 663] width 623 height 63
click at [476, 512] on div "Ninoska Lillo Aug 30, 2025 at 1:07 PM" at bounding box center [586, 523] width 227 height 23
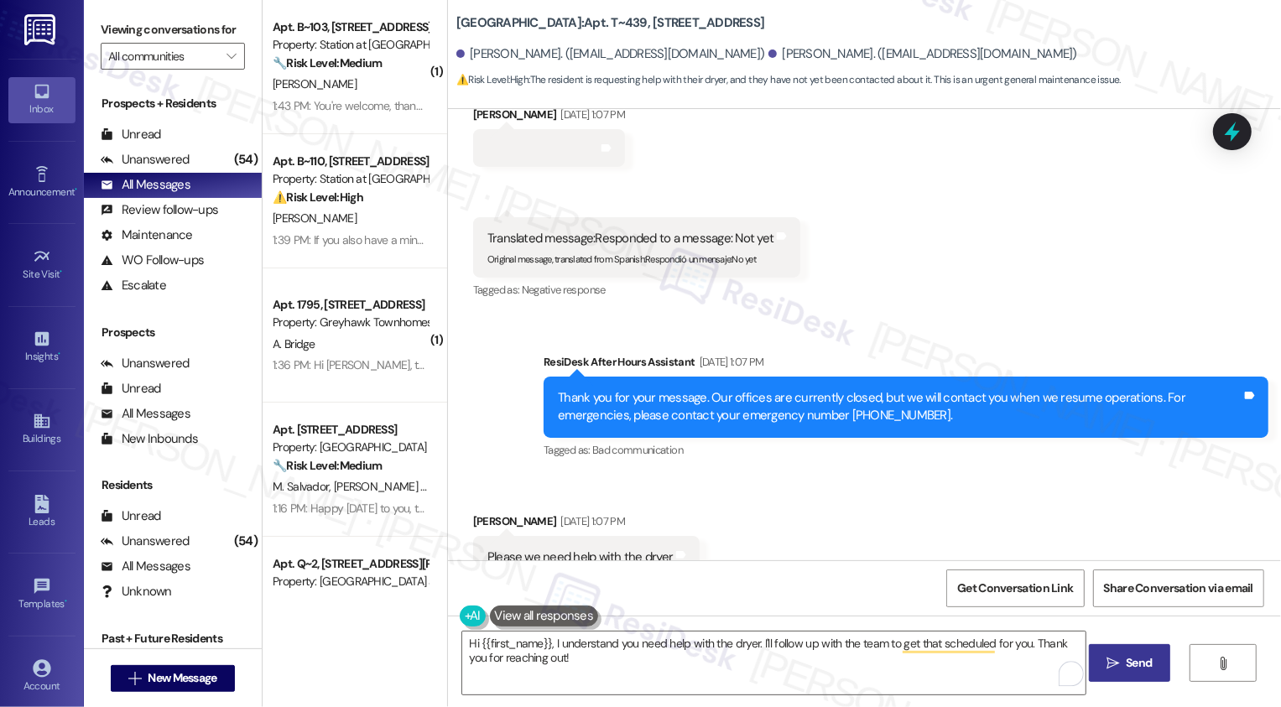
click at [476, 512] on div "Ninoska Lillo Aug 30, 2025 at 1:07 PM" at bounding box center [586, 523] width 227 height 23
copy div "Ninoska"
click at [518, 642] on textarea "Hi {{first_name}}, I understand you need help with the dryer. I'll follow up wi…" at bounding box center [773, 663] width 623 height 63
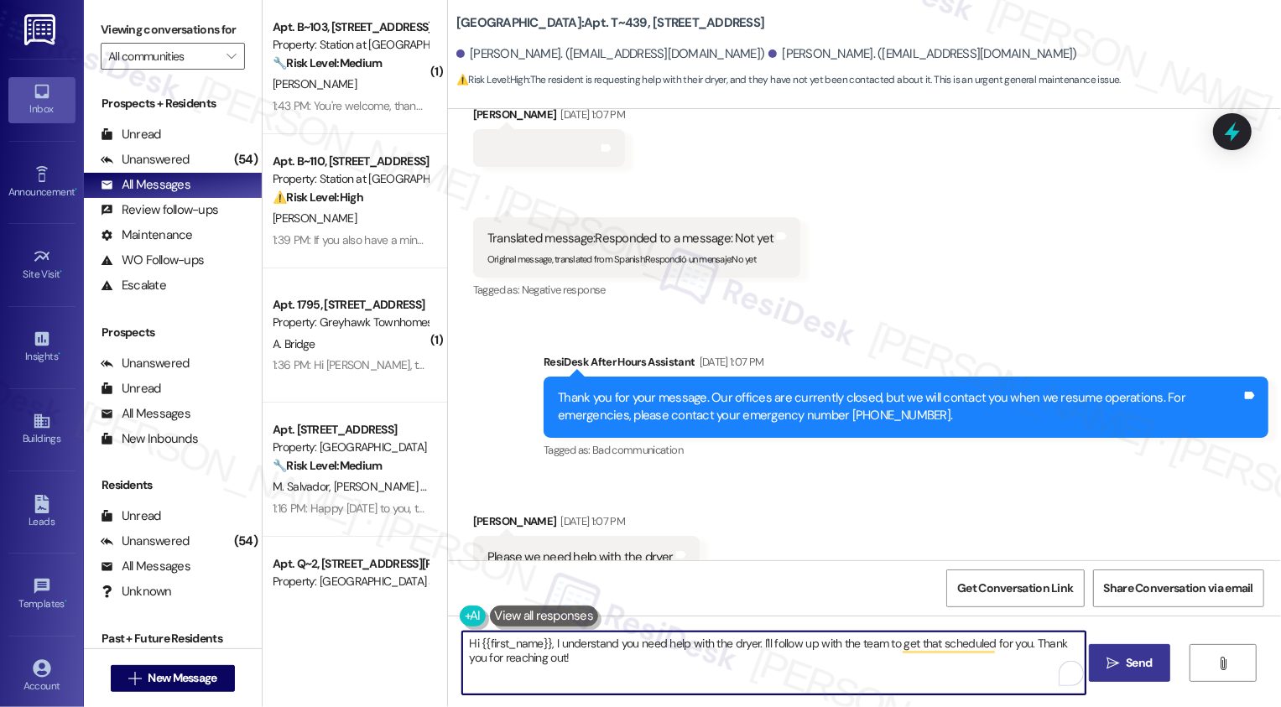
click at [518, 642] on textarea "Hi {{first_name}}, I understand you need help with the dryer. I'll follow up wi…" at bounding box center [773, 663] width 623 height 63
paste textarea "Ninoska"
drag, startPoint x: 845, startPoint y: 642, endPoint x: 851, endPoint y: 673, distance: 30.6
click at [851, 674] on textarea "Hi Ninoska, I understand you need help with the dryer. I'll follow up with the …" at bounding box center [773, 663] width 623 height 63
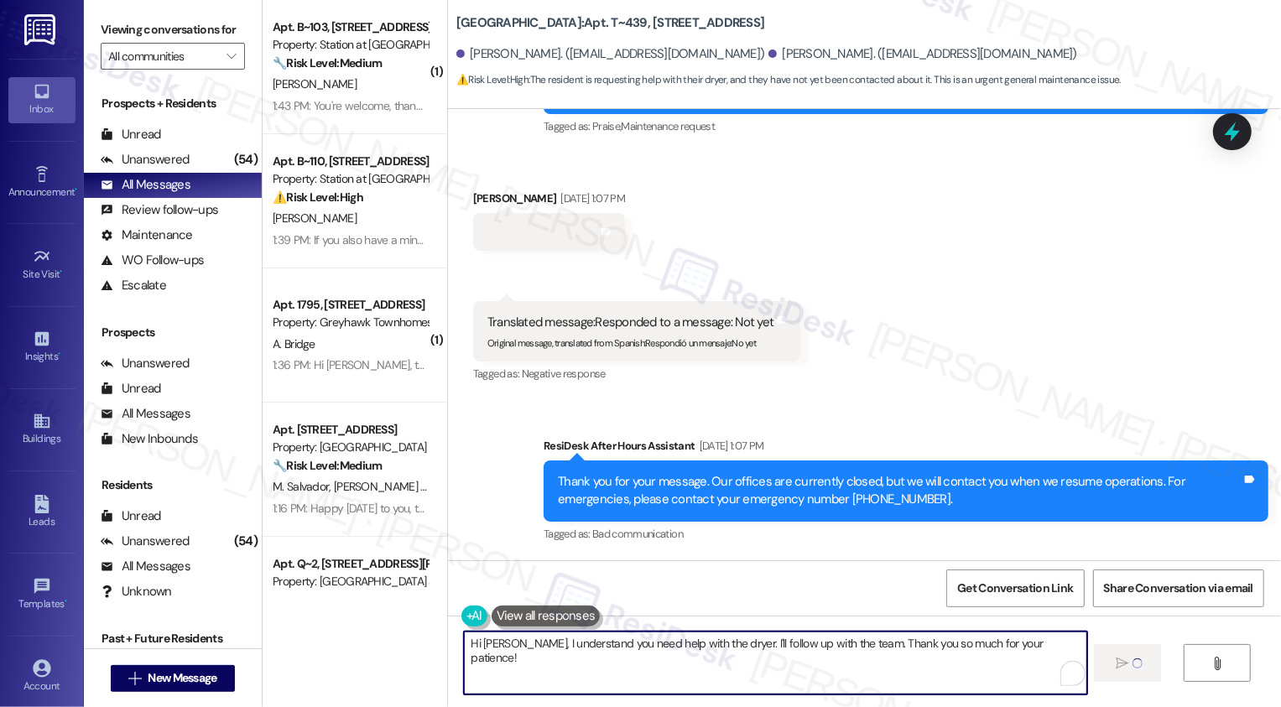
type textarea "Hi Ninoska, I understand you need help with the dryer. I'll follow up with the …"
